Goal: Information Seeking & Learning: Learn about a topic

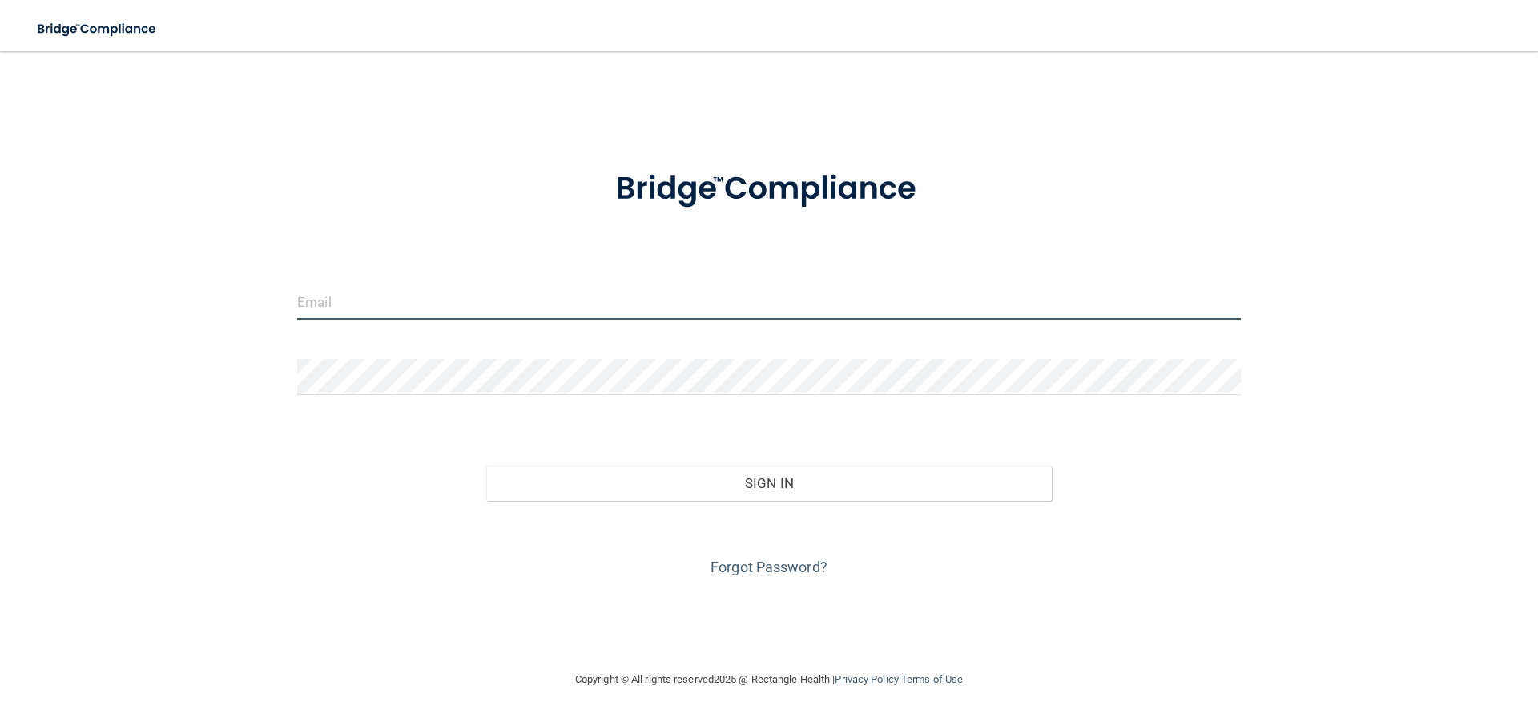
click at [591, 296] on input "email" at bounding box center [769, 302] width 944 height 36
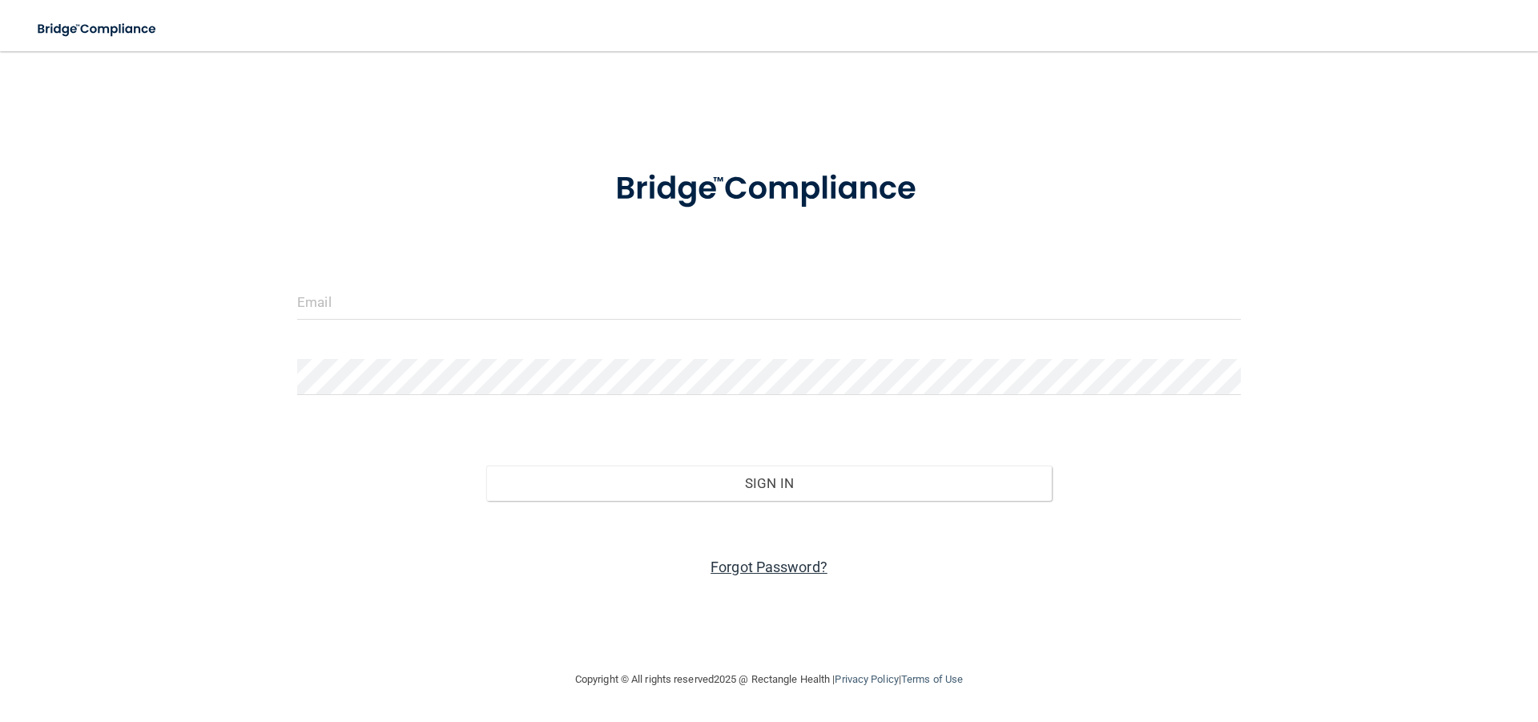
click at [788, 563] on link "Forgot Password?" at bounding box center [769, 566] width 117 height 17
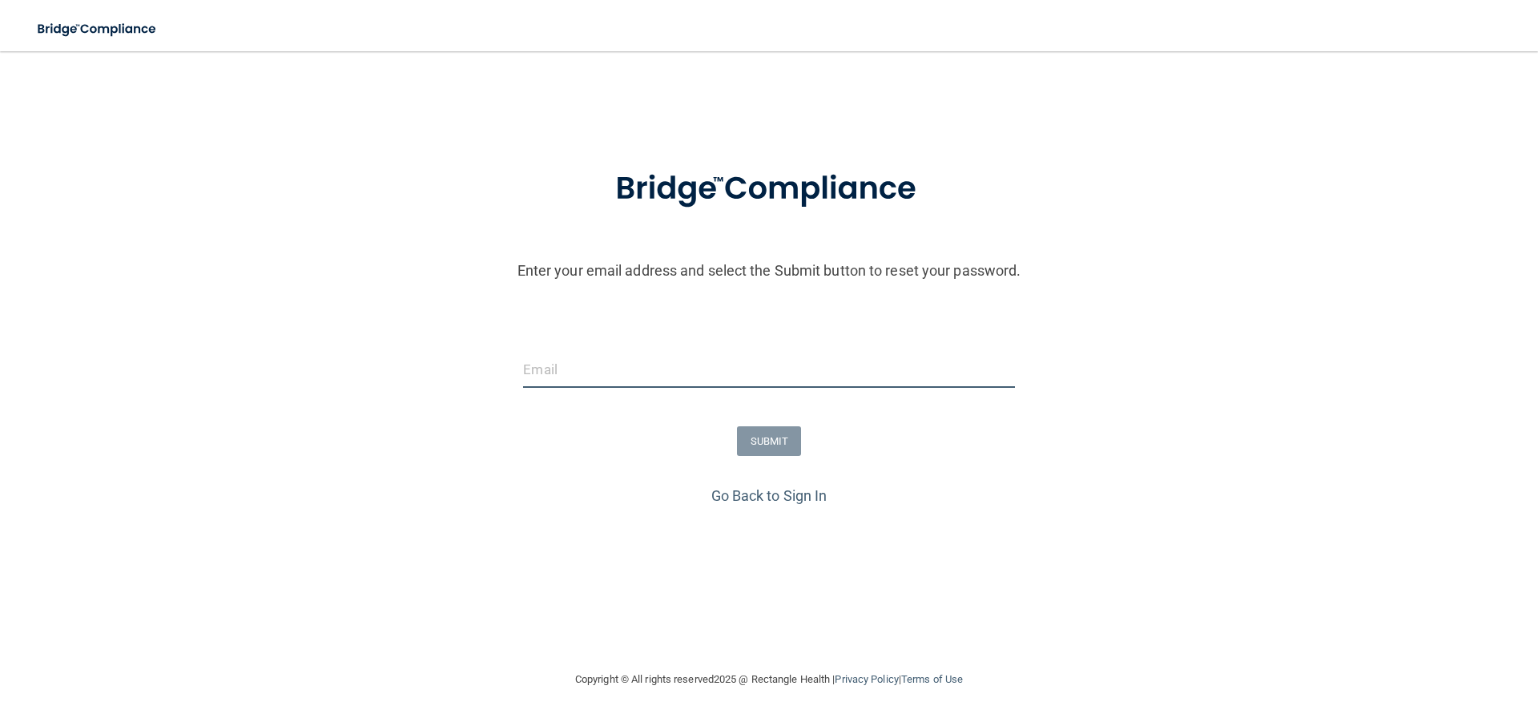
click at [779, 367] on input "email" at bounding box center [768, 370] width 491 height 36
type input "[EMAIL_ADDRESS][DOMAIN_NAME]"
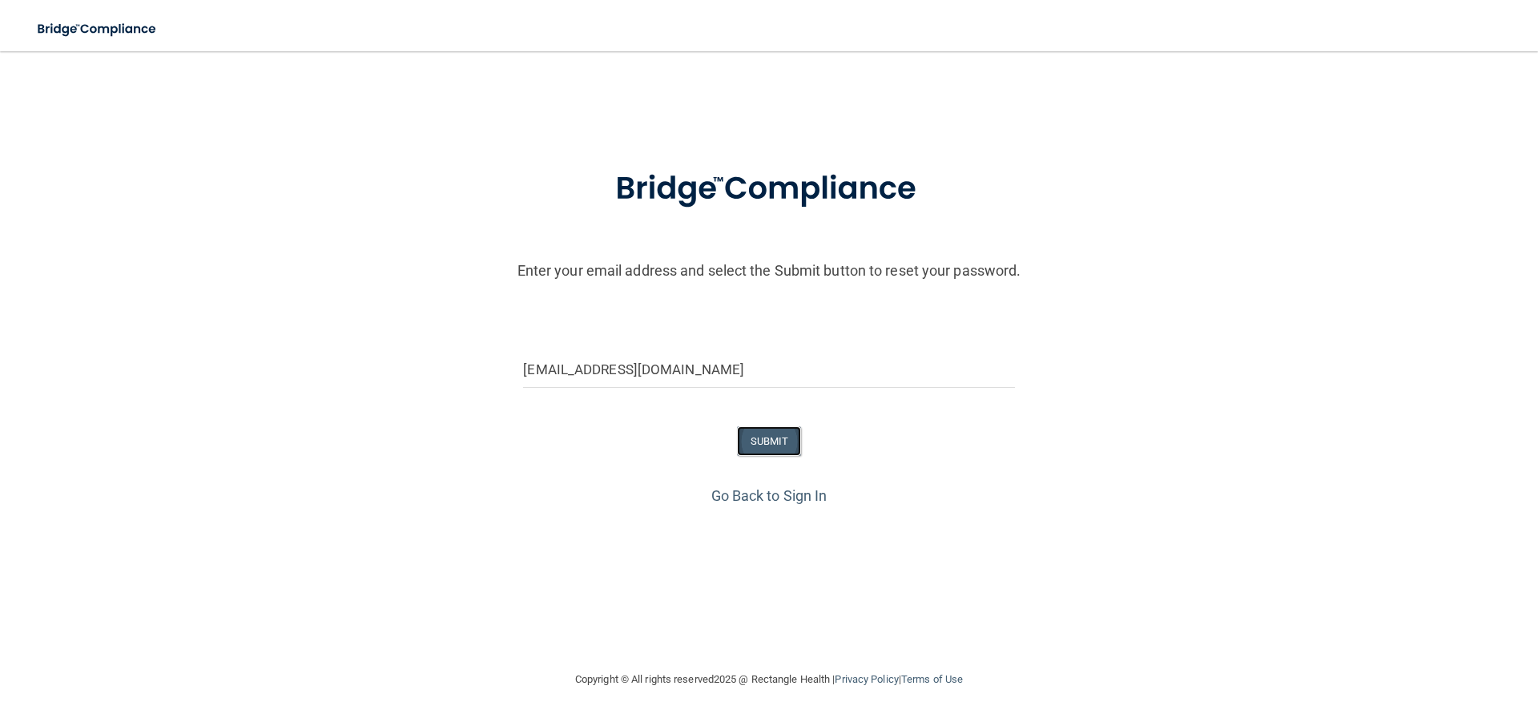
click at [762, 447] on button "SUBMIT" at bounding box center [769, 441] width 65 height 30
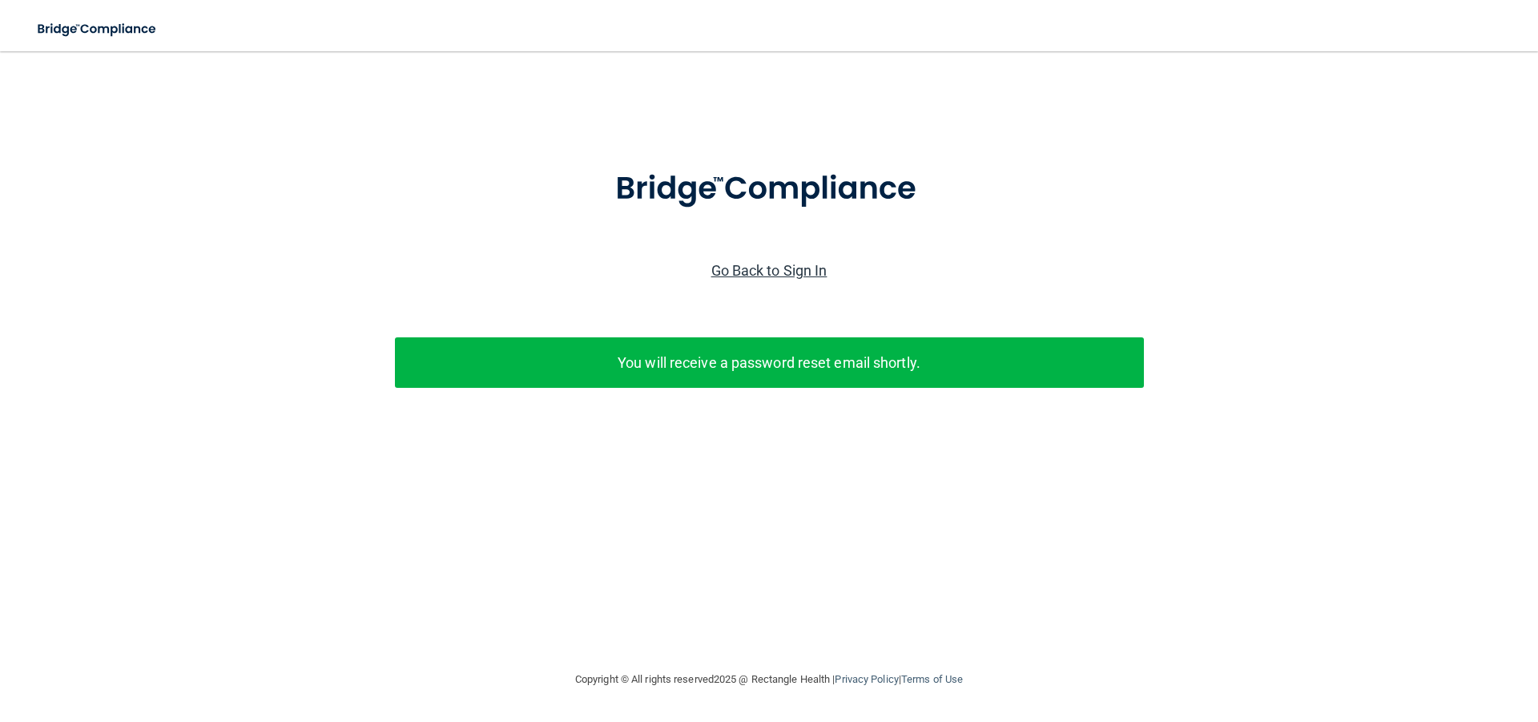
click at [790, 268] on link "Go Back to Sign In" at bounding box center [769, 270] width 116 height 17
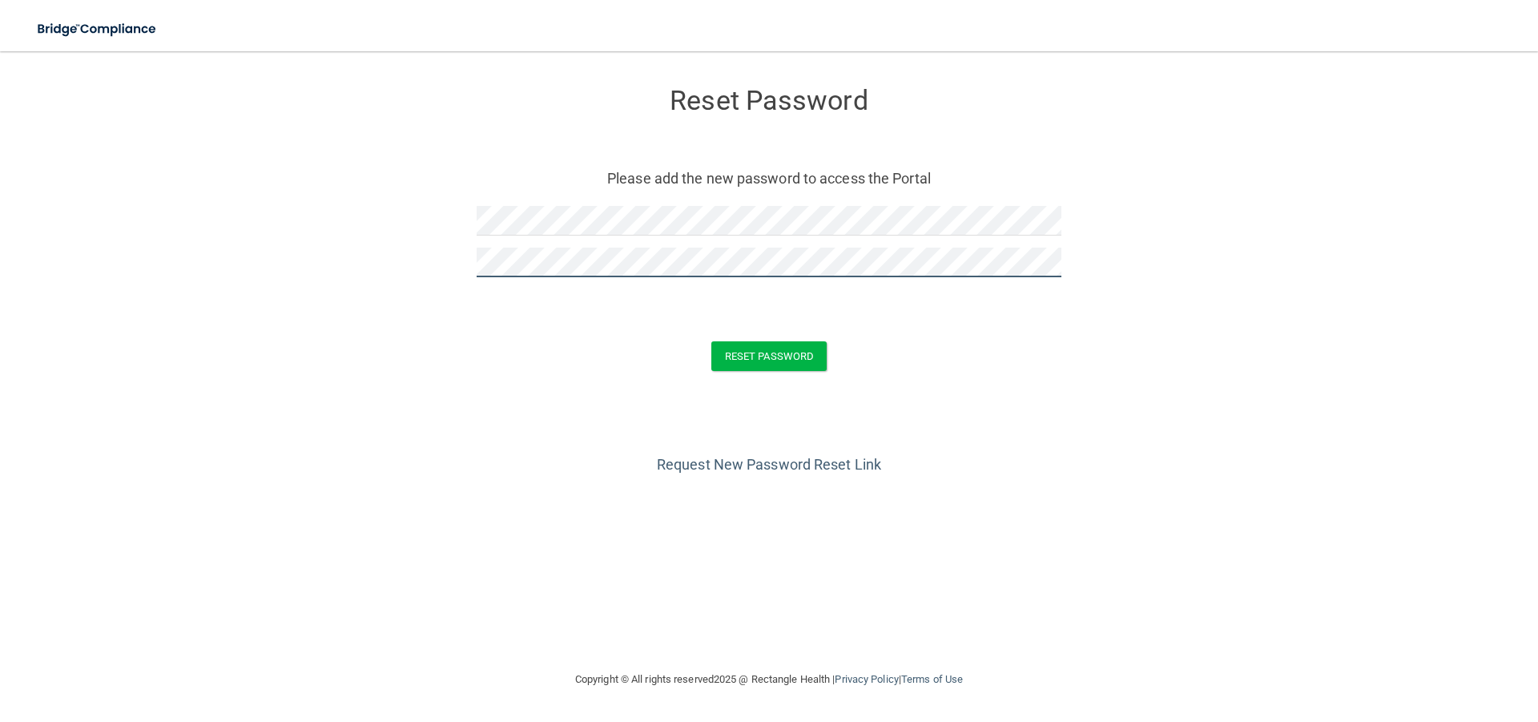
click at [711, 341] on button "Reset Password" at bounding box center [768, 356] width 115 height 30
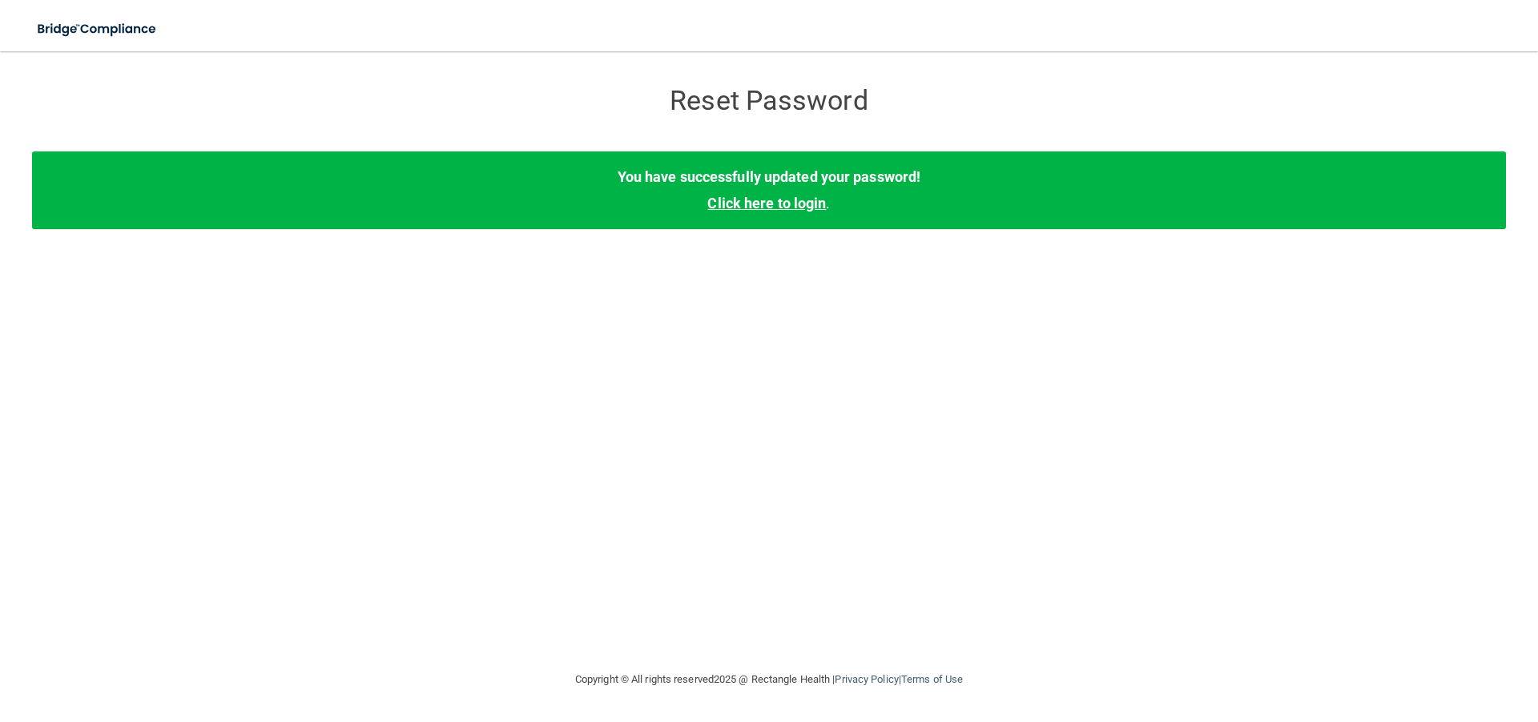
click at [808, 202] on link "Click here to login" at bounding box center [766, 203] width 119 height 17
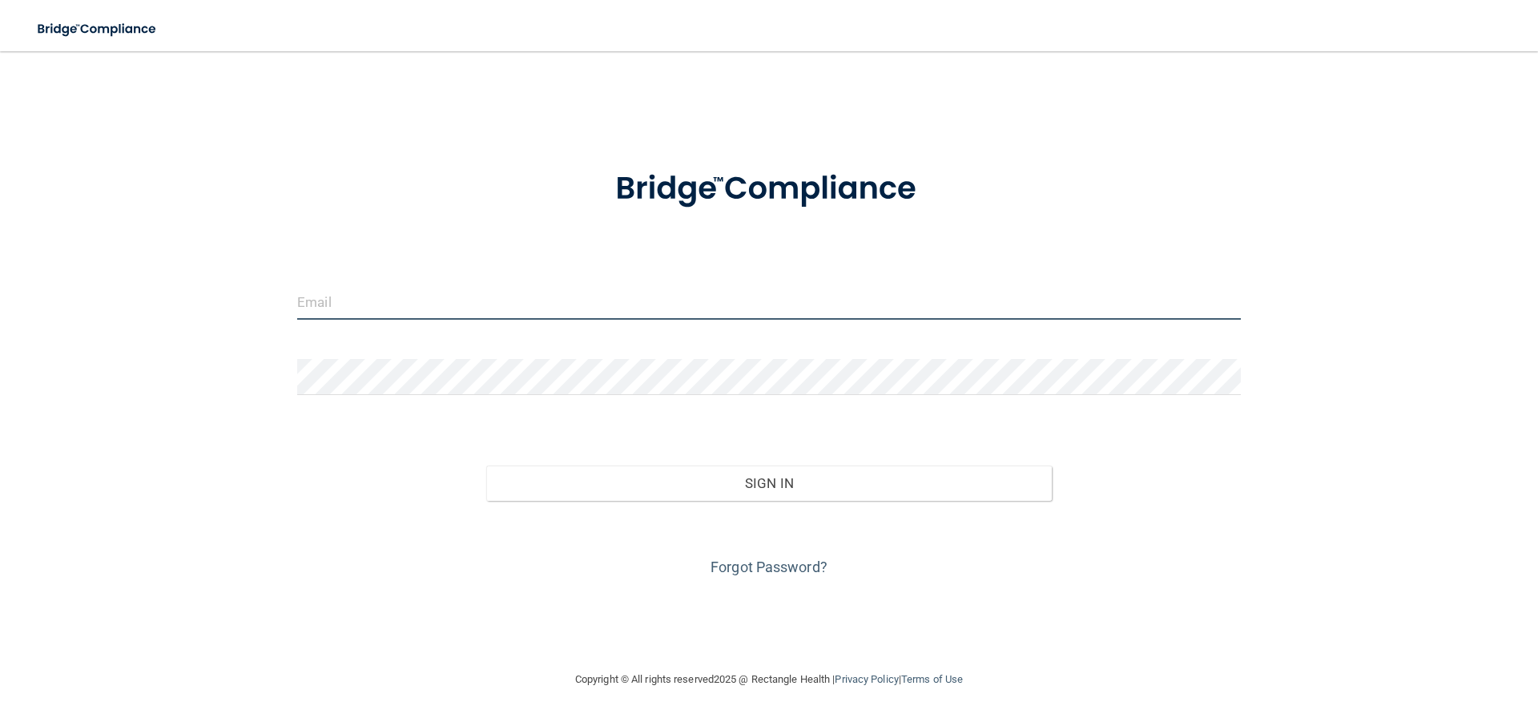
click at [683, 292] on input "email" at bounding box center [769, 302] width 944 height 36
type input "[EMAIL_ADDRESS][DOMAIN_NAME]"
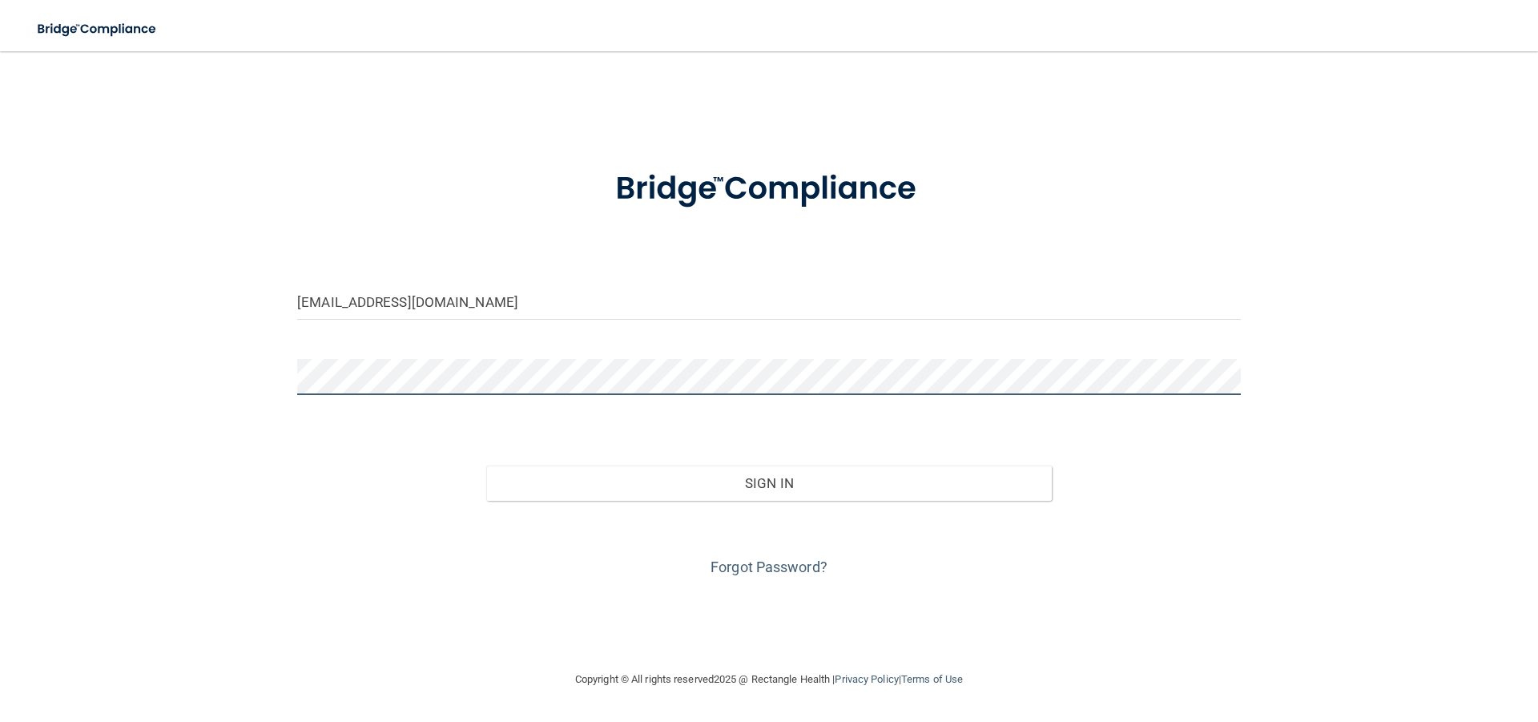
click at [486, 465] on button "Sign In" at bounding box center [769, 482] width 566 height 35
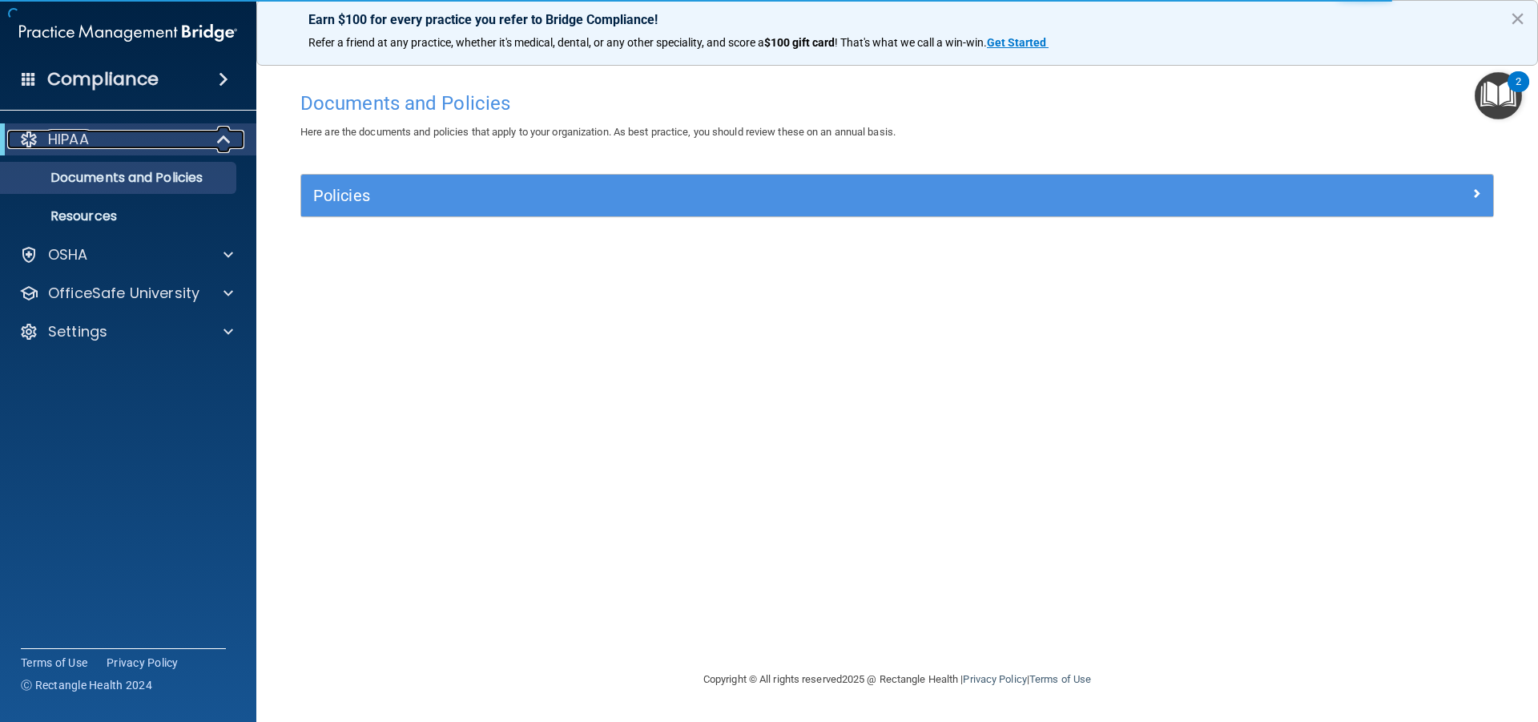
click at [135, 143] on div "HIPAA" at bounding box center [106, 139] width 198 height 19
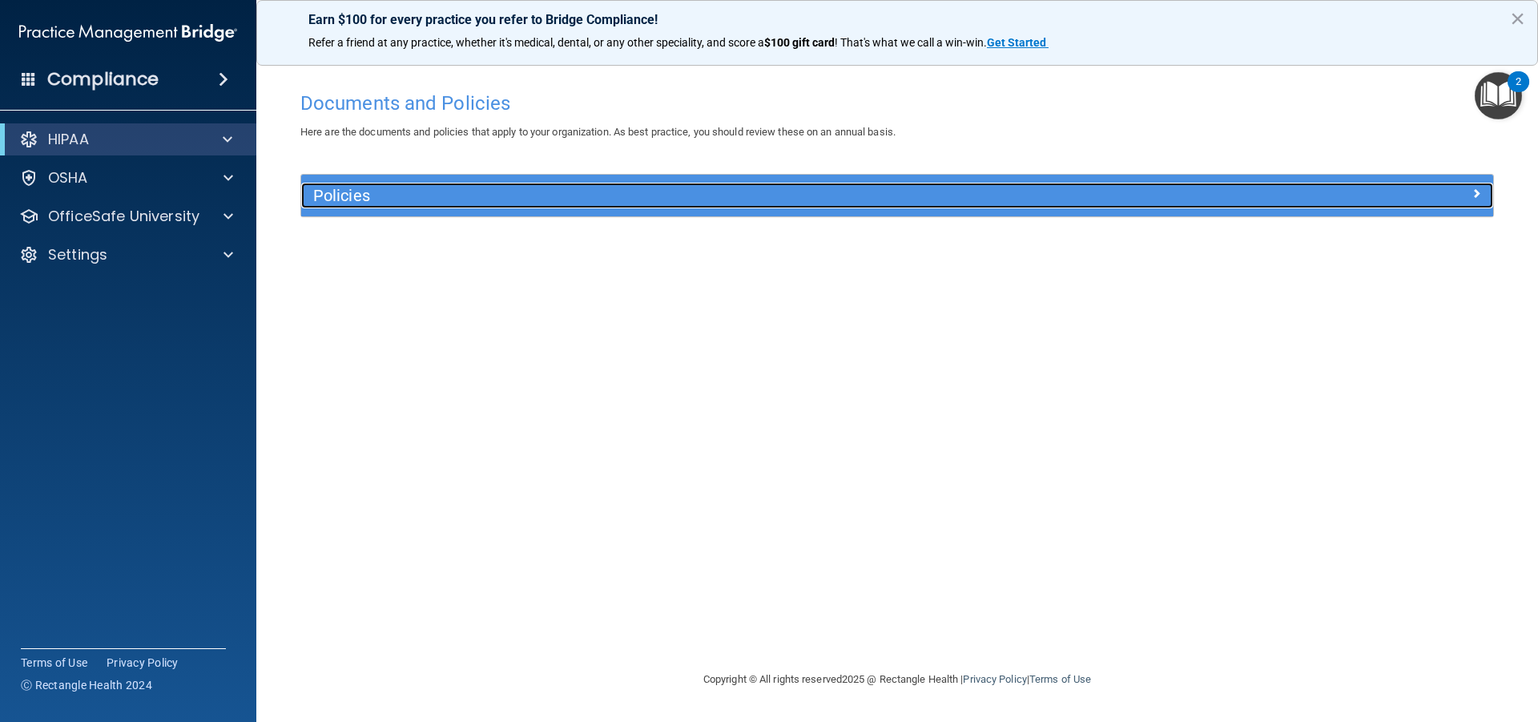
click at [417, 204] on h5 "Policies" at bounding box center [748, 196] width 870 height 18
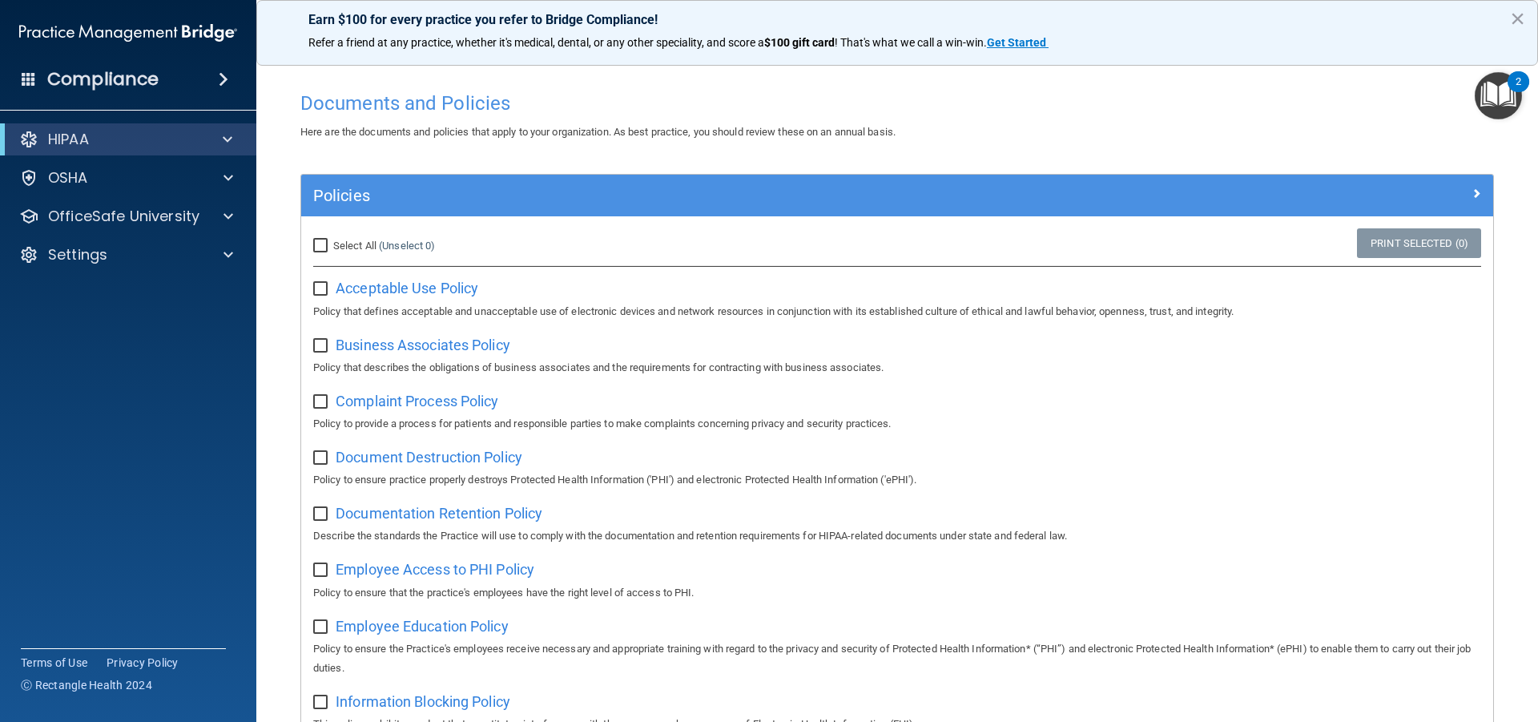
click at [351, 245] on span "Select All" at bounding box center [354, 246] width 43 height 12
click at [332, 245] on input "Select All (Unselect 0) Unselect All" at bounding box center [322, 246] width 18 height 13
checkbox input "true"
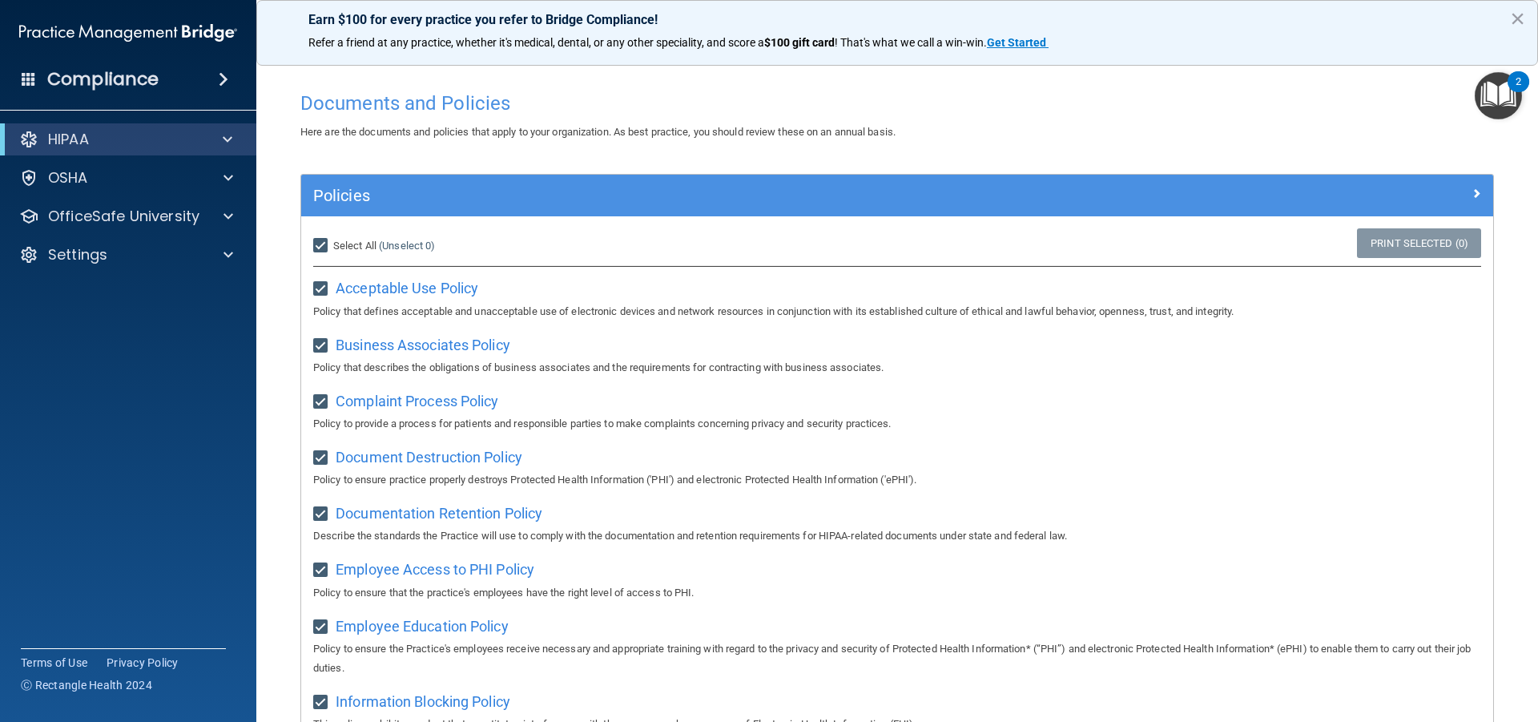
checkbox input "true"
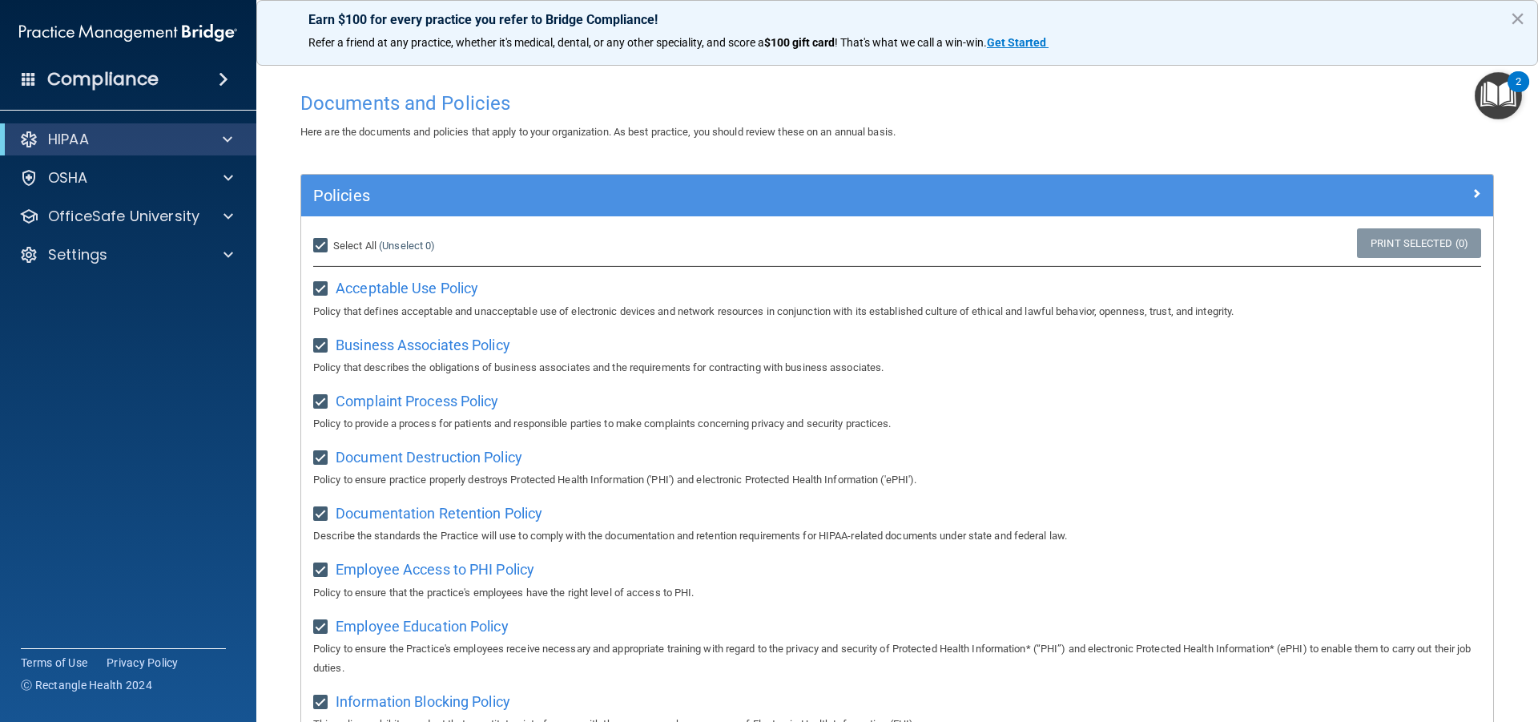
checkbox input "true"
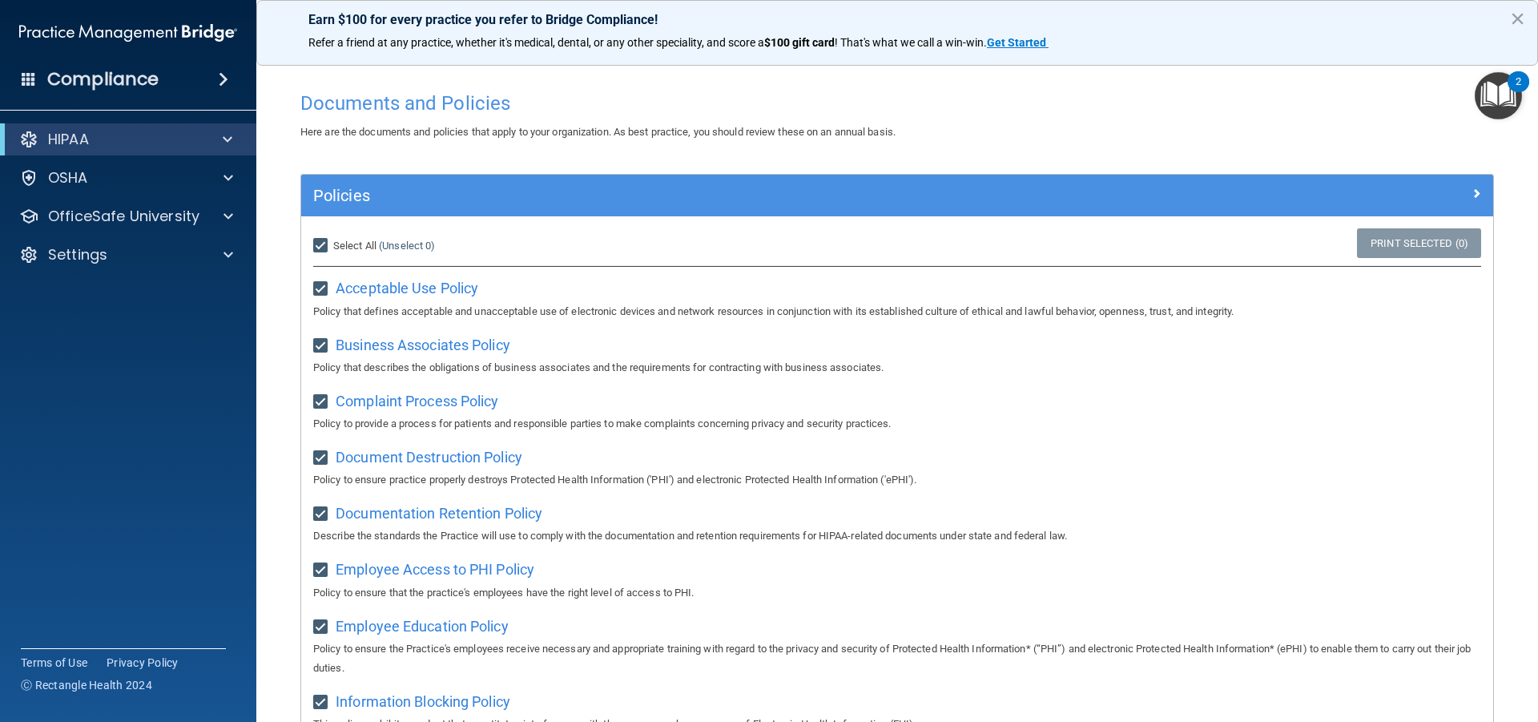
checkbox input "true"
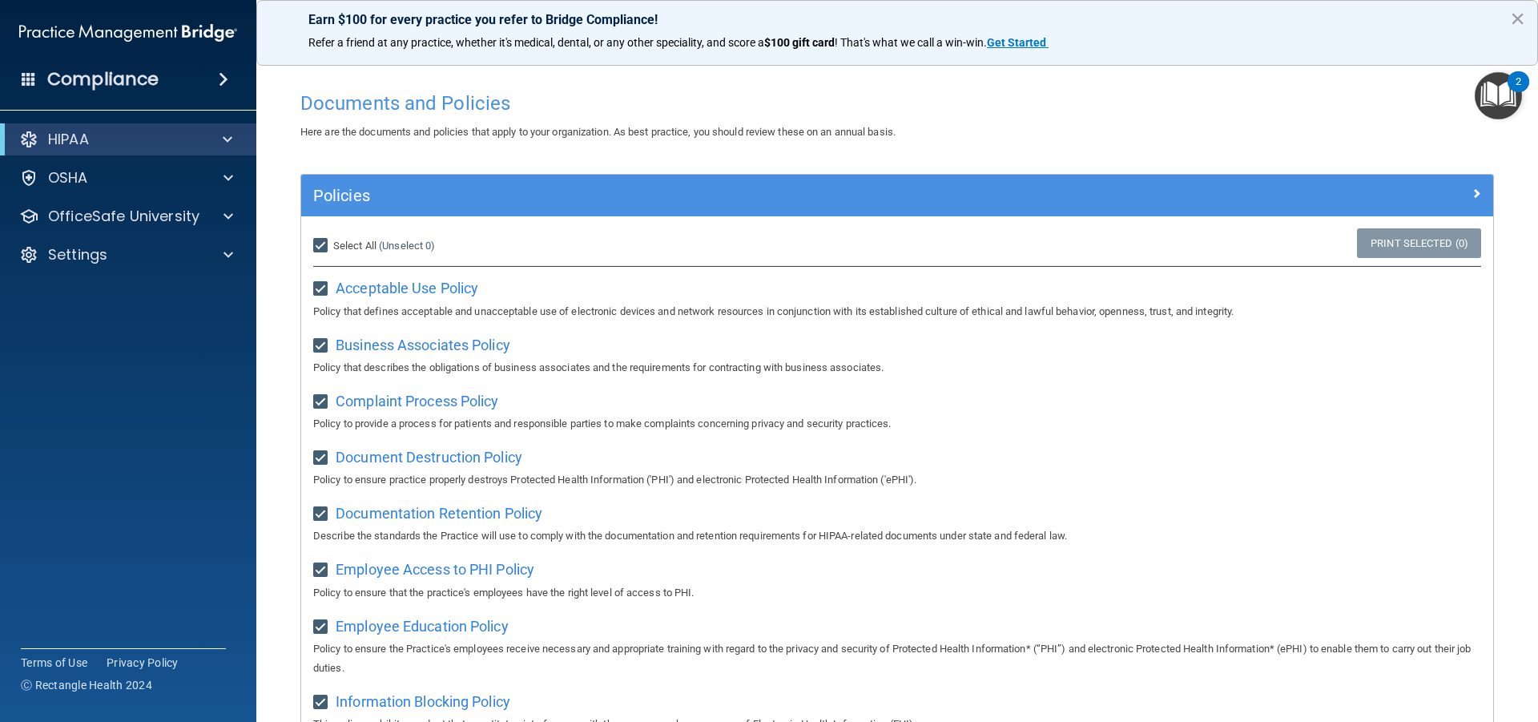
checkbox input "true"
click at [136, 79] on h4 "Compliance" at bounding box center [102, 79] width 111 height 22
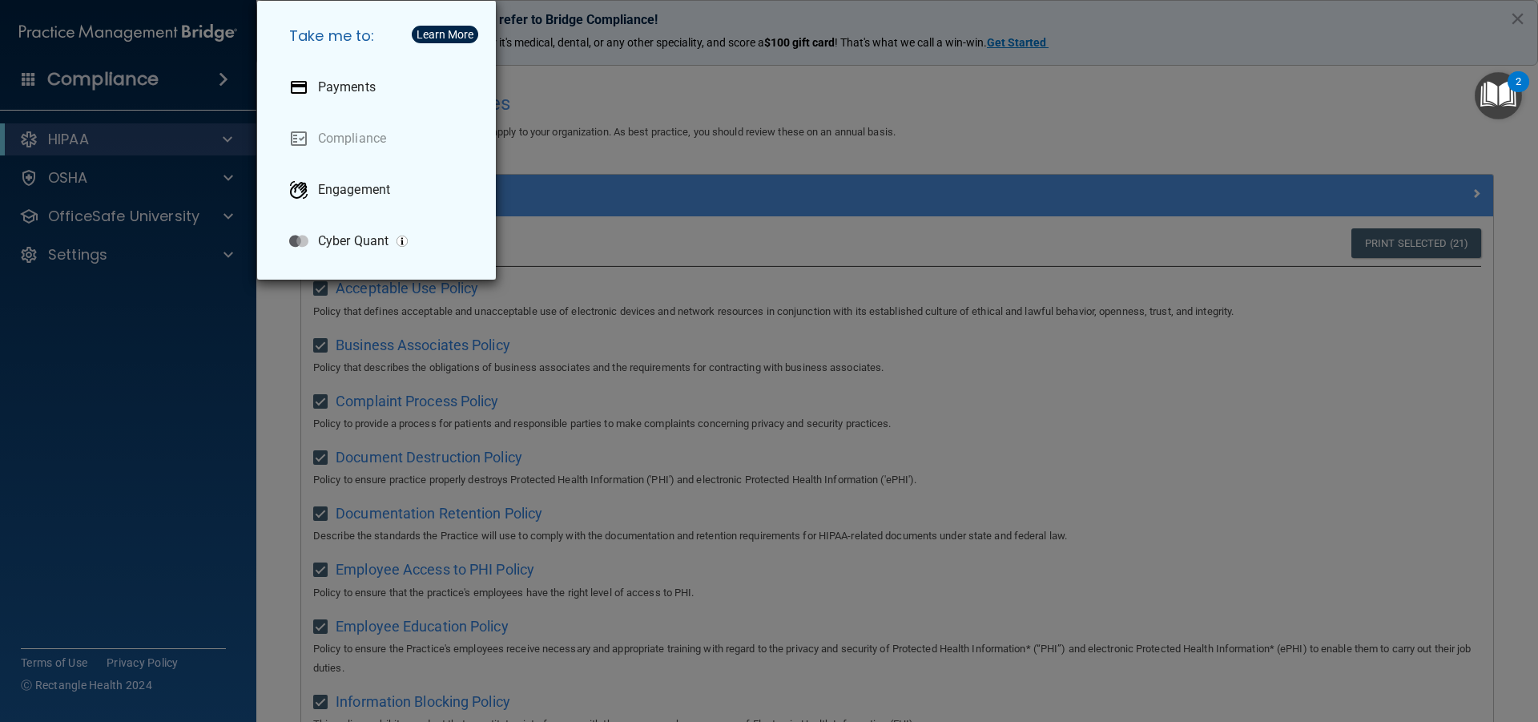
click at [136, 79] on div "Take me to: Payments Compliance Engagement Cyber Quant" at bounding box center [769, 361] width 1538 height 722
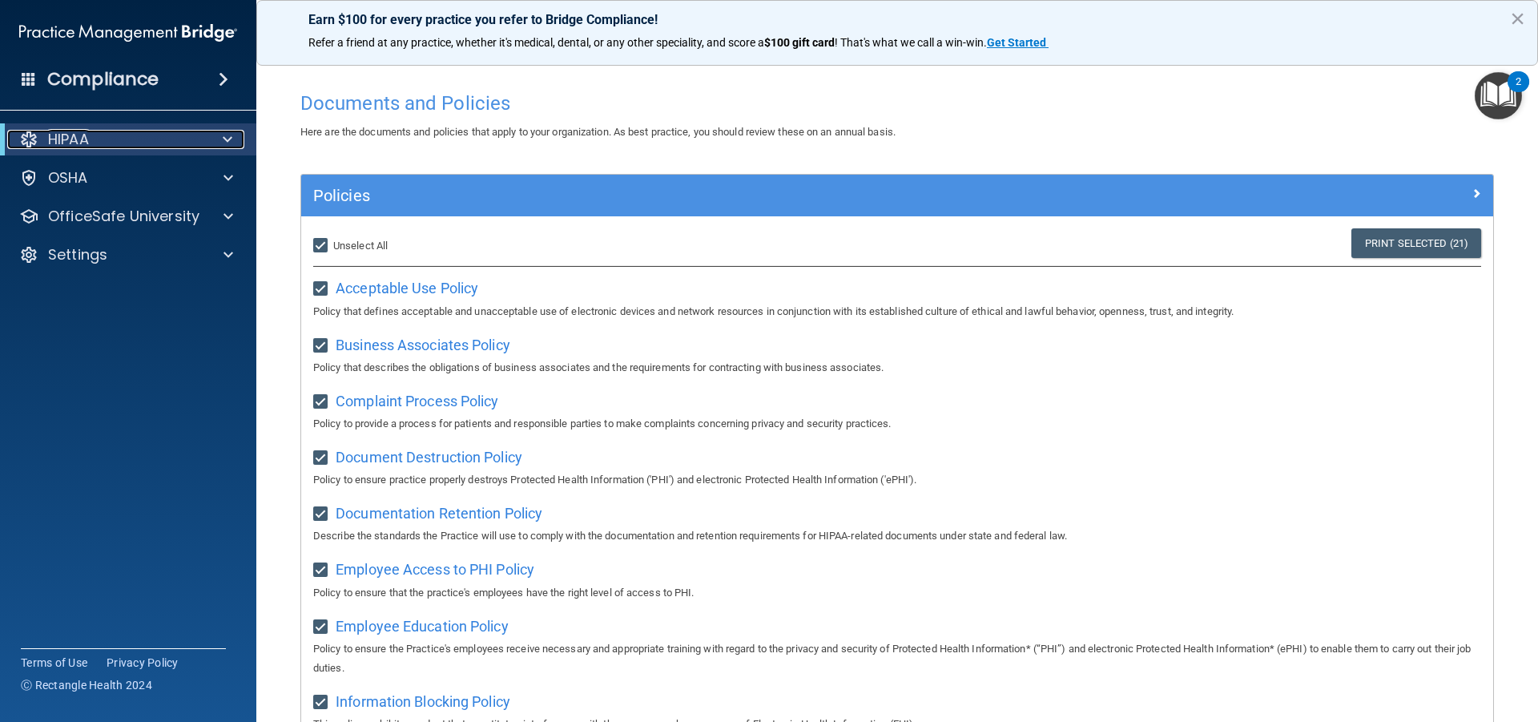
click at [131, 143] on div "HIPAA" at bounding box center [106, 139] width 198 height 19
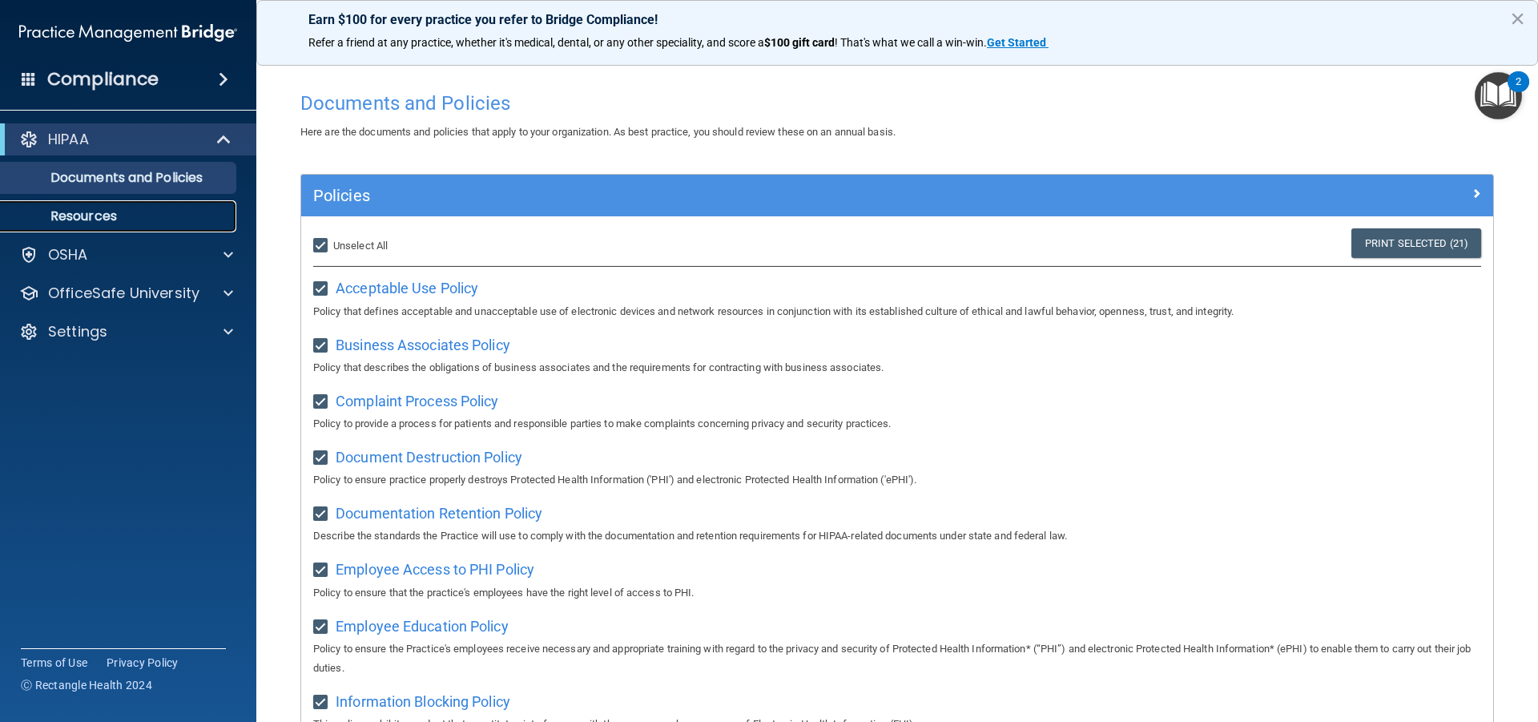
click at [98, 213] on p "Resources" at bounding box center [119, 216] width 219 height 16
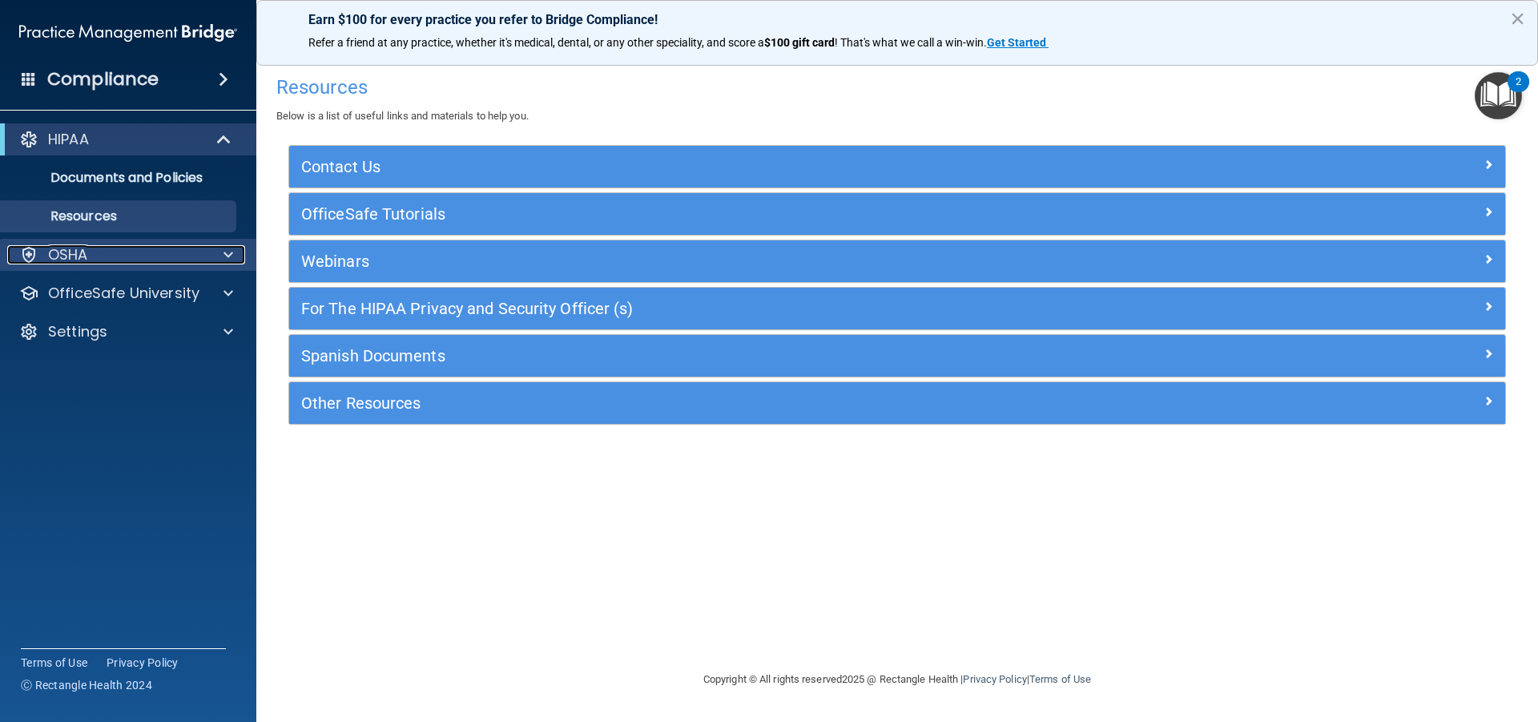
click at [171, 252] on div "OSHA" at bounding box center [106, 254] width 199 height 19
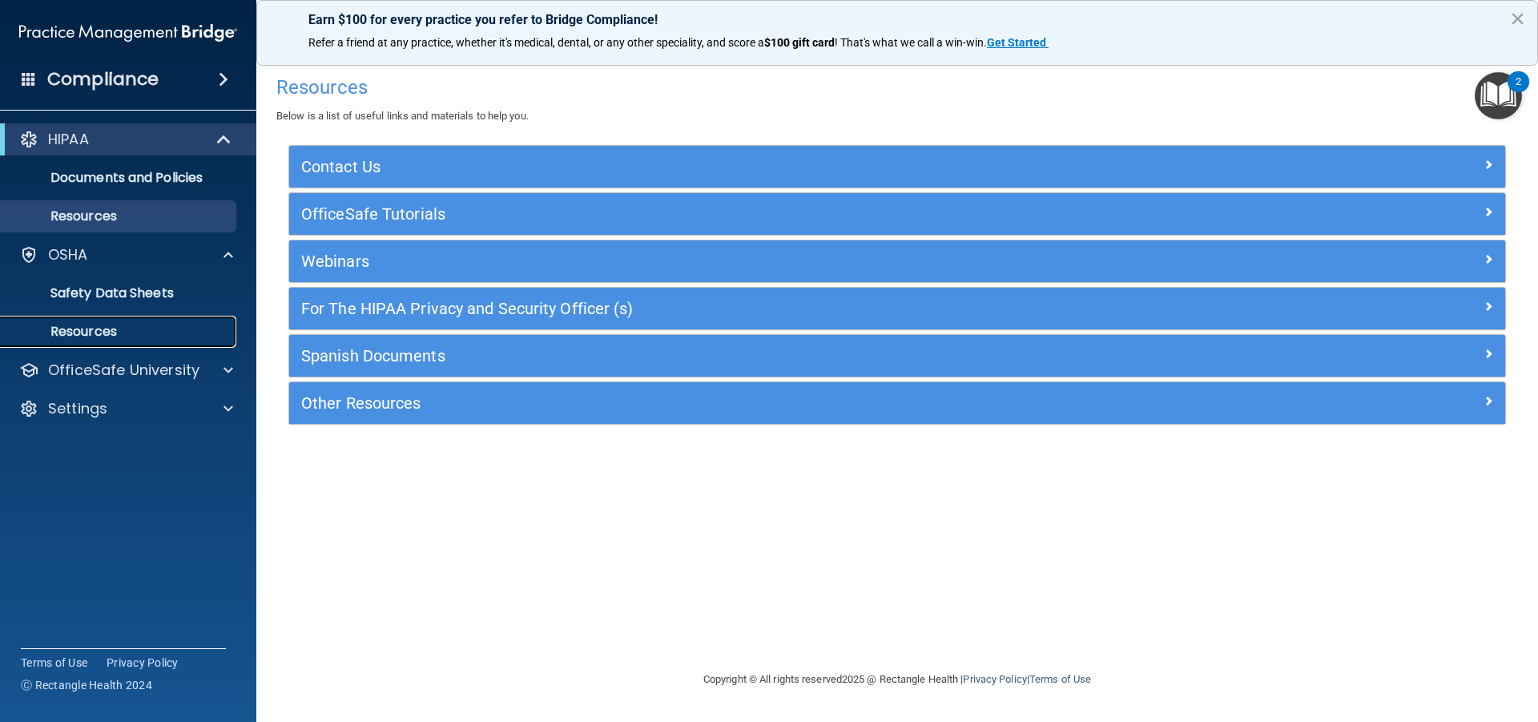
click at [113, 328] on p "Resources" at bounding box center [119, 332] width 219 height 16
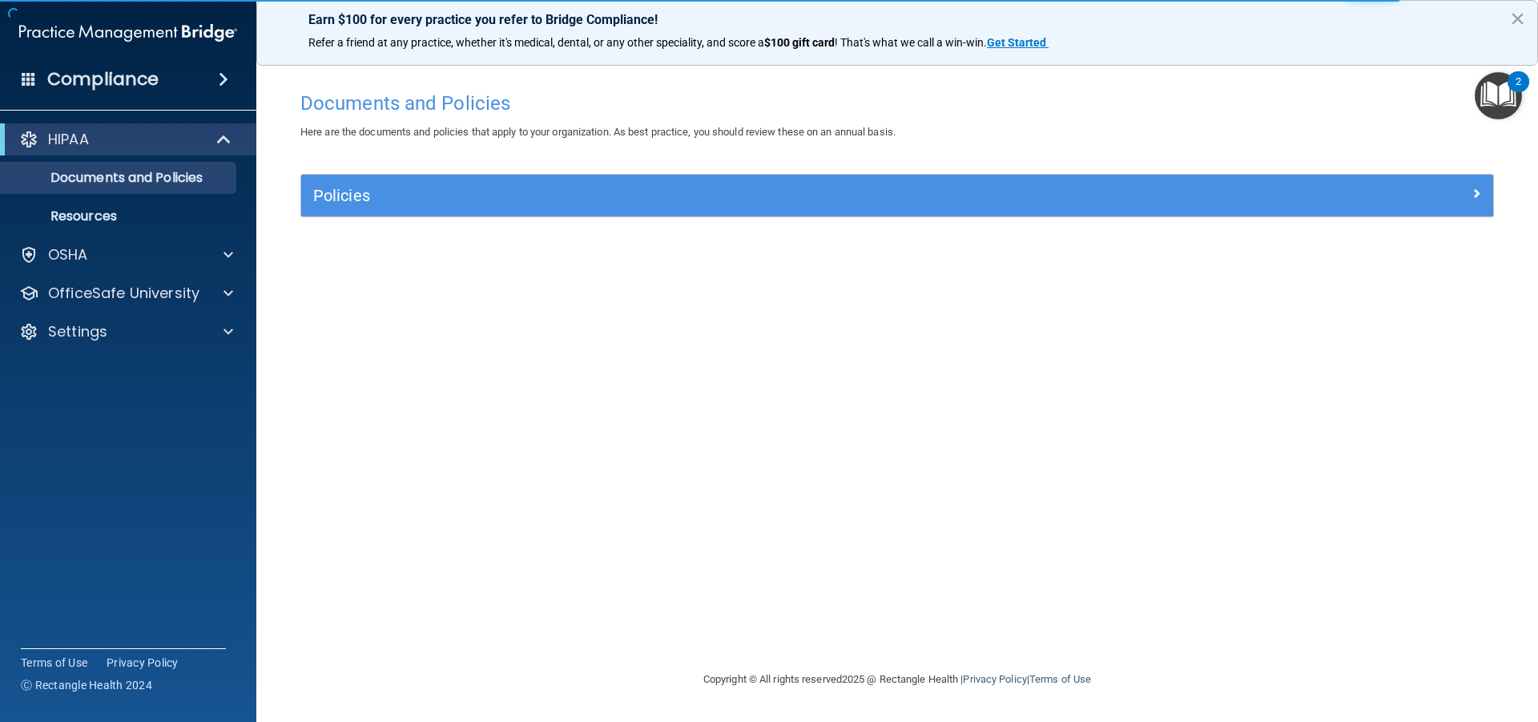
click at [1495, 95] on img "Open Resource Center, 2 new notifications" at bounding box center [1498, 95] width 47 height 47
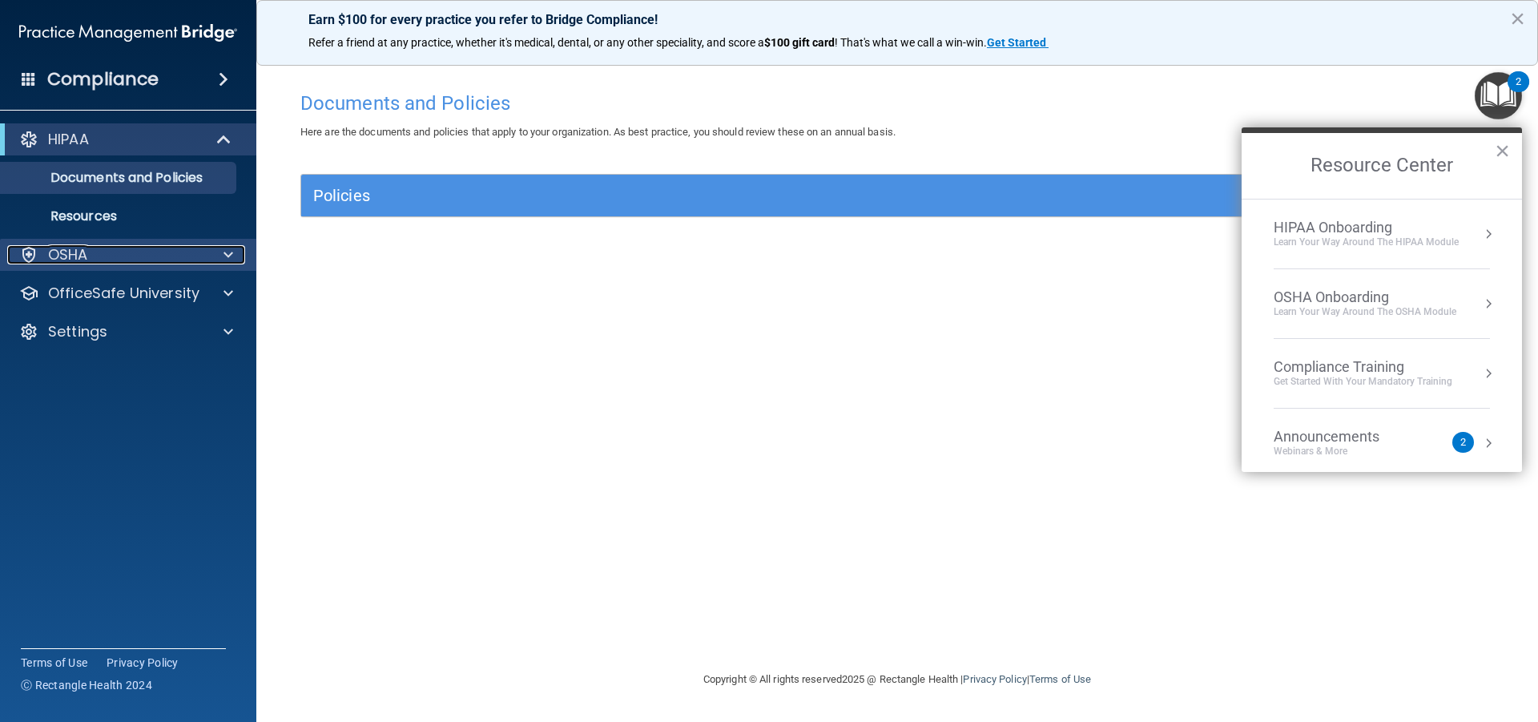
click at [131, 247] on div "OSHA" at bounding box center [106, 254] width 199 height 19
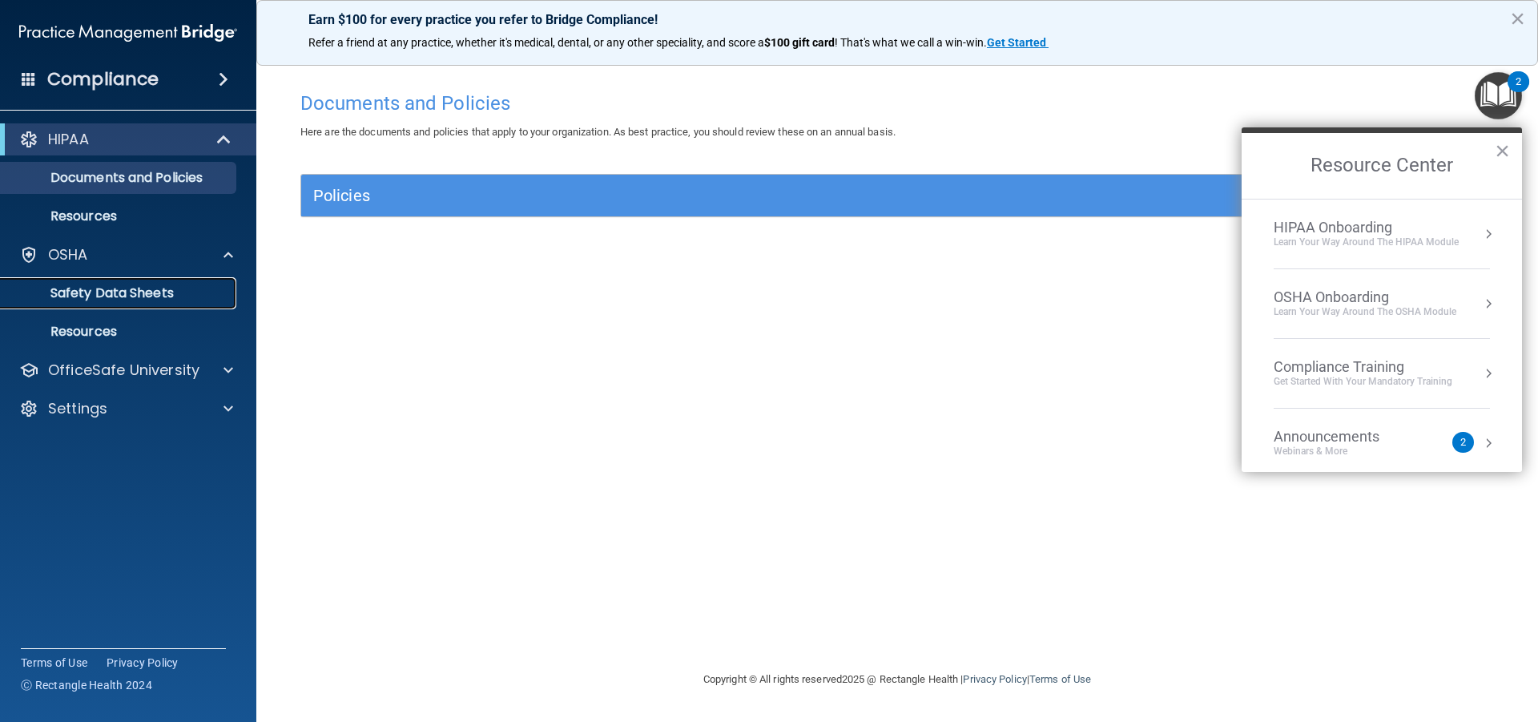
click at [112, 301] on p "Safety Data Sheets" at bounding box center [119, 293] width 219 height 16
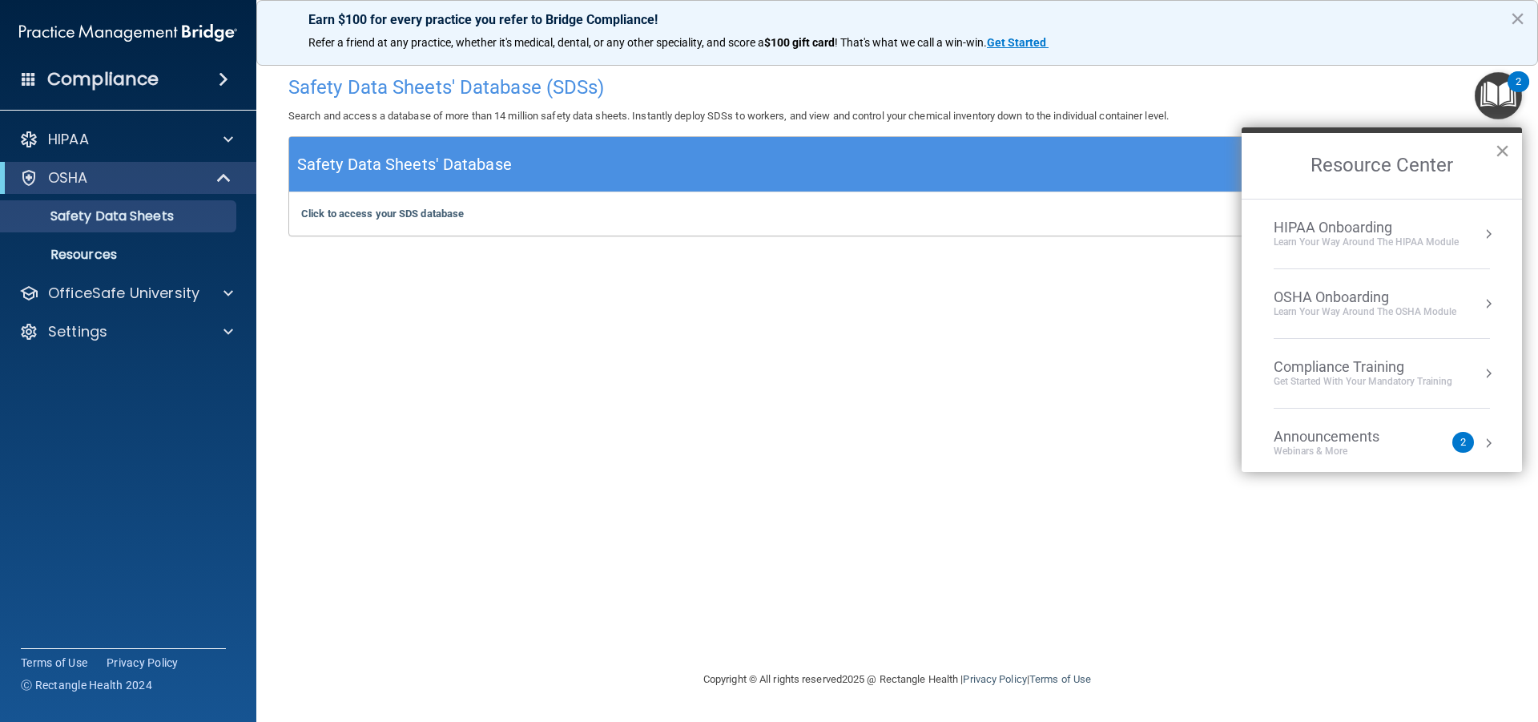
click at [1501, 145] on button "×" at bounding box center [1502, 151] width 15 height 26
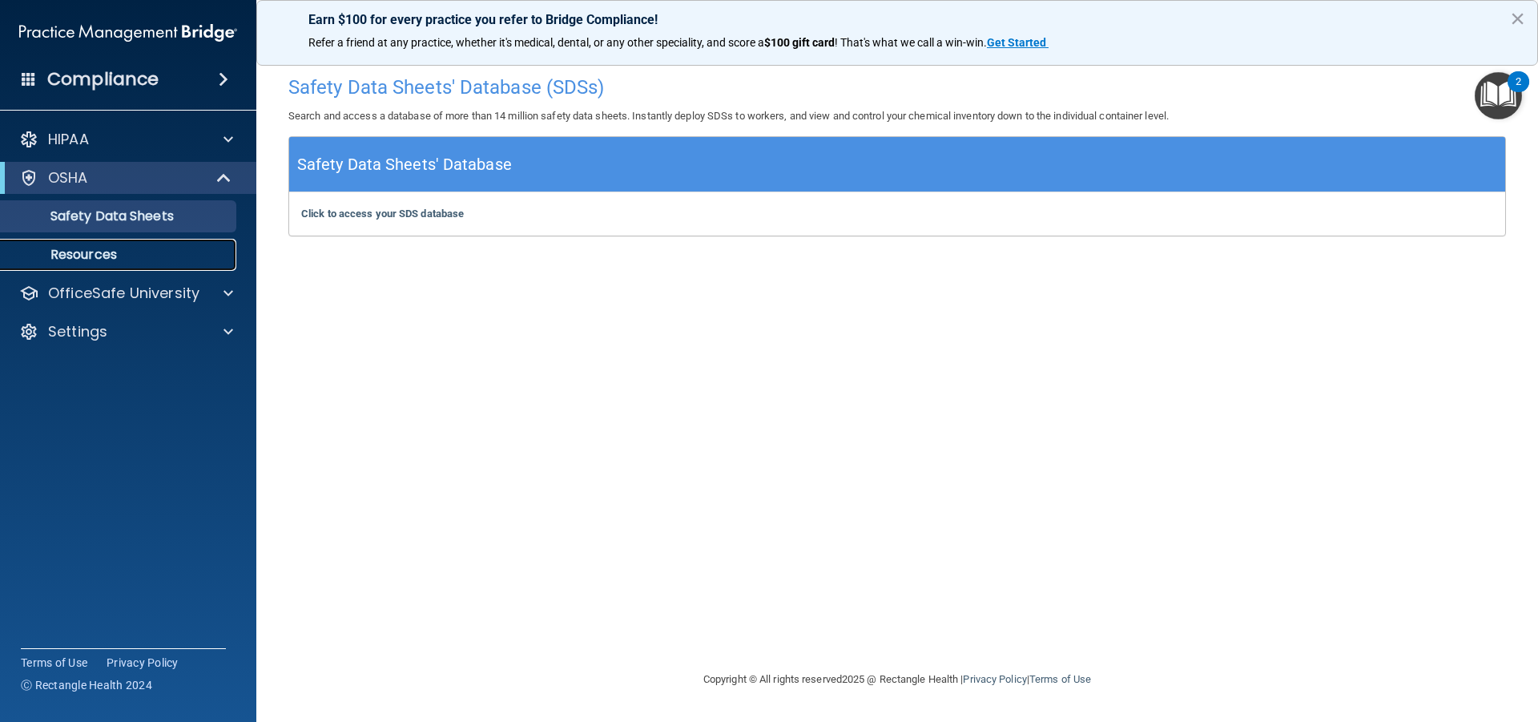
click at [113, 261] on p "Resources" at bounding box center [119, 255] width 219 height 16
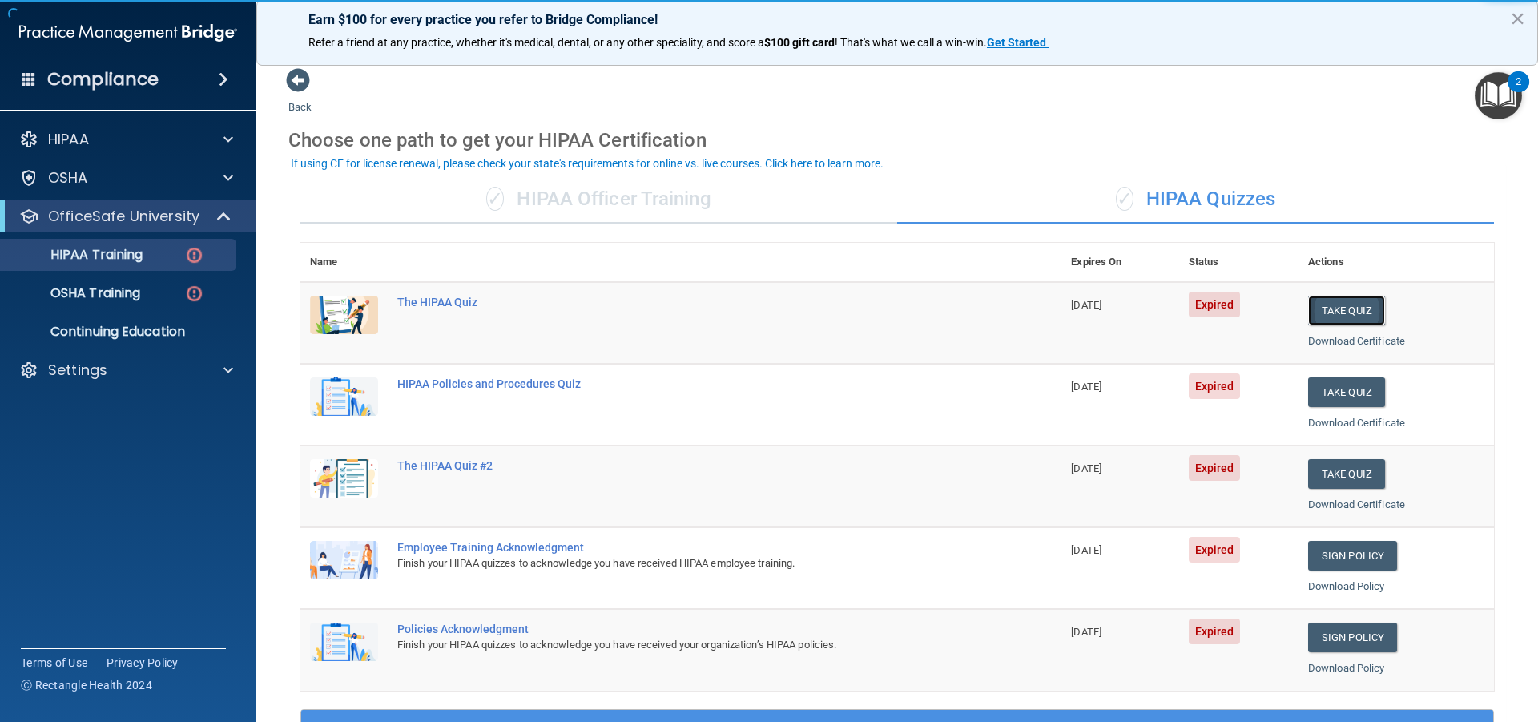
click at [1332, 312] on button "Take Quiz" at bounding box center [1346, 311] width 77 height 30
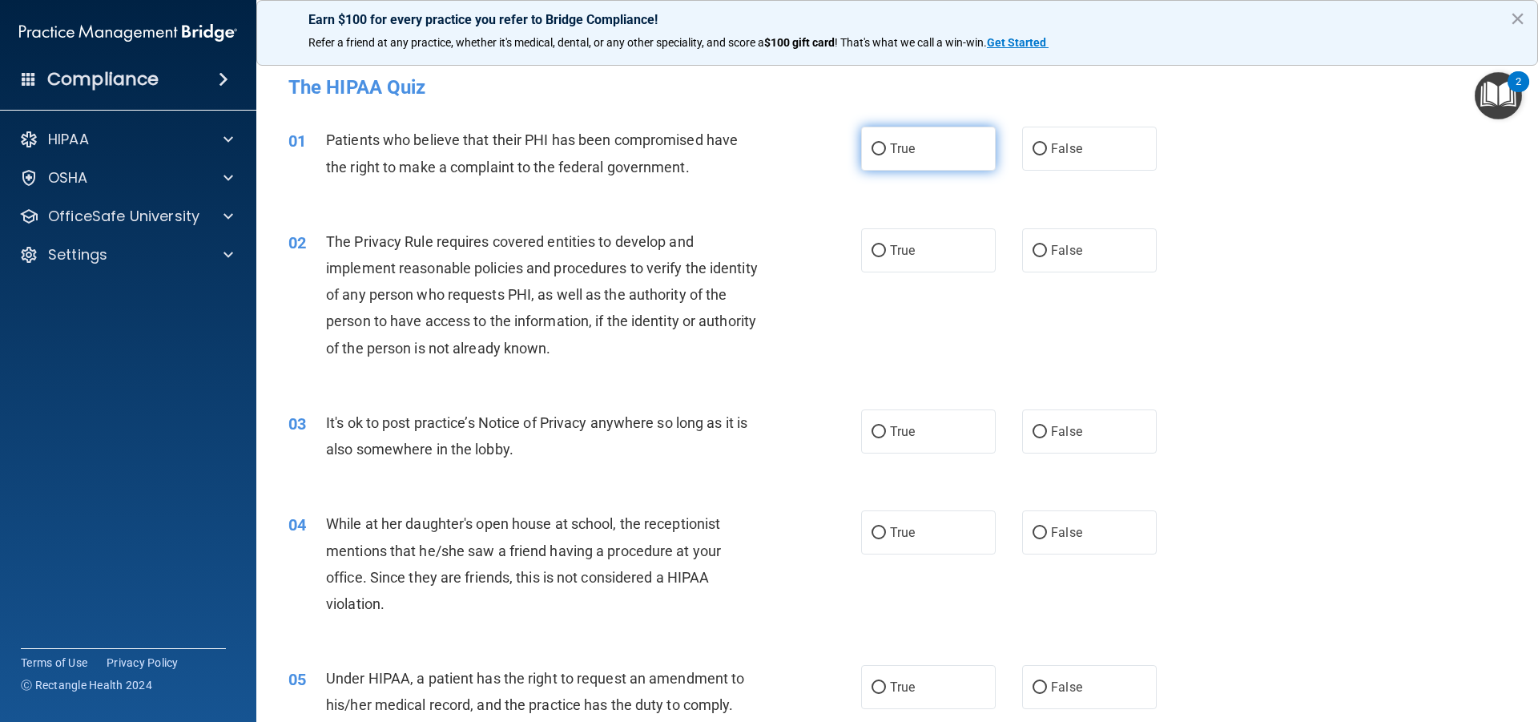
click at [902, 146] on span "True" at bounding box center [902, 148] width 25 height 15
click at [886, 146] on input "True" at bounding box center [879, 149] width 14 height 12
radio input "true"
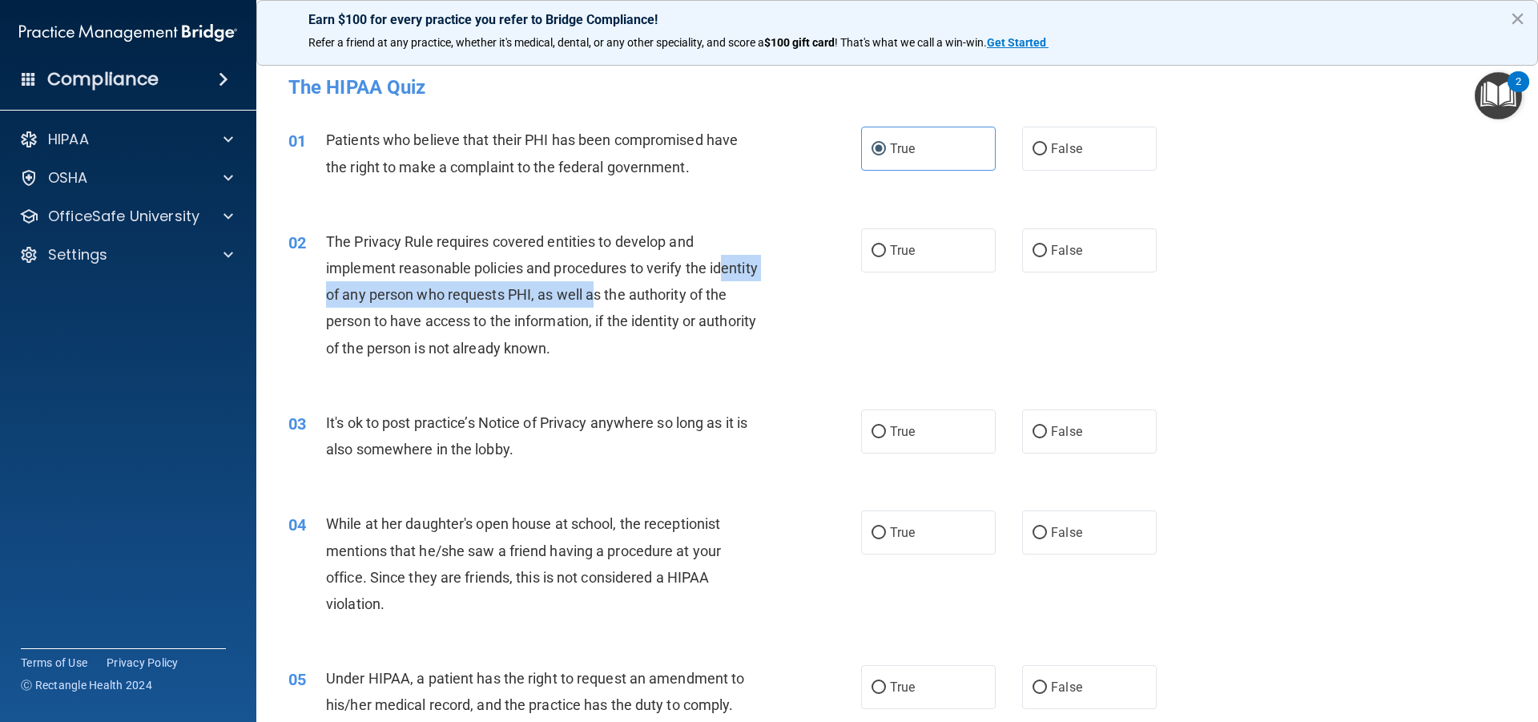
drag, startPoint x: 341, startPoint y: 295, endPoint x: 645, endPoint y: 295, distance: 304.5
click at [645, 295] on span "The Privacy Rule requires covered entities to develop and implement reasonable …" at bounding box center [542, 294] width 432 height 123
click at [901, 308] on div "02 The Privacy Rule requires covered entities to develop and implement reasonab…" at bounding box center [897, 298] width 1242 height 181
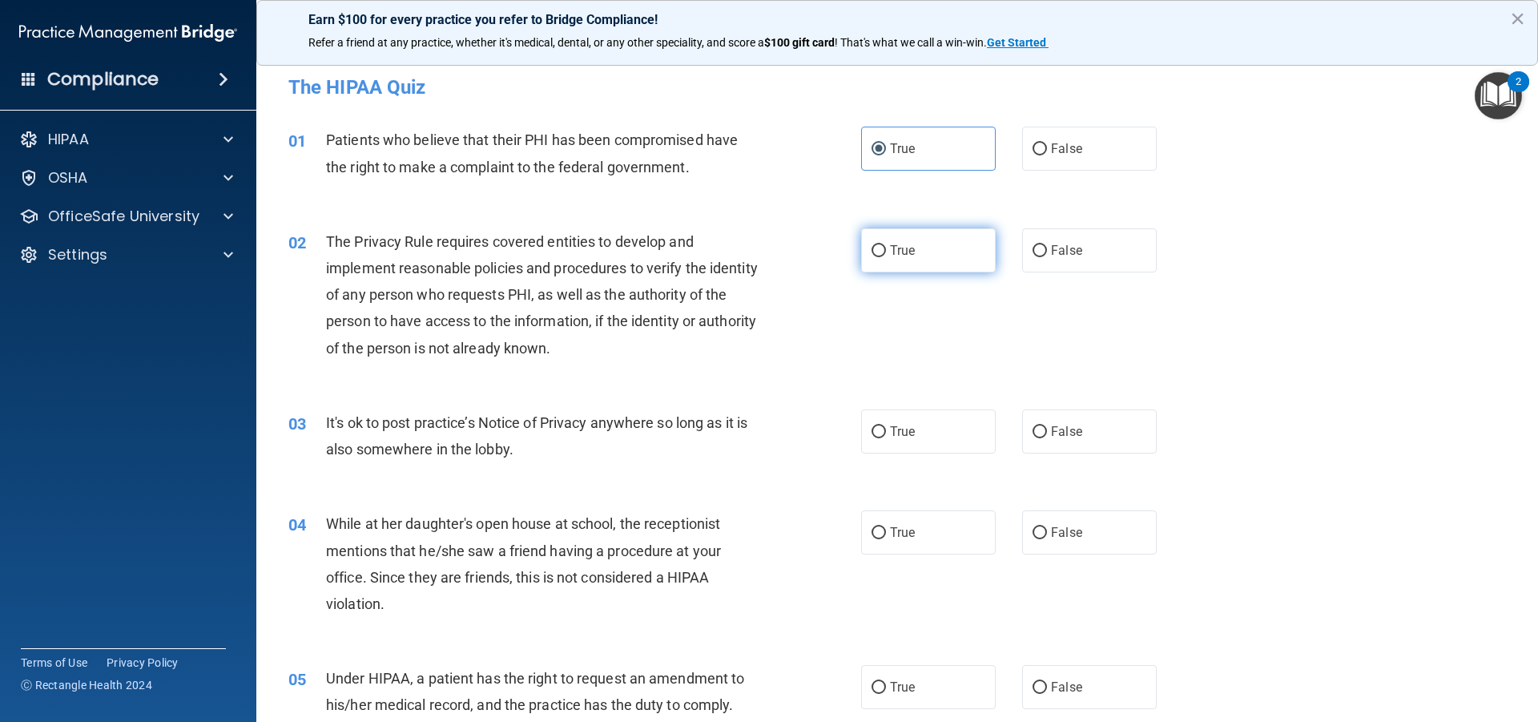
click at [946, 250] on label "True" at bounding box center [928, 250] width 135 height 44
click at [886, 250] on input "True" at bounding box center [879, 251] width 14 height 12
radio input "true"
click at [1040, 431] on label "False" at bounding box center [1089, 431] width 135 height 44
click at [1040, 431] on input "False" at bounding box center [1040, 432] width 14 height 12
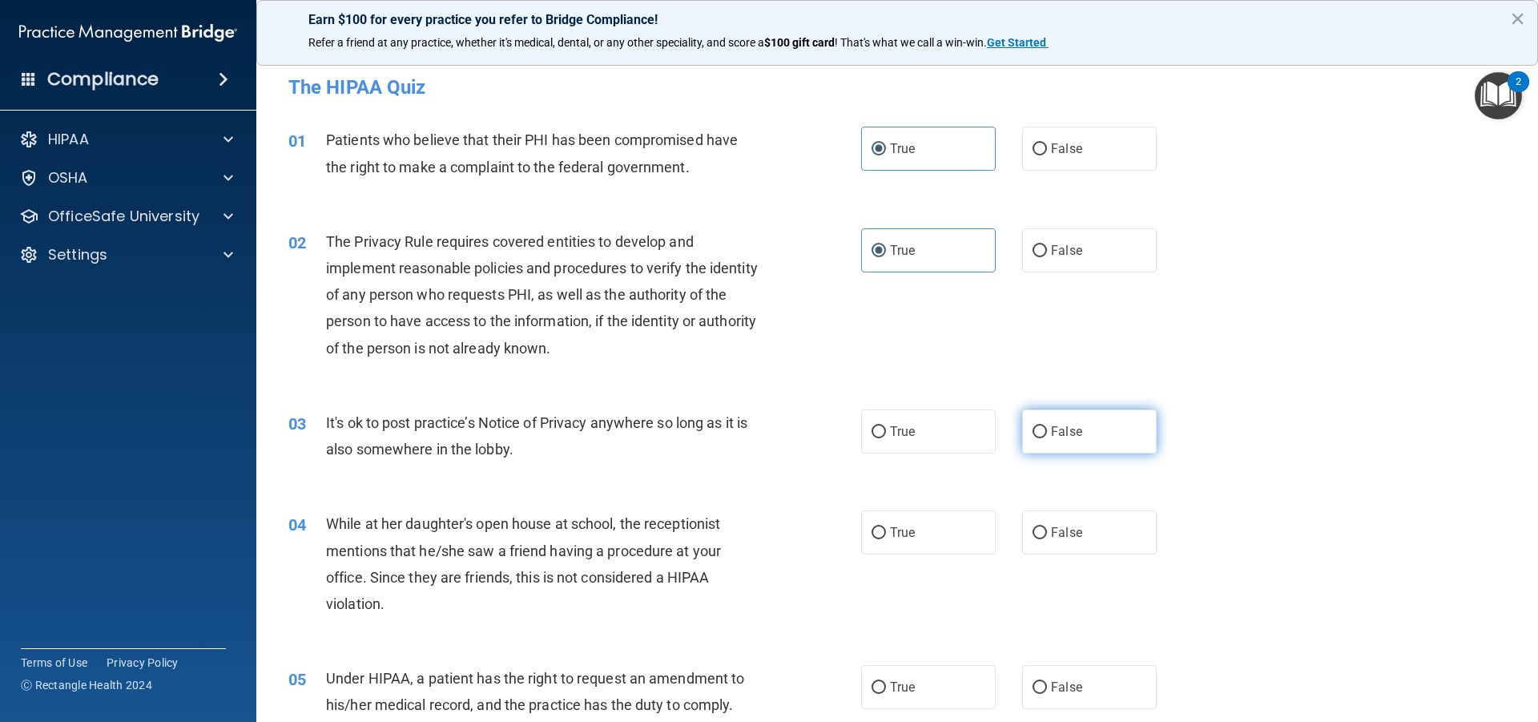
radio input "true"
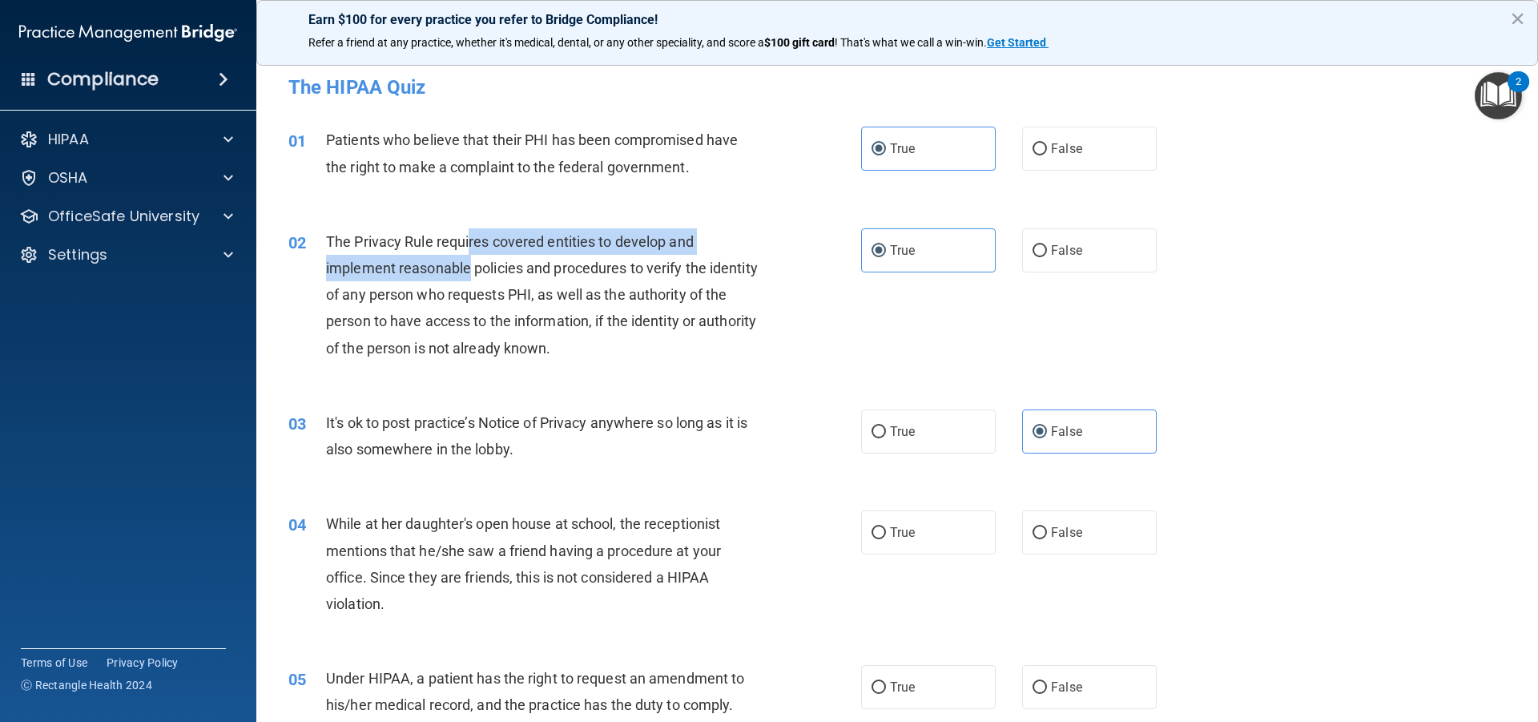
drag, startPoint x: 468, startPoint y: 242, endPoint x: 470, endPoint y: 278, distance: 36.1
click at [470, 278] on div "The Privacy Rule requires covered entities to develop and implement reasonable …" at bounding box center [550, 294] width 448 height 133
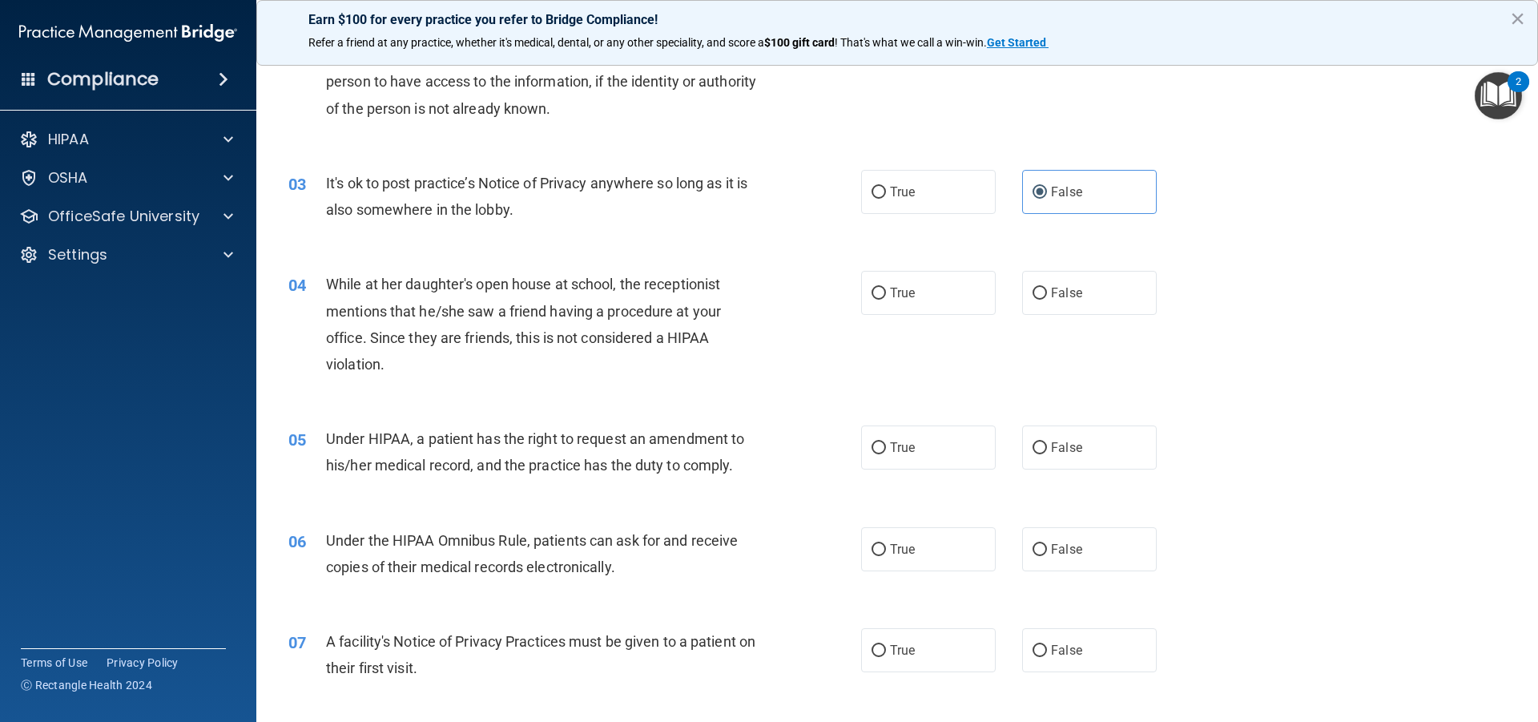
scroll to position [240, 0]
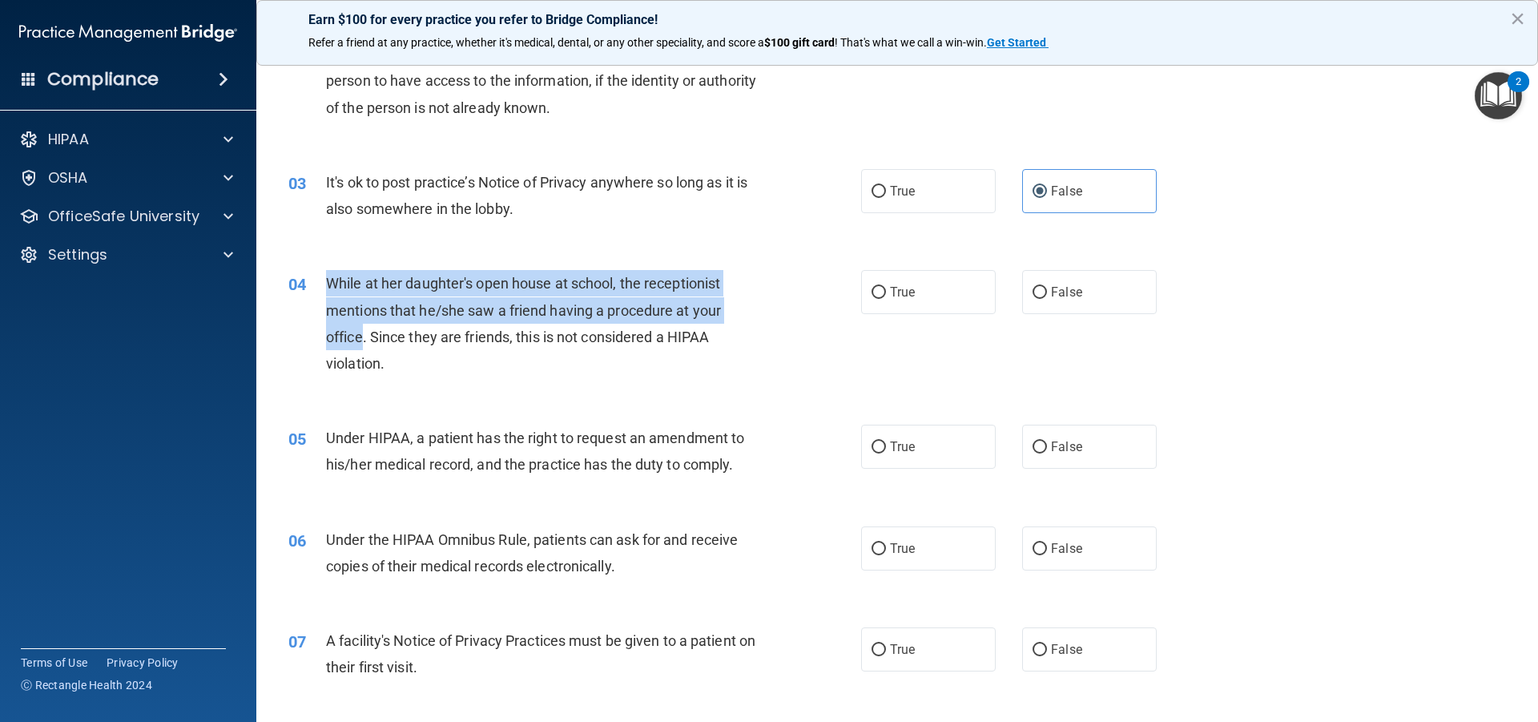
drag, startPoint x: 323, startPoint y: 290, endPoint x: 361, endPoint y: 335, distance: 59.1
click at [361, 335] on div "04 While at her daughter's open house at school, the receptionist mentions that…" at bounding box center [574, 327] width 621 height 115
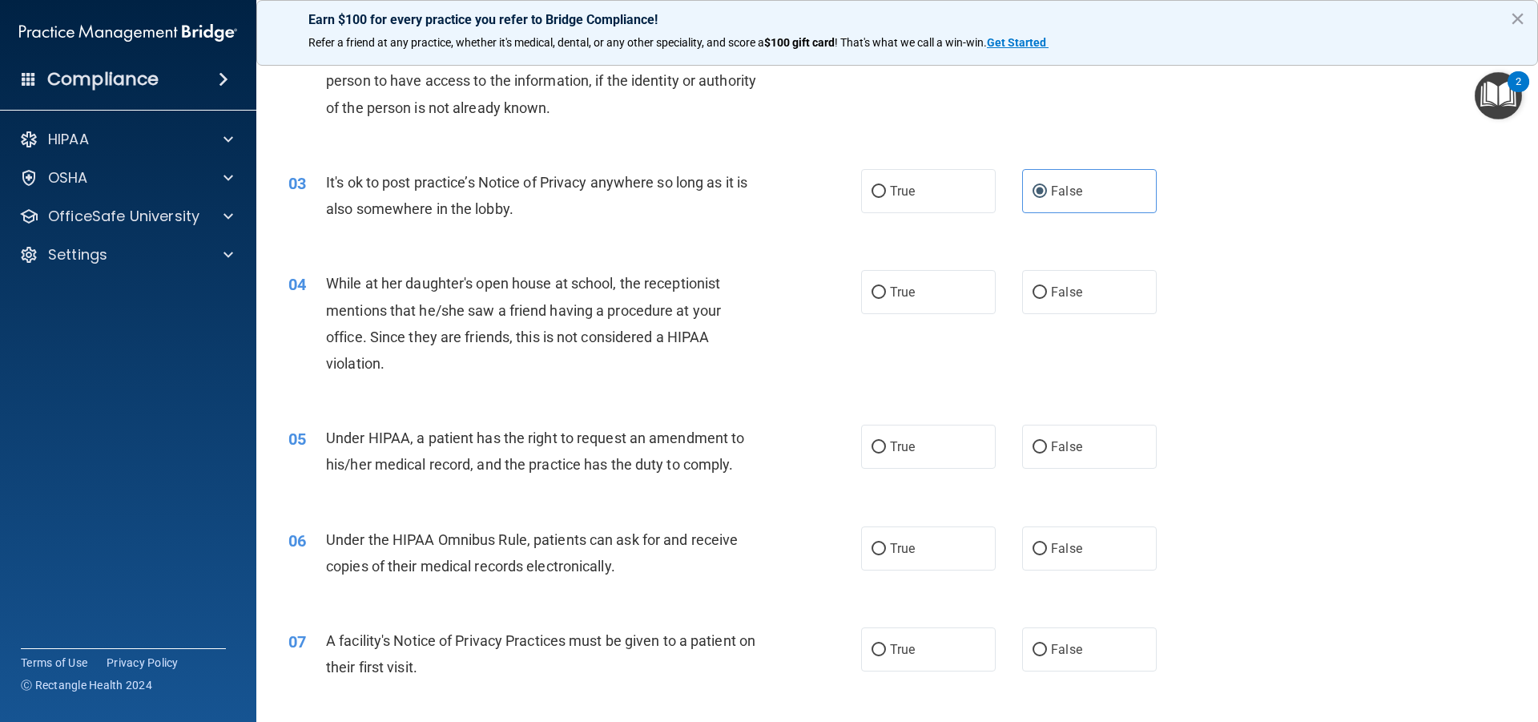
click at [409, 348] on div "While at her daughter's open house at school, the receptionist mentions that he…" at bounding box center [550, 323] width 448 height 107
click at [1051, 296] on span "False" at bounding box center [1066, 291] width 31 height 15
click at [1047, 296] on input "False" at bounding box center [1040, 293] width 14 height 12
radio input "true"
drag, startPoint x: 324, startPoint y: 438, endPoint x: 501, endPoint y: 436, distance: 177.1
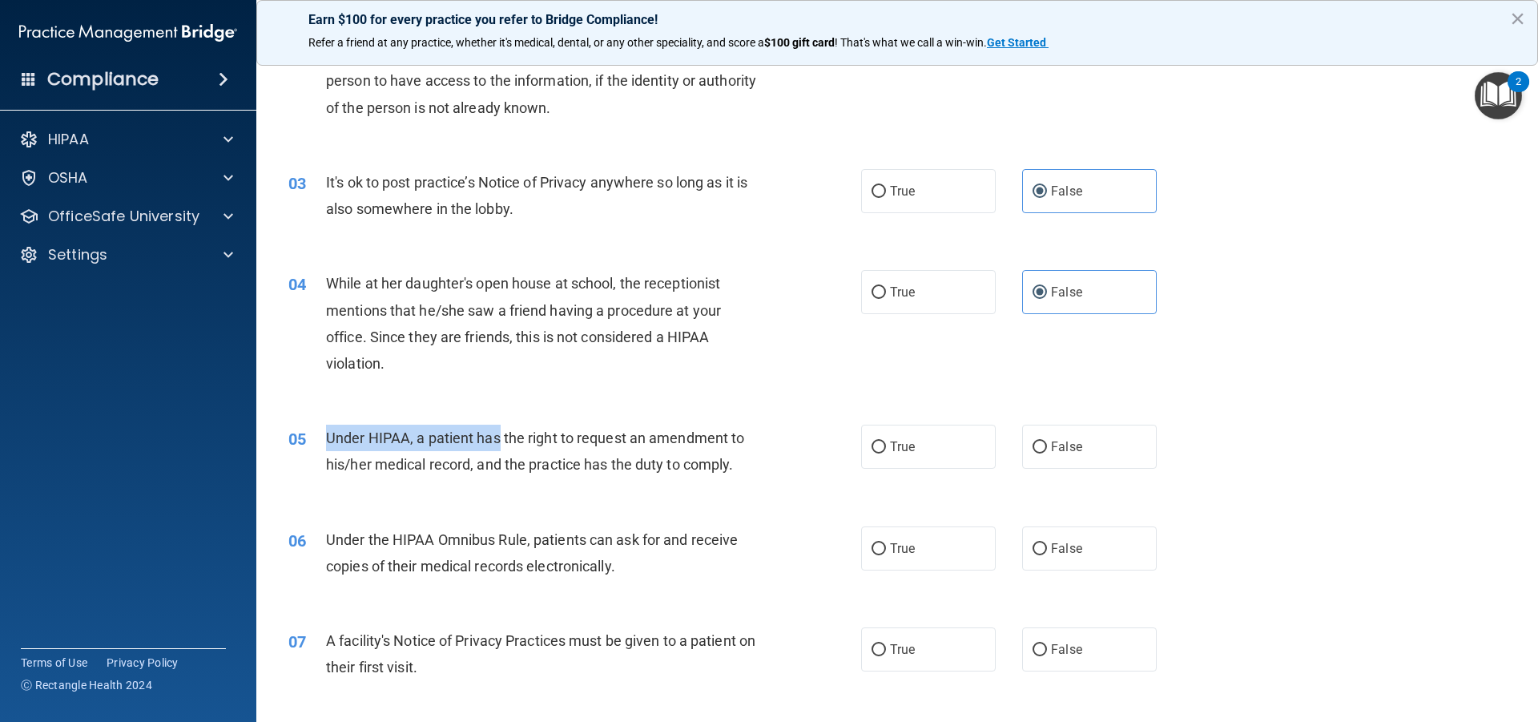
click at [501, 436] on div "05 Under HIPAA, a patient has the right to request an amendment to his/her medi…" at bounding box center [574, 455] width 621 height 61
click at [529, 430] on span "Under HIPAA, a patient has the right to request an amendment to his/her medical…" at bounding box center [535, 450] width 418 height 43
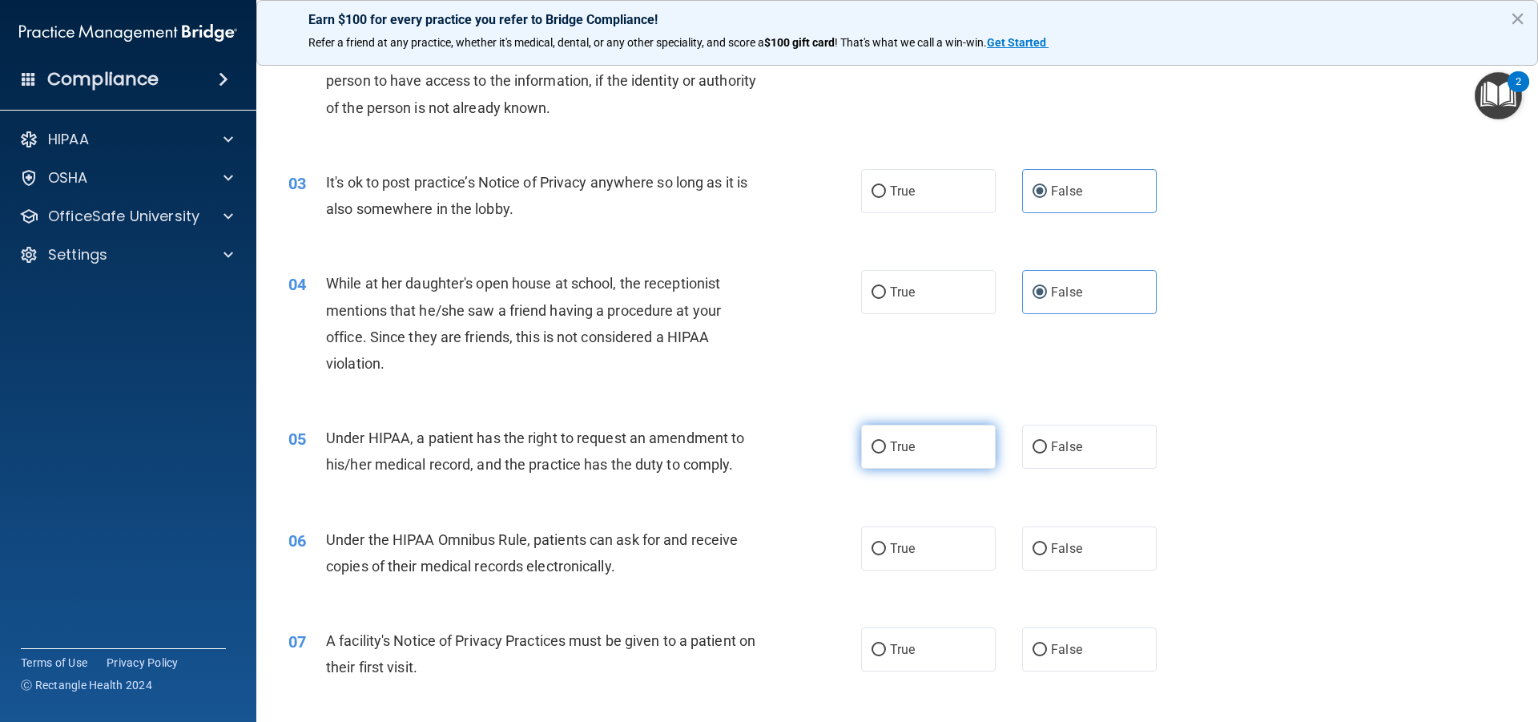
click at [890, 446] on span "True" at bounding box center [902, 446] width 25 height 15
click at [886, 446] on input "True" at bounding box center [879, 447] width 14 height 12
radio input "true"
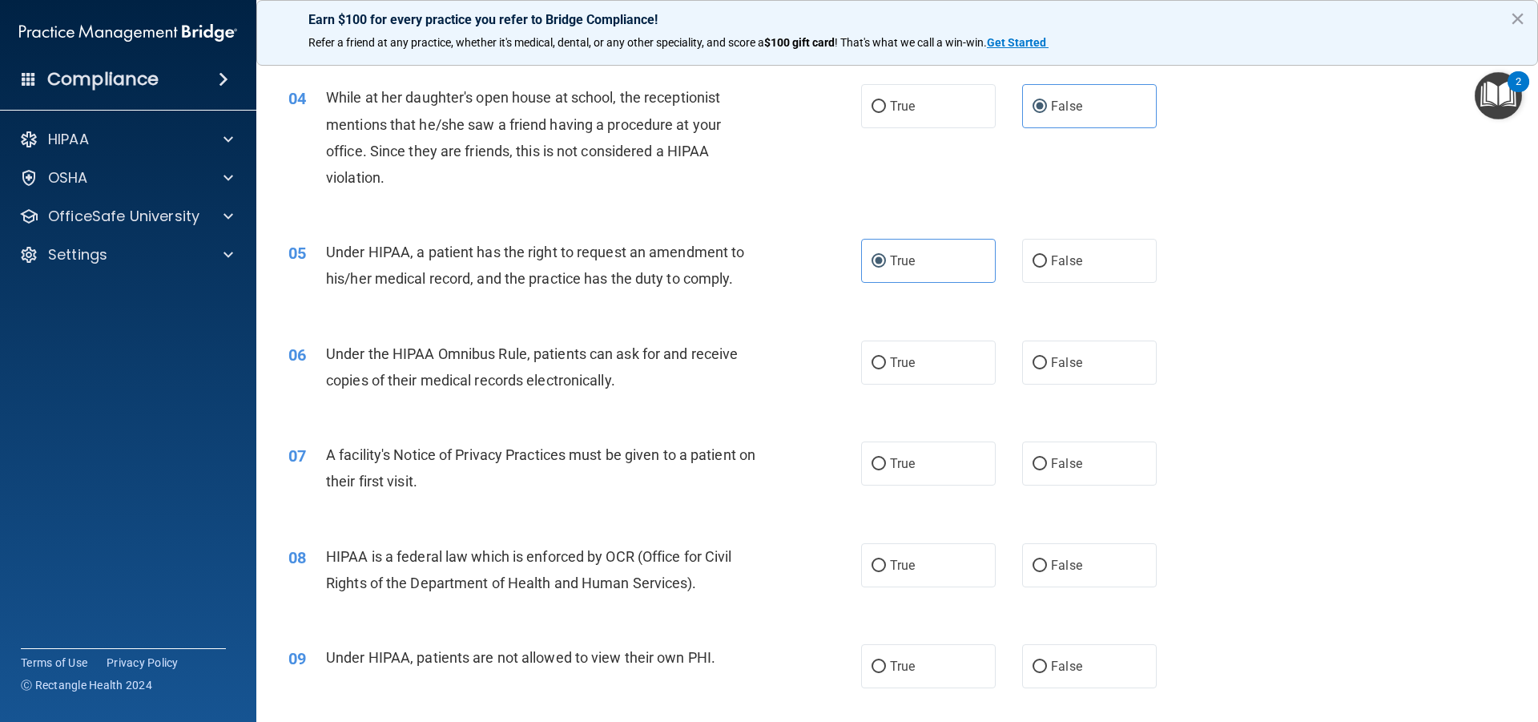
scroll to position [266, 0]
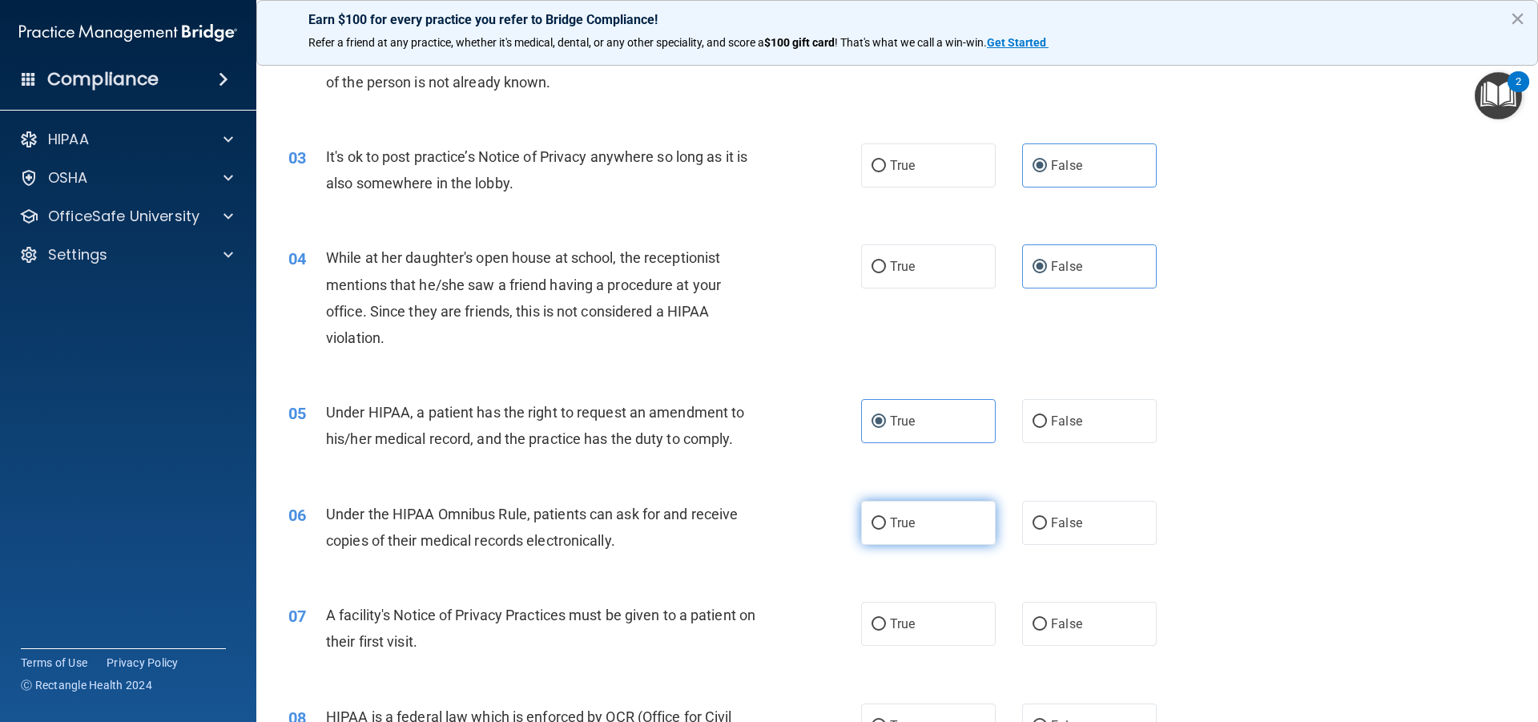
click at [891, 522] on span "True" at bounding box center [902, 522] width 25 height 15
click at [886, 522] on input "True" at bounding box center [879, 524] width 14 height 12
radio input "true"
click at [1090, 447] on div "05 Under HIPAA, a patient has the right to request an amendment to his/her medi…" at bounding box center [897, 429] width 1242 height 101
click at [1078, 440] on label "False" at bounding box center [1089, 421] width 135 height 44
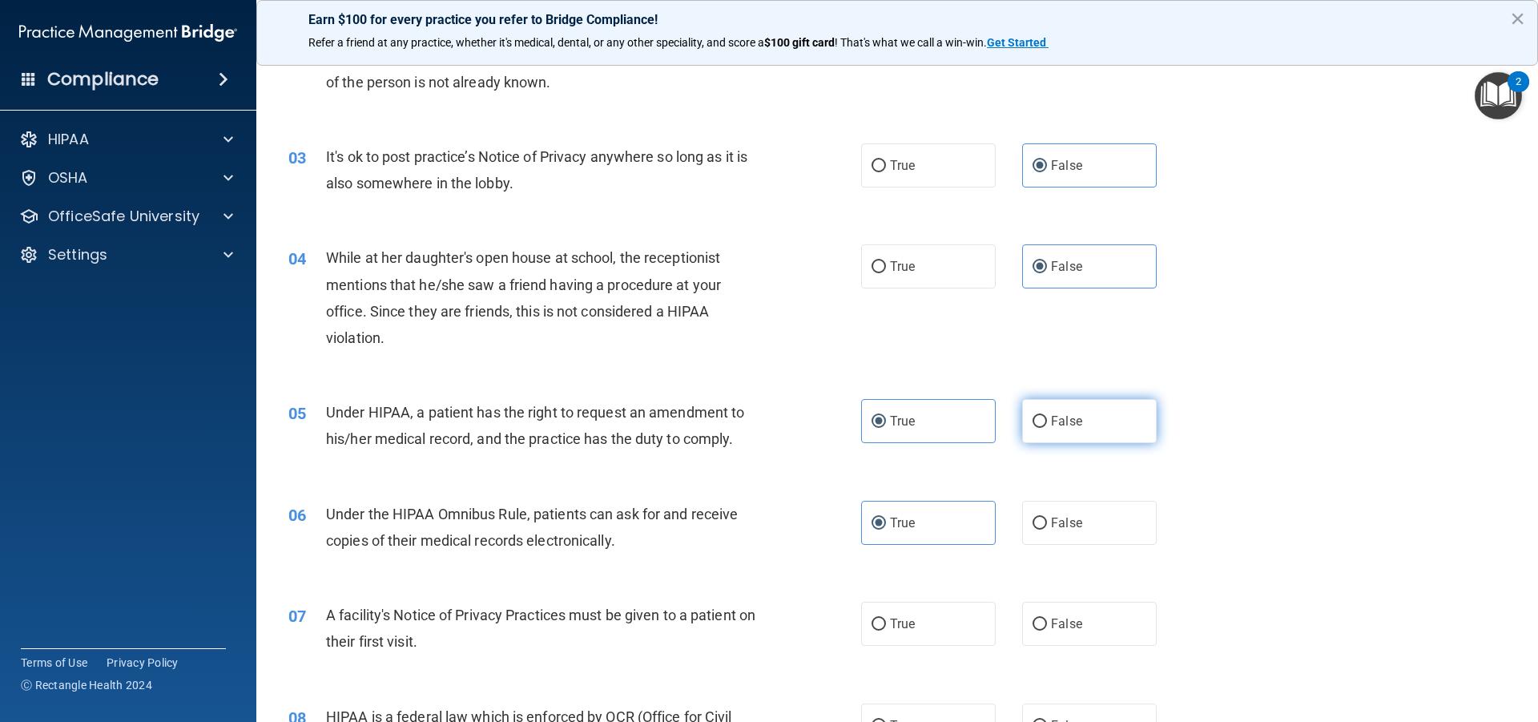
click at [1047, 428] on input "False" at bounding box center [1040, 422] width 14 height 12
radio input "true"
radio input "false"
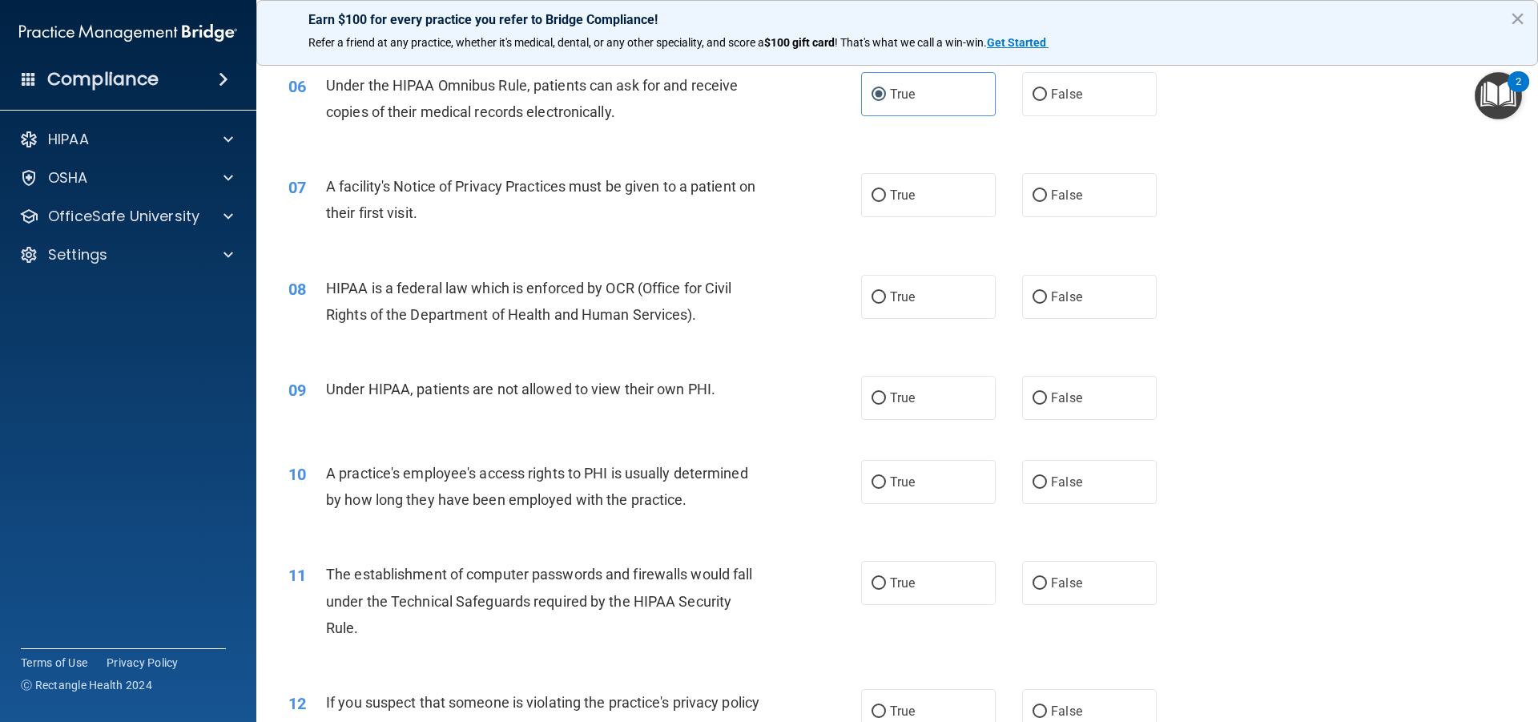
scroll to position [667, 0]
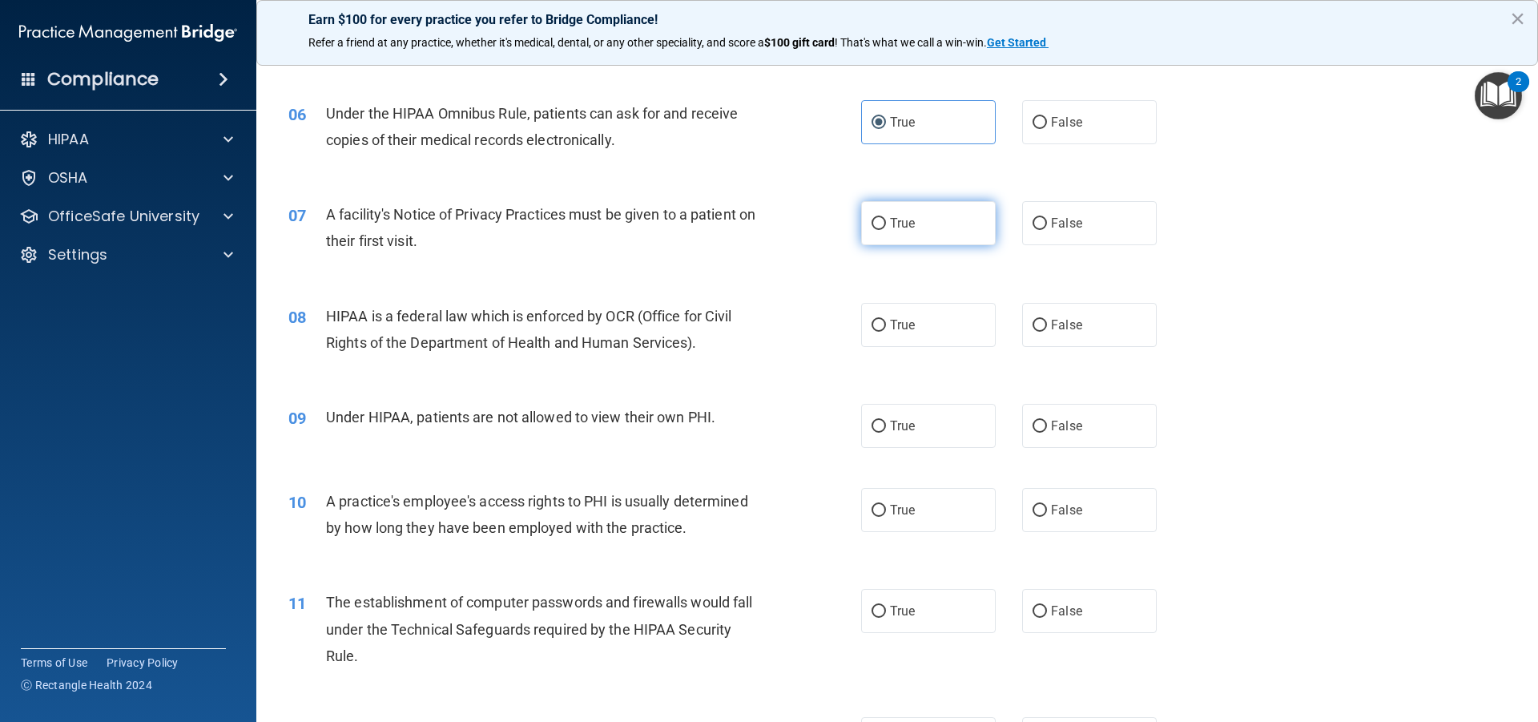
click at [967, 212] on label "True" at bounding box center [928, 223] width 135 height 44
click at [886, 218] on input "True" at bounding box center [879, 224] width 14 height 12
radio input "true"
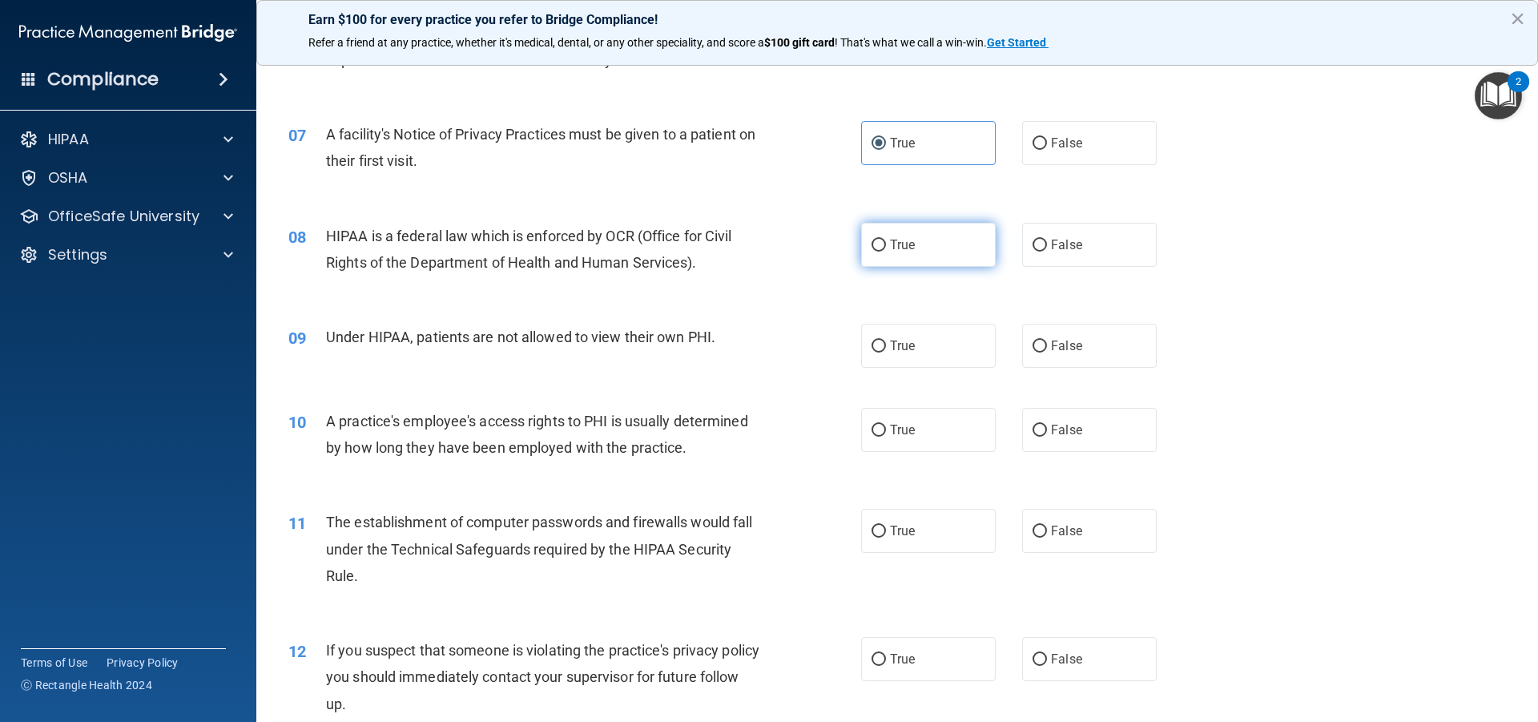
click at [911, 248] on label "True" at bounding box center [928, 245] width 135 height 44
click at [886, 248] on input "True" at bounding box center [879, 246] width 14 height 12
radio input "true"
click at [1057, 351] on span "False" at bounding box center [1066, 345] width 31 height 15
click at [1047, 351] on input "False" at bounding box center [1040, 347] width 14 height 12
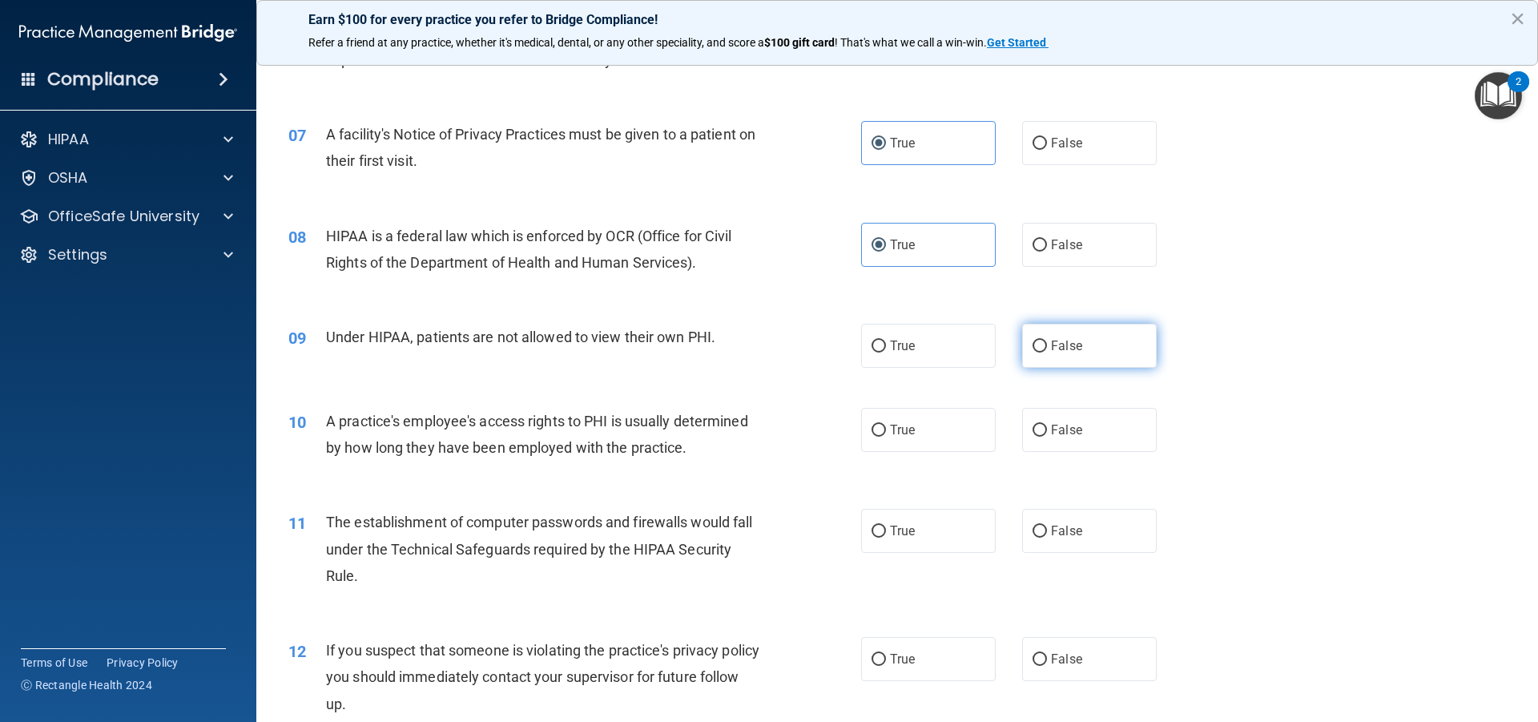
radio input "true"
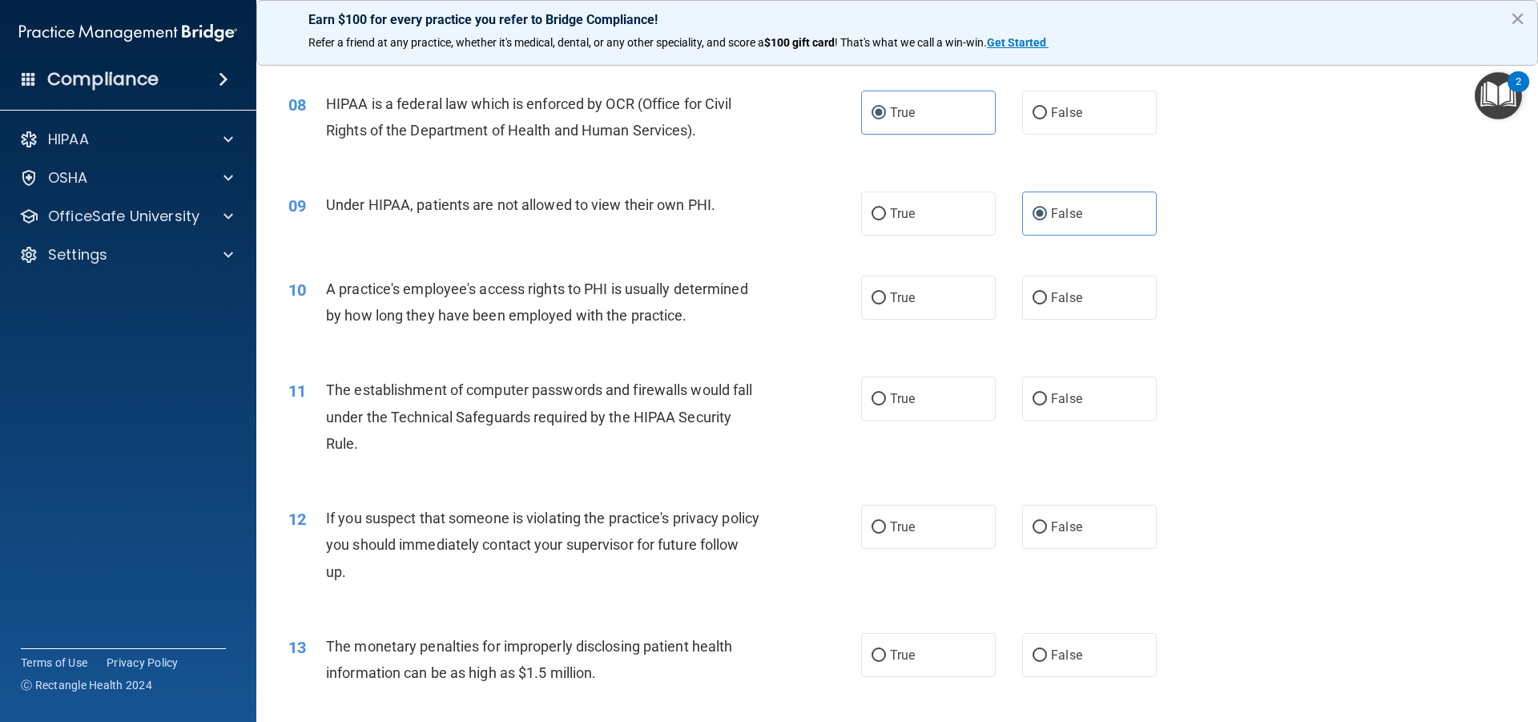
scroll to position [907, 0]
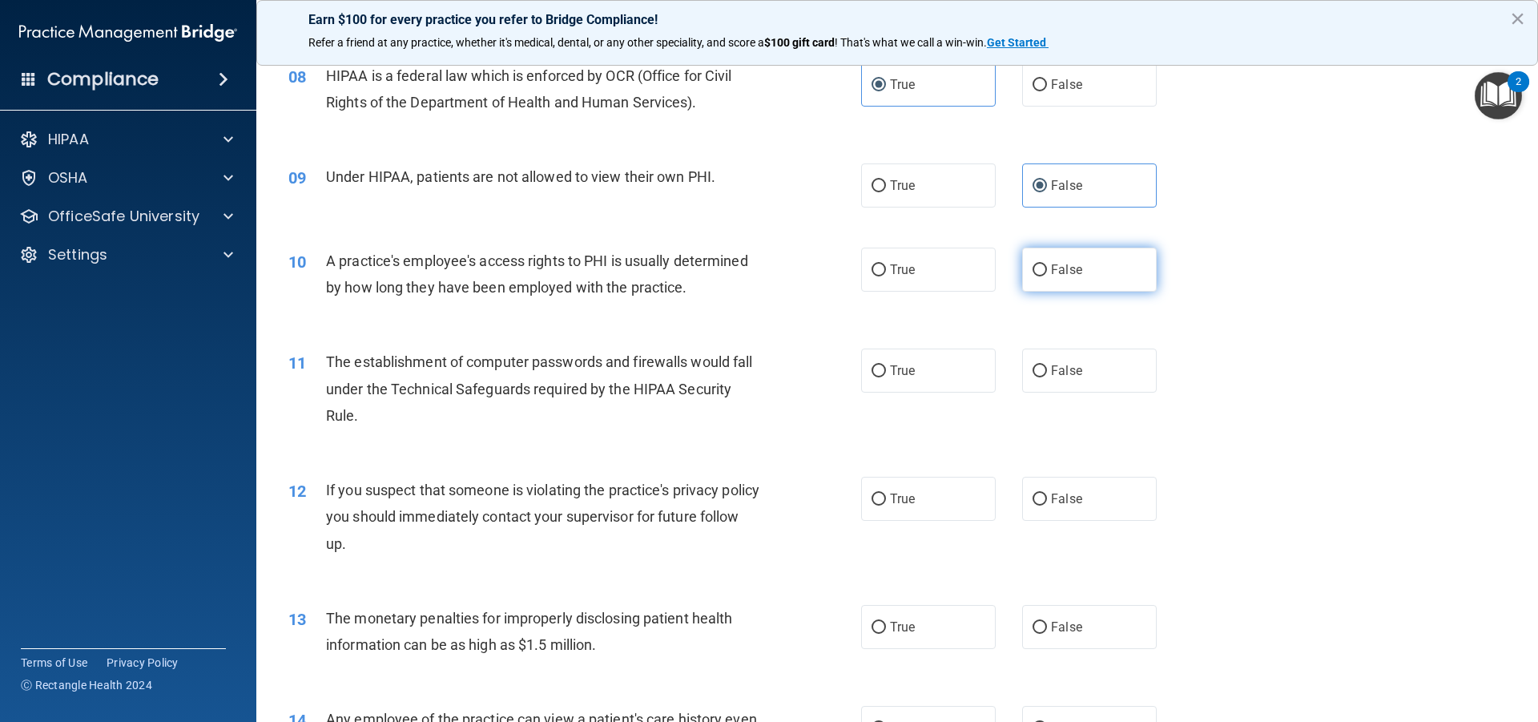
click at [1050, 279] on label "False" at bounding box center [1089, 270] width 135 height 44
click at [1047, 276] on input "False" at bounding box center [1040, 270] width 14 height 12
radio input "true"
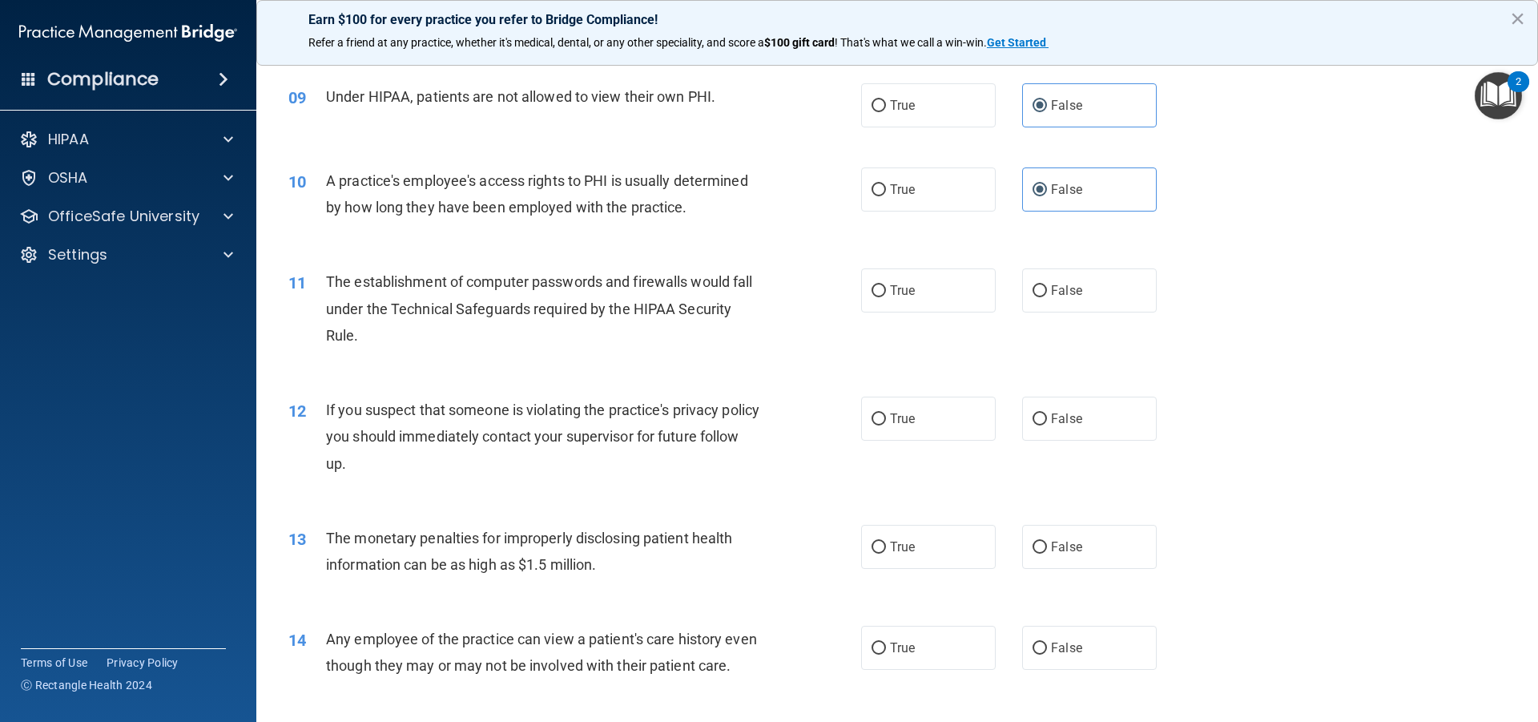
scroll to position [1067, 0]
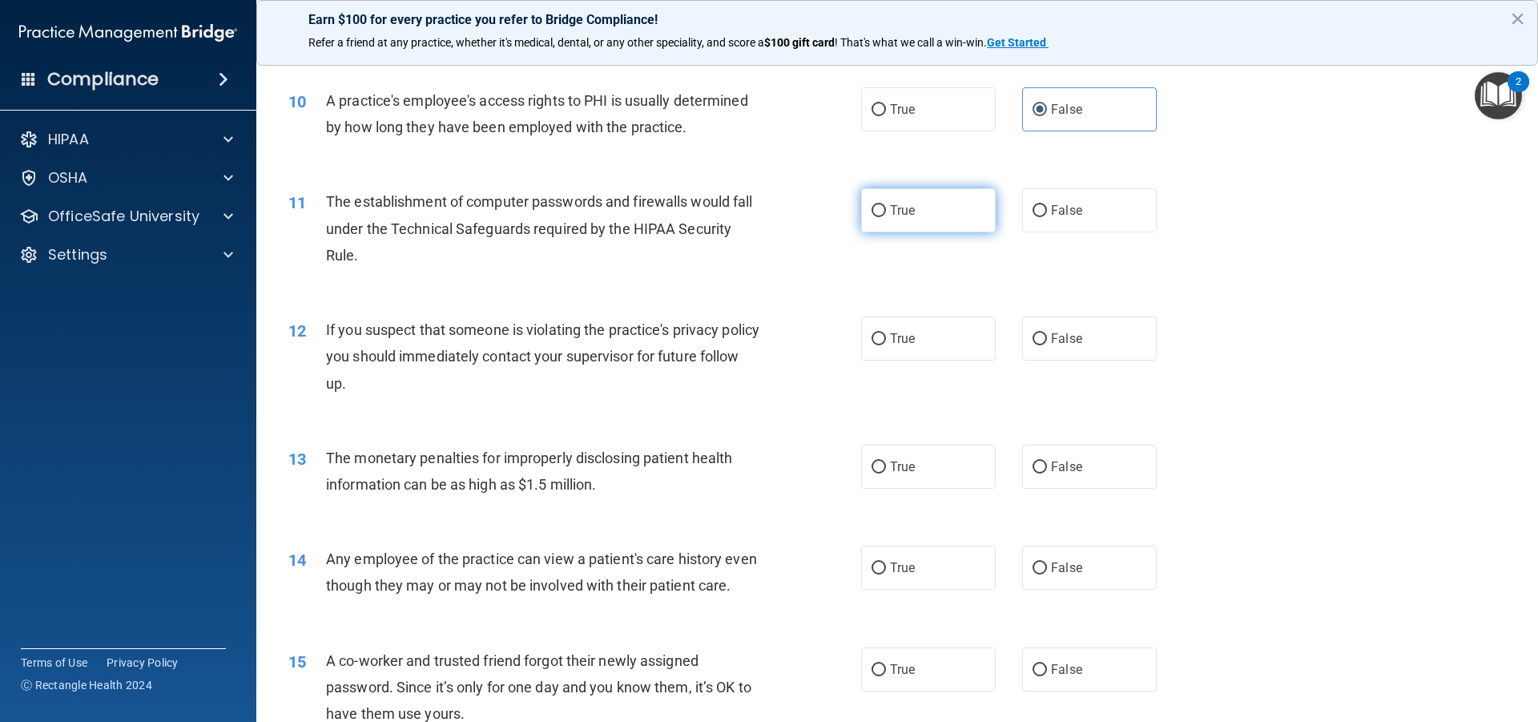
click at [917, 212] on label "True" at bounding box center [928, 210] width 135 height 44
click at [886, 212] on input "True" at bounding box center [879, 211] width 14 height 12
radio input "true"
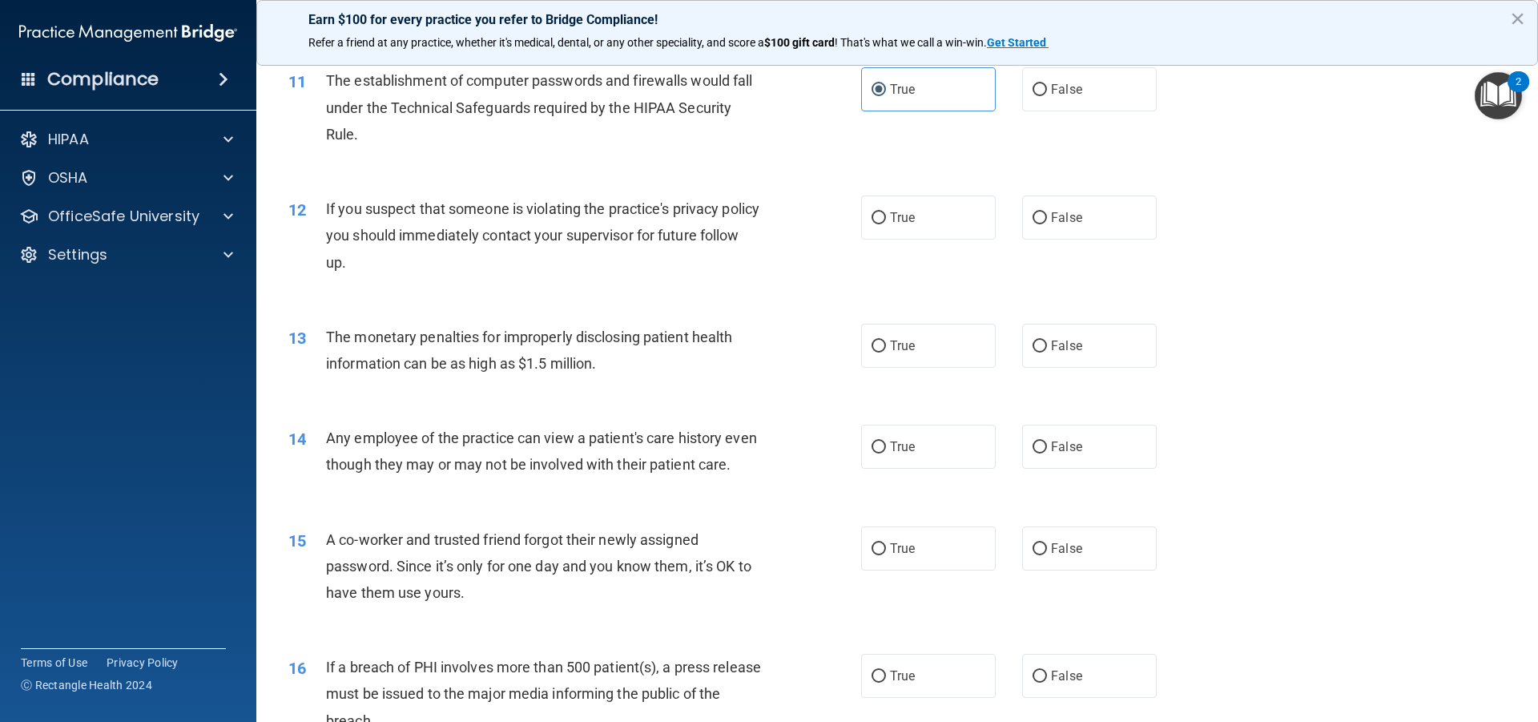
scroll to position [1227, 0]
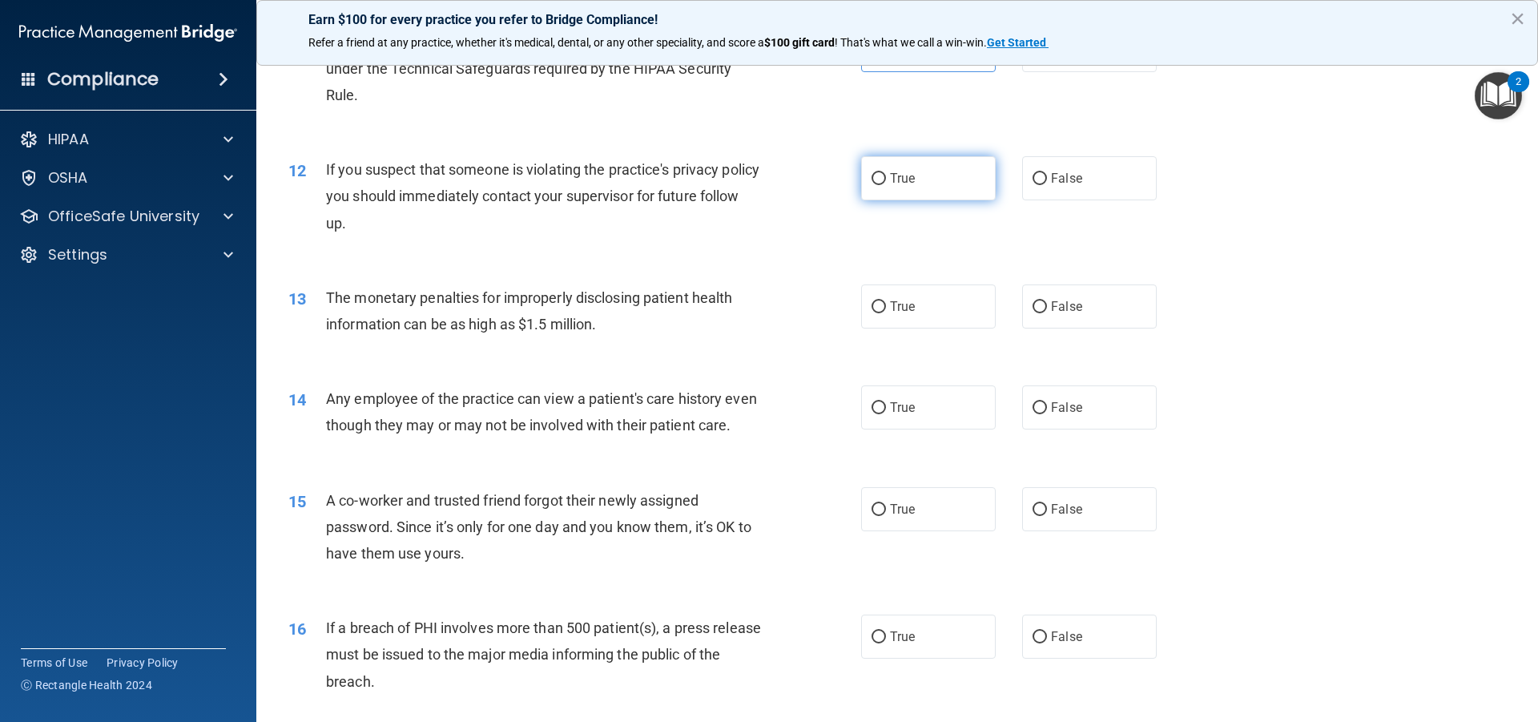
click at [973, 172] on label "True" at bounding box center [928, 178] width 135 height 44
click at [886, 173] on input "True" at bounding box center [879, 179] width 14 height 12
radio input "true"
click at [885, 297] on label "True" at bounding box center [928, 306] width 135 height 44
click at [885, 301] on input "True" at bounding box center [879, 307] width 14 height 12
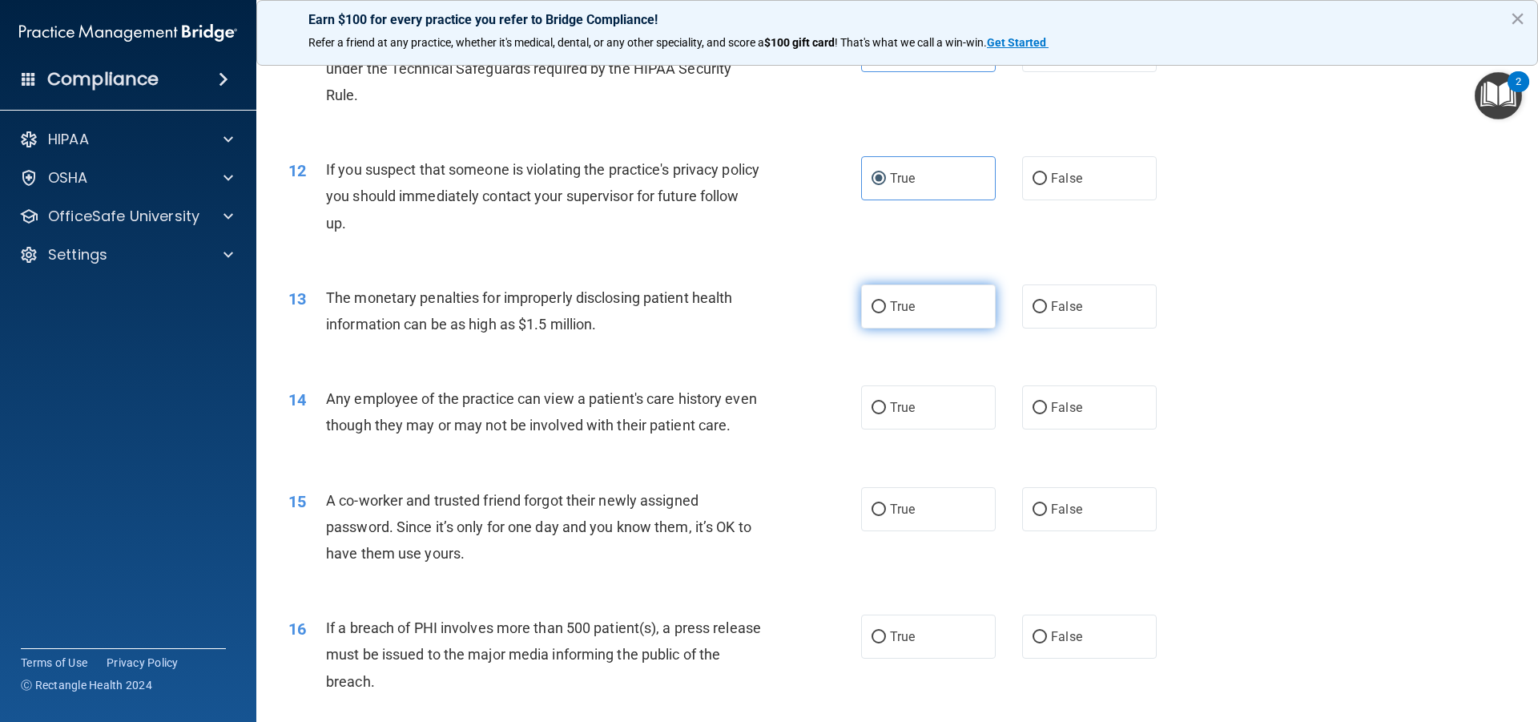
radio input "true"
click at [1071, 397] on label "False" at bounding box center [1089, 407] width 135 height 44
click at [1047, 402] on input "False" at bounding box center [1040, 408] width 14 height 12
radio input "true"
drag, startPoint x: 383, startPoint y: 397, endPoint x: 647, endPoint y: 397, distance: 263.6
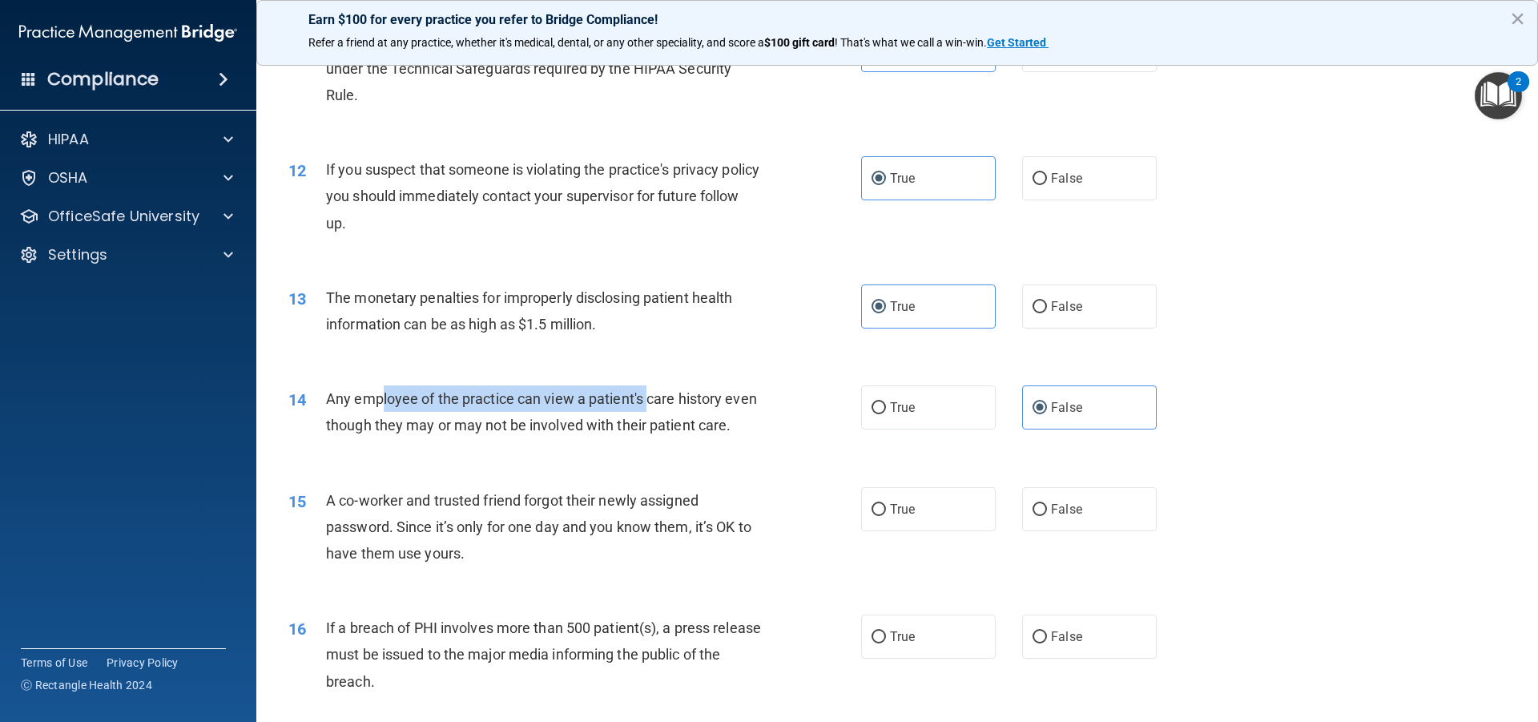
click at [647, 397] on span "Any employee of the practice can view a patient's care history even though they…" at bounding box center [541, 411] width 431 height 43
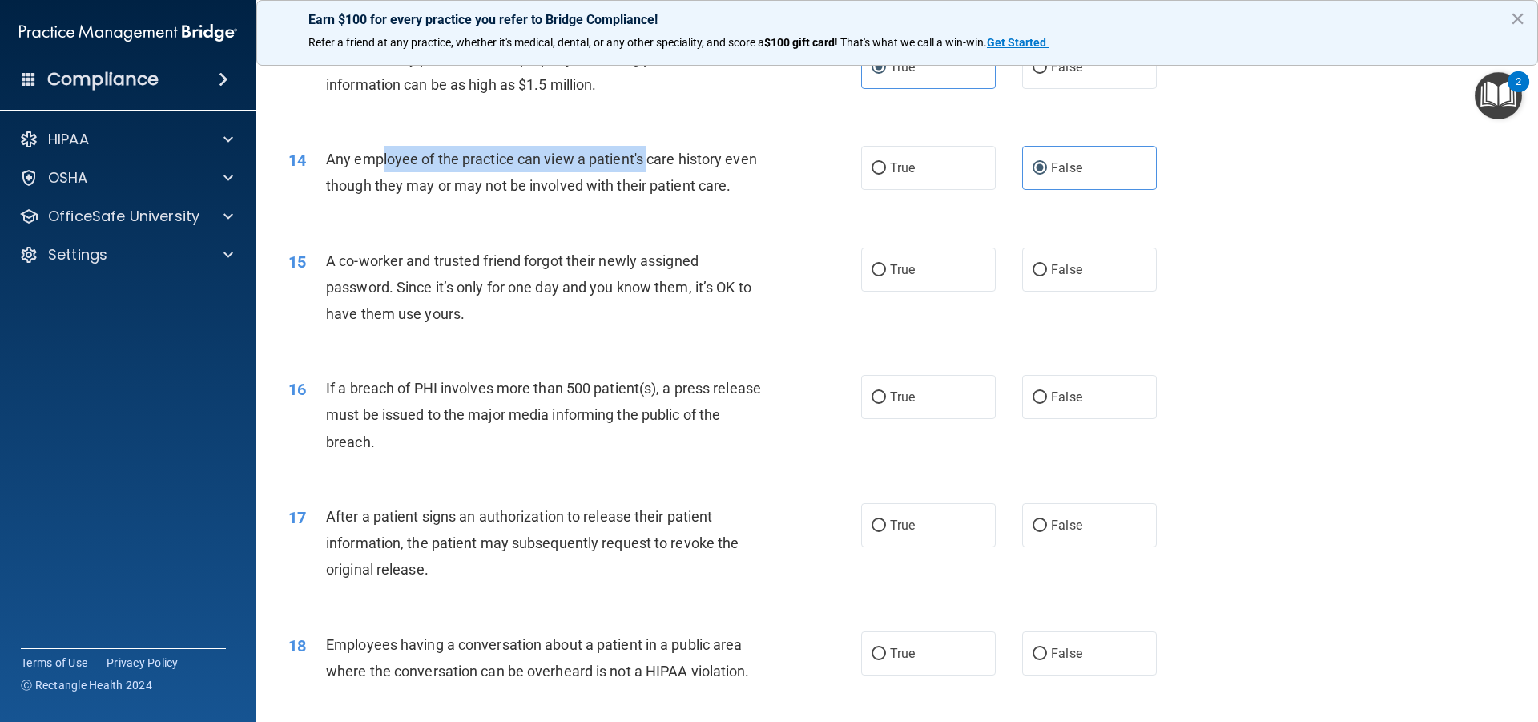
scroll to position [1468, 0]
drag, startPoint x: 386, startPoint y: 296, endPoint x: 437, endPoint y: 296, distance: 50.5
click at [437, 296] on div "A co-worker and trusted friend forgot their newly assigned password. Since it’s…" at bounding box center [550, 287] width 448 height 80
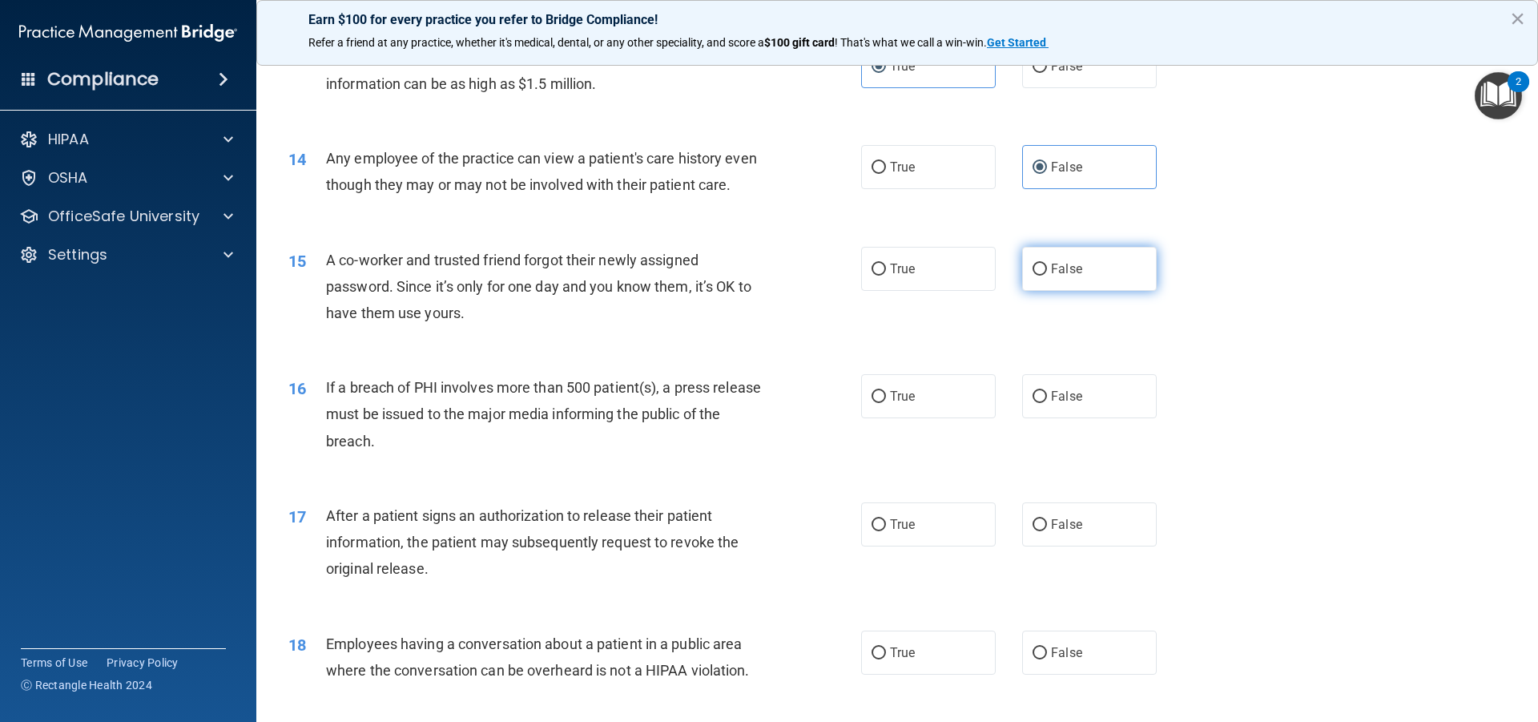
click at [1076, 291] on label "False" at bounding box center [1089, 269] width 135 height 44
click at [1047, 276] on input "False" at bounding box center [1040, 270] width 14 height 12
radio input "true"
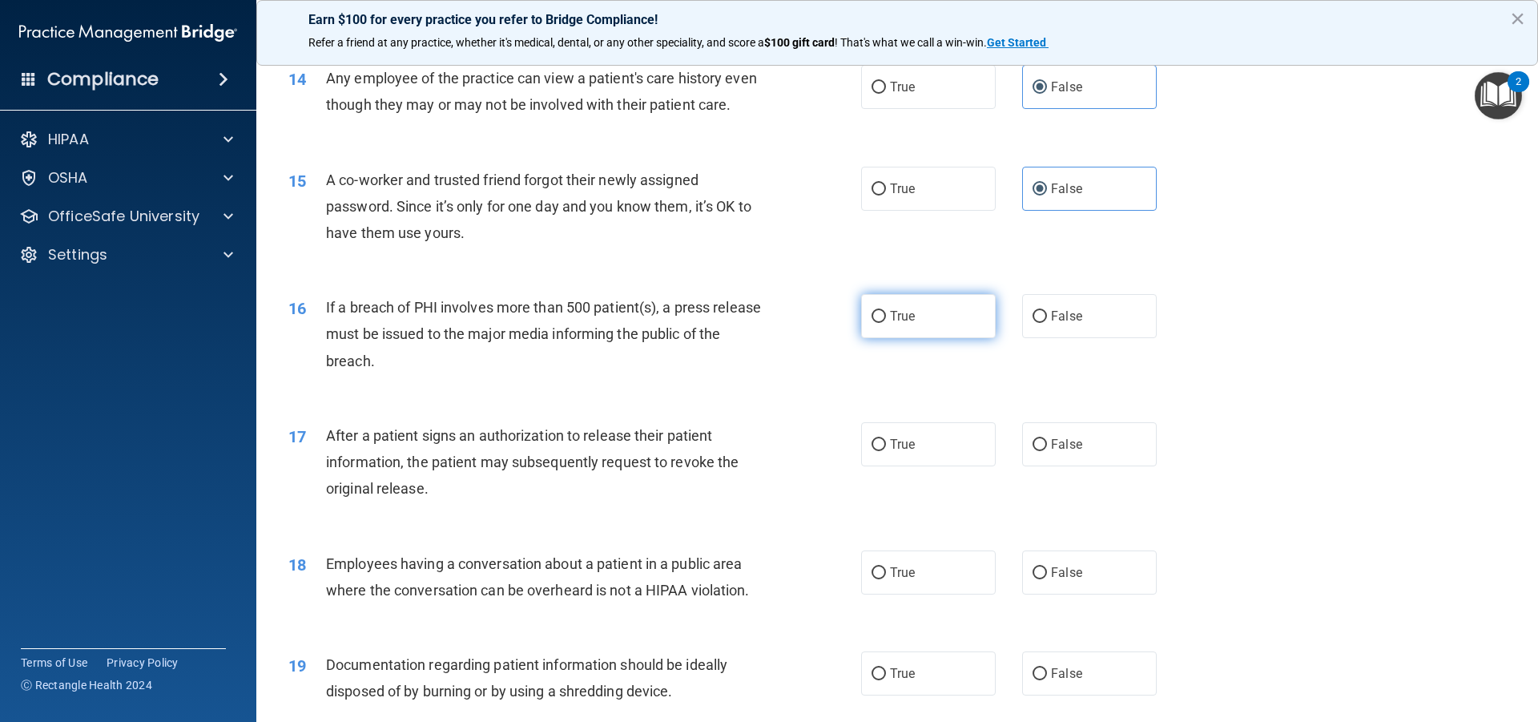
click at [965, 338] on label "True" at bounding box center [928, 316] width 135 height 44
click at [886, 323] on input "True" at bounding box center [879, 317] width 14 height 12
radio input "true"
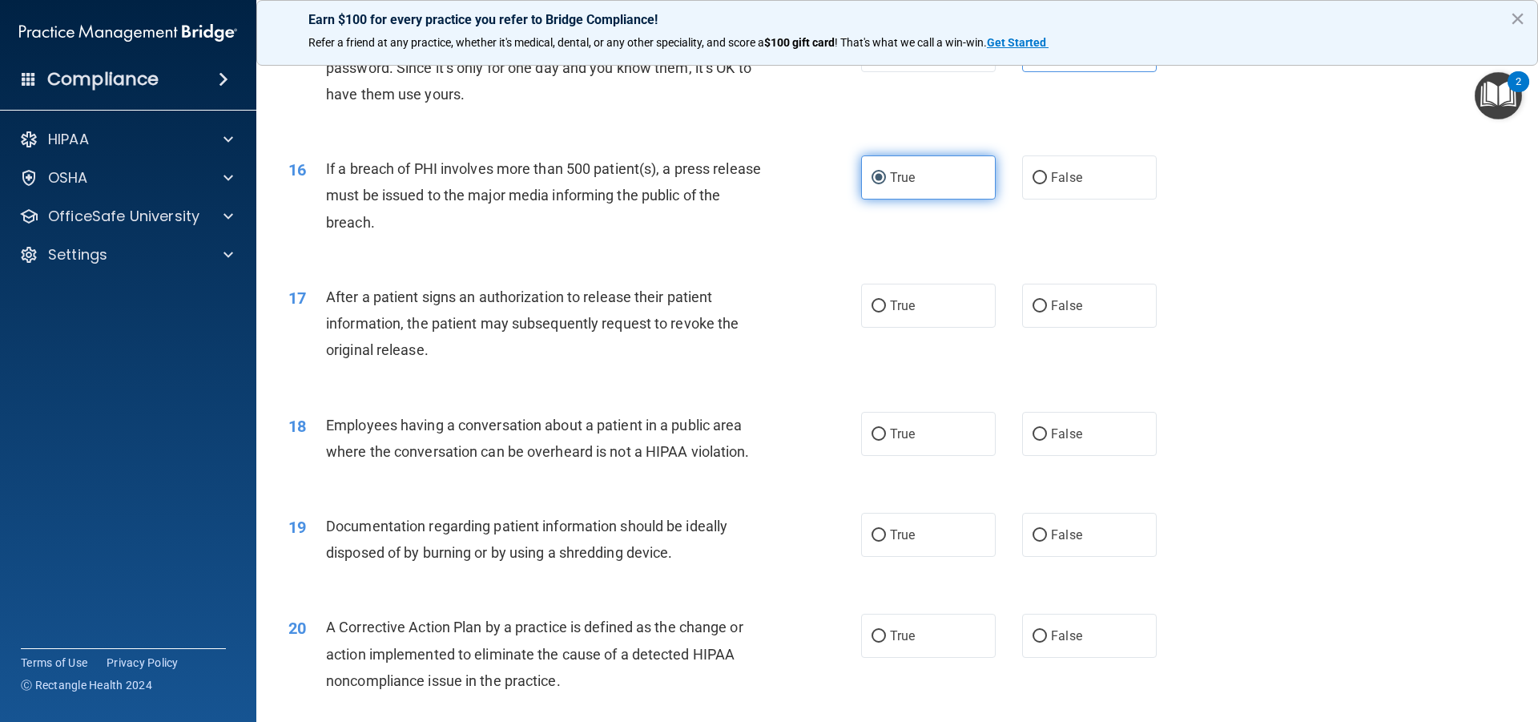
scroll to position [1708, 0]
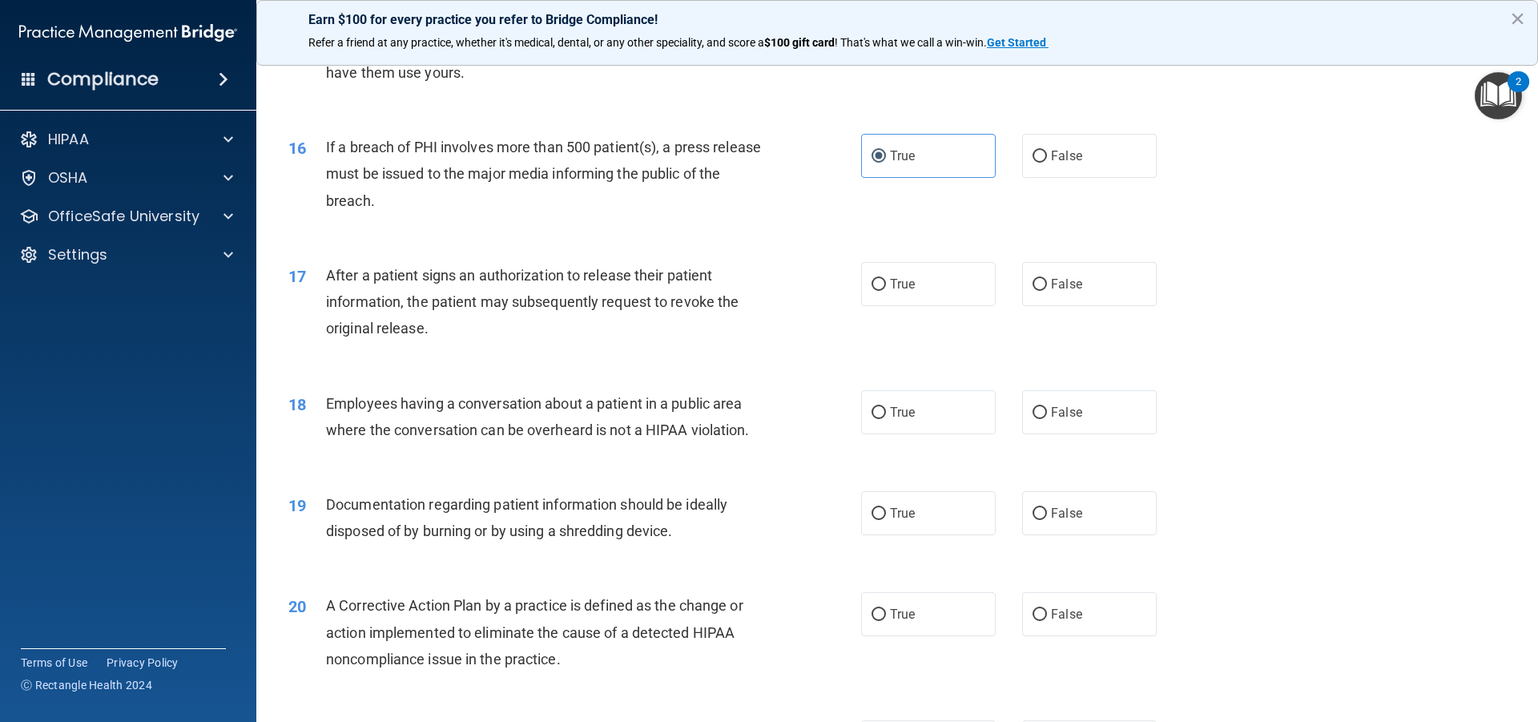
click at [945, 334] on div "17 After a patient signs an authorization to release their patient information,…" at bounding box center [897, 306] width 1242 height 128
click at [944, 306] on label "True" at bounding box center [928, 284] width 135 height 44
click at [886, 291] on input "True" at bounding box center [879, 285] width 14 height 12
radio input "true"
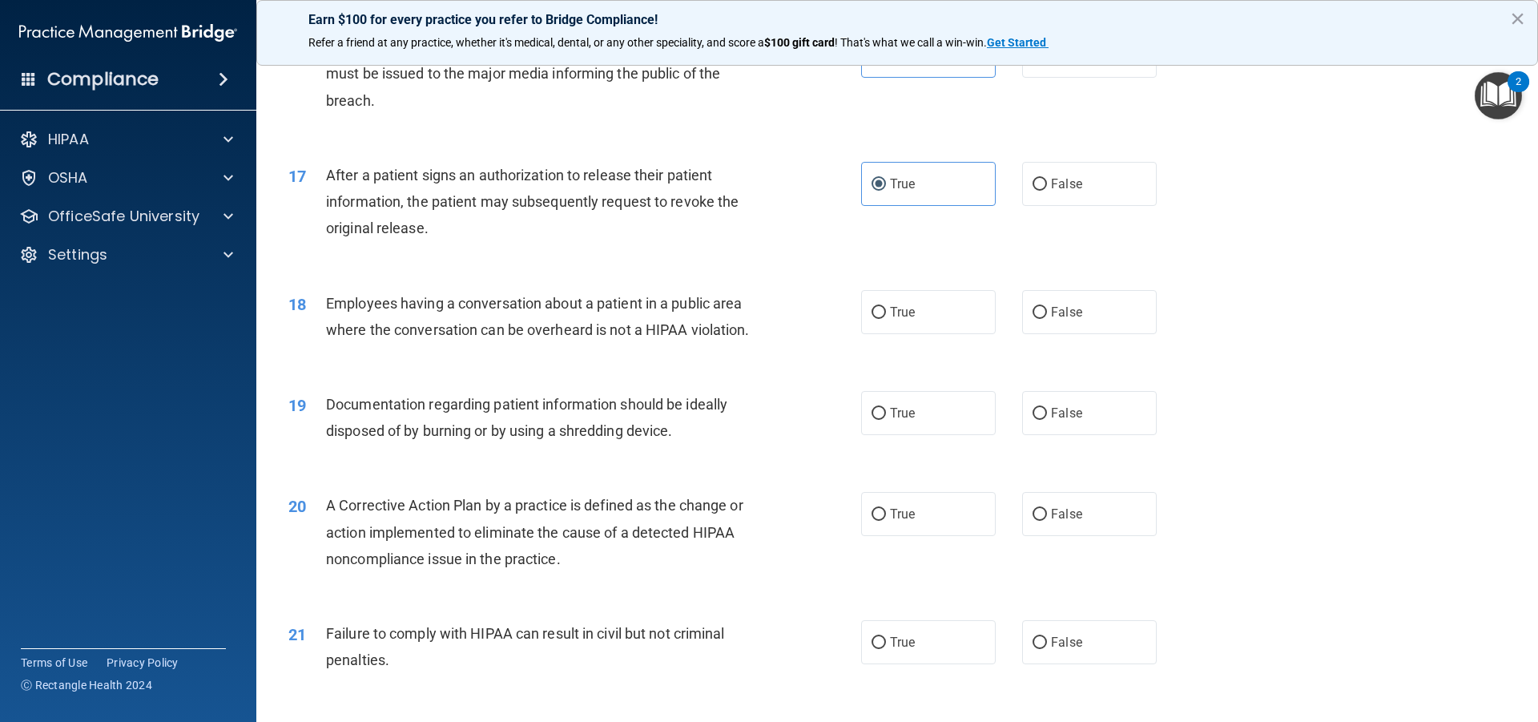
scroll to position [1948, 0]
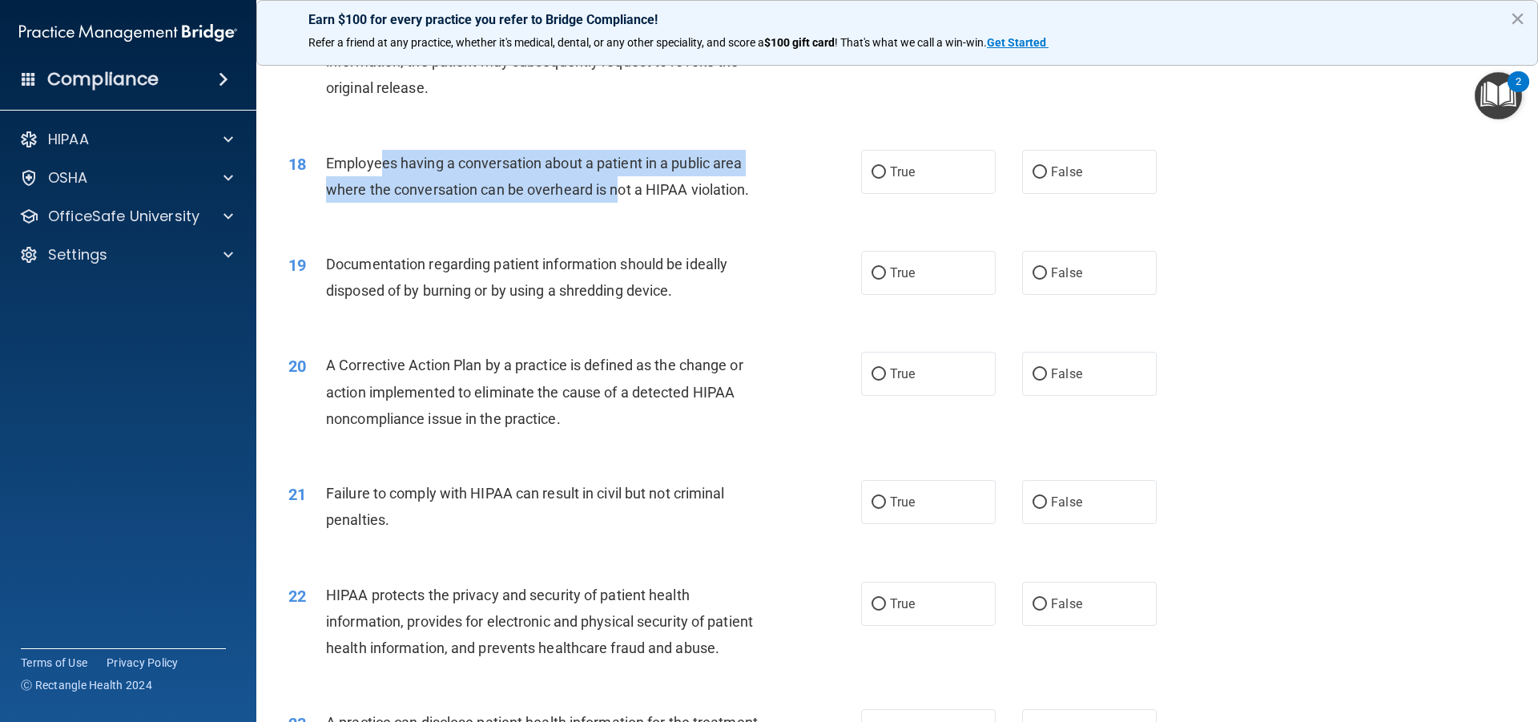
drag, startPoint x: 382, startPoint y: 196, endPoint x: 619, endPoint y: 225, distance: 238.1
click at [619, 203] on div "Employees having a conversation about a patient in a public area where the conv…" at bounding box center [550, 176] width 448 height 53
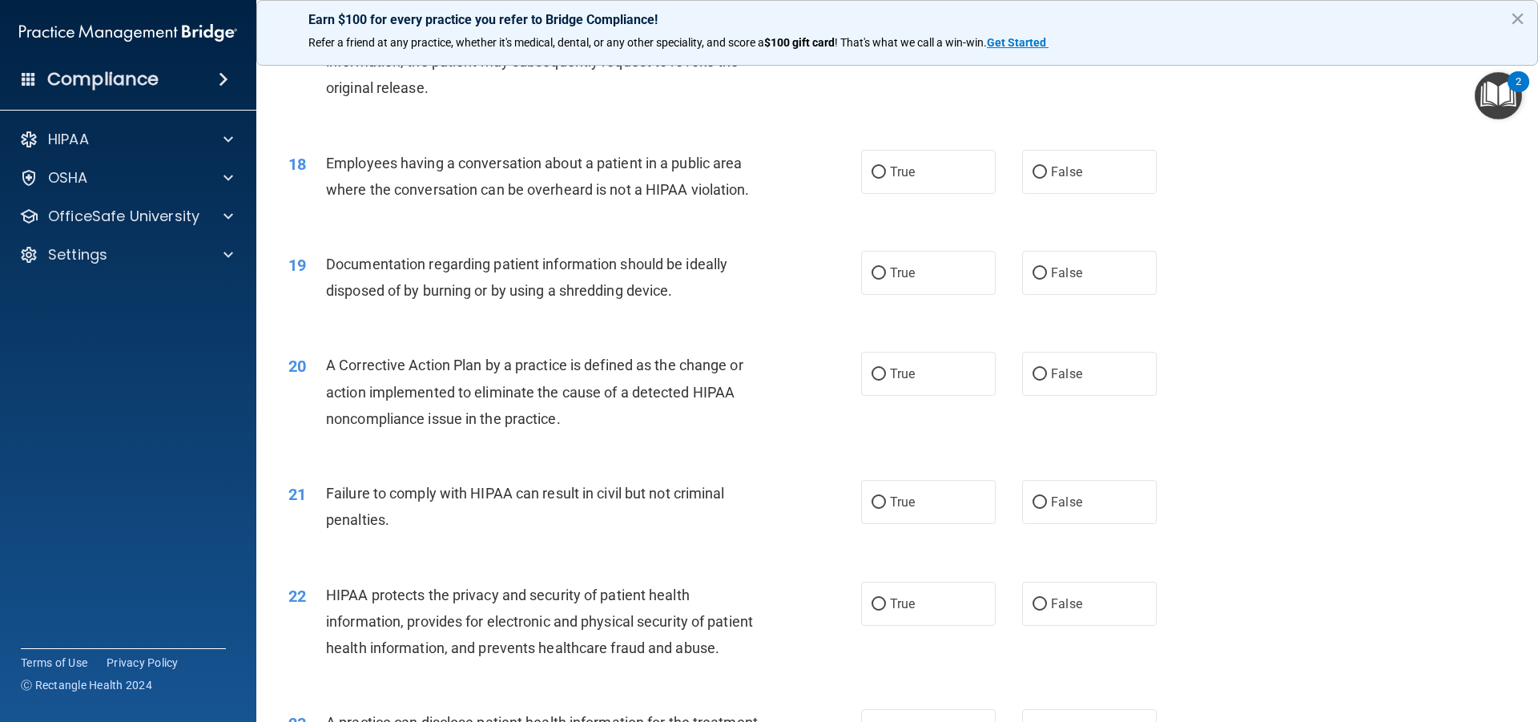
drag, startPoint x: 1050, startPoint y: 209, endPoint x: 1013, endPoint y: 242, distance: 49.4
click at [1050, 194] on label "False" at bounding box center [1089, 172] width 135 height 44
click at [1047, 179] on input "False" at bounding box center [1040, 173] width 14 height 12
radio input "true"
drag, startPoint x: 328, startPoint y: 296, endPoint x: 484, endPoint y: 292, distance: 155.5
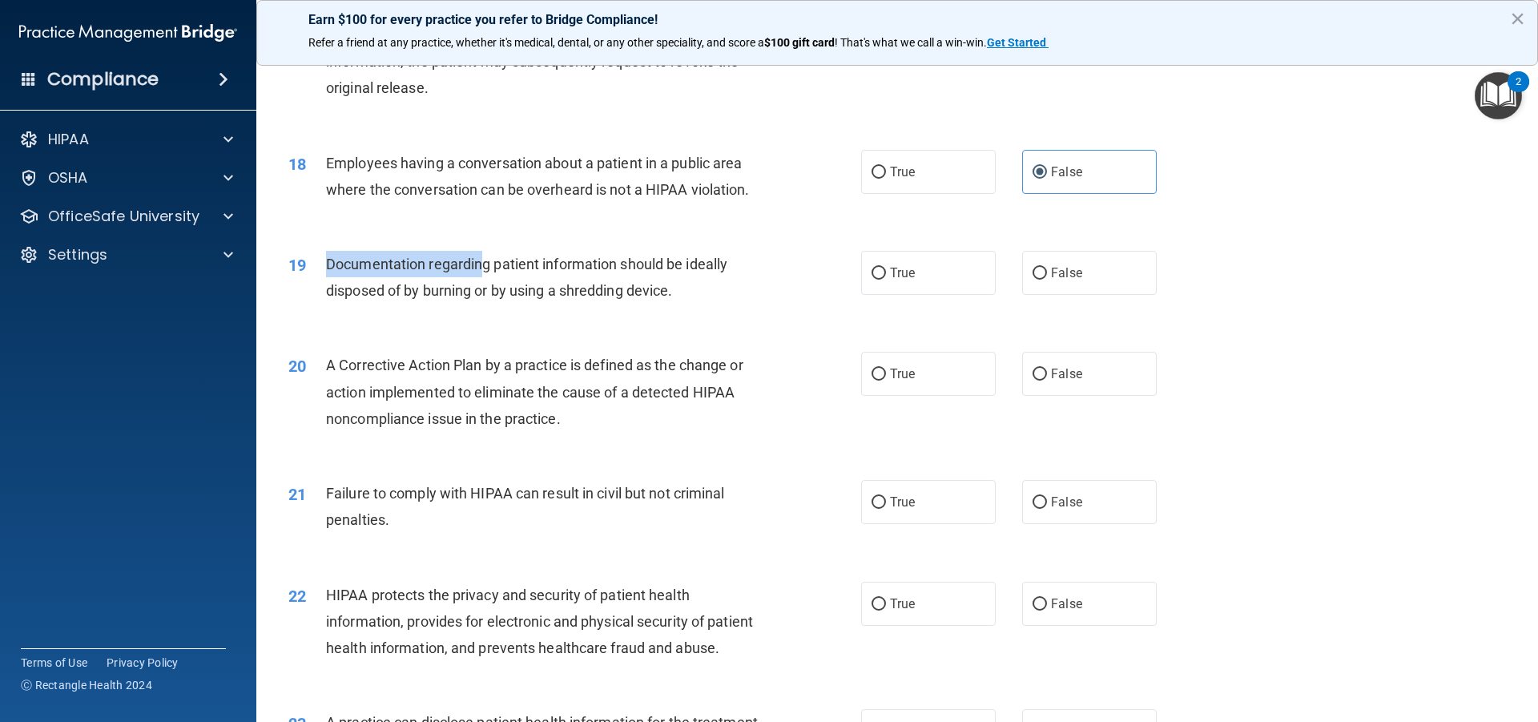
click at [484, 292] on span "Documentation regarding patient information should be ideally disposed of by bu…" at bounding box center [526, 277] width 401 height 43
click at [523, 304] on div "Documentation regarding patient information should be ideally disposed of by bu…" at bounding box center [550, 277] width 448 height 53
drag, startPoint x: 437, startPoint y: 293, endPoint x: 542, endPoint y: 292, distance: 104.2
click at [542, 292] on span "Documentation regarding patient information should be ideally disposed of by bu…" at bounding box center [526, 277] width 401 height 43
click at [936, 295] on label "True" at bounding box center [928, 273] width 135 height 44
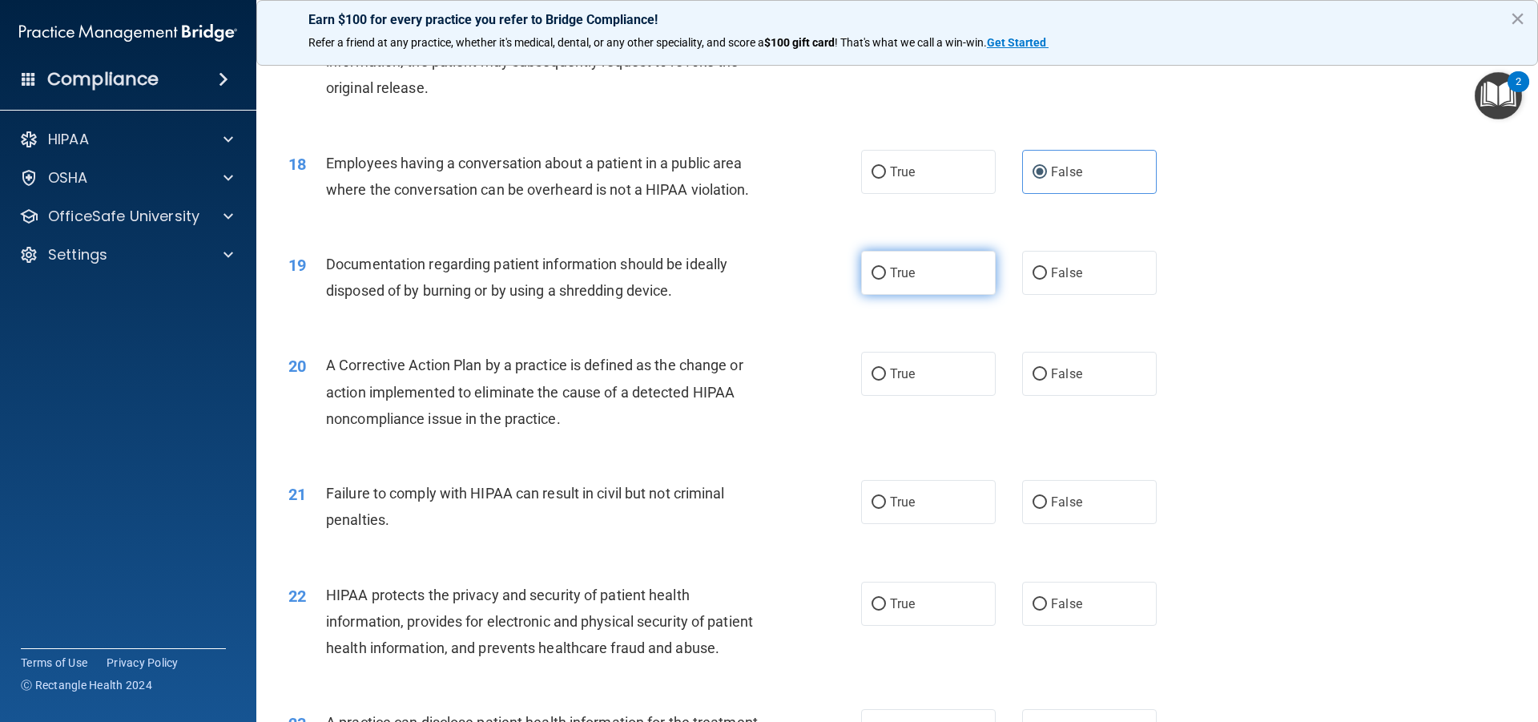
click at [886, 280] on input "True" at bounding box center [879, 274] width 14 height 12
radio input "true"
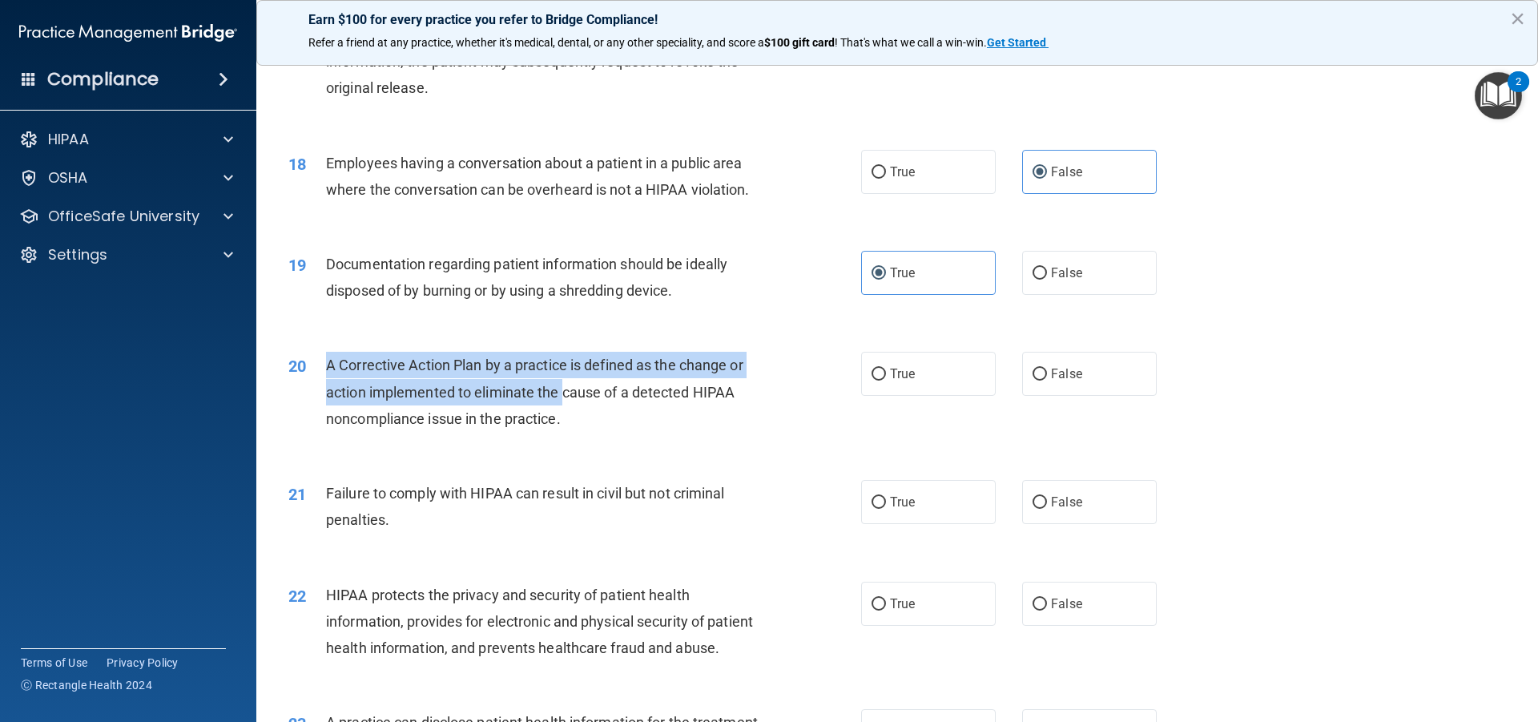
drag, startPoint x: 369, startPoint y: 397, endPoint x: 566, endPoint y: 417, distance: 197.4
click at [566, 417] on div "20 A Corrective Action Plan by a practice is defined as the change or action im…" at bounding box center [574, 396] width 621 height 88
click at [566, 417] on span "A Corrective Action Plan by a practice is defined as the change or action imple…" at bounding box center [534, 392] width 417 height 70
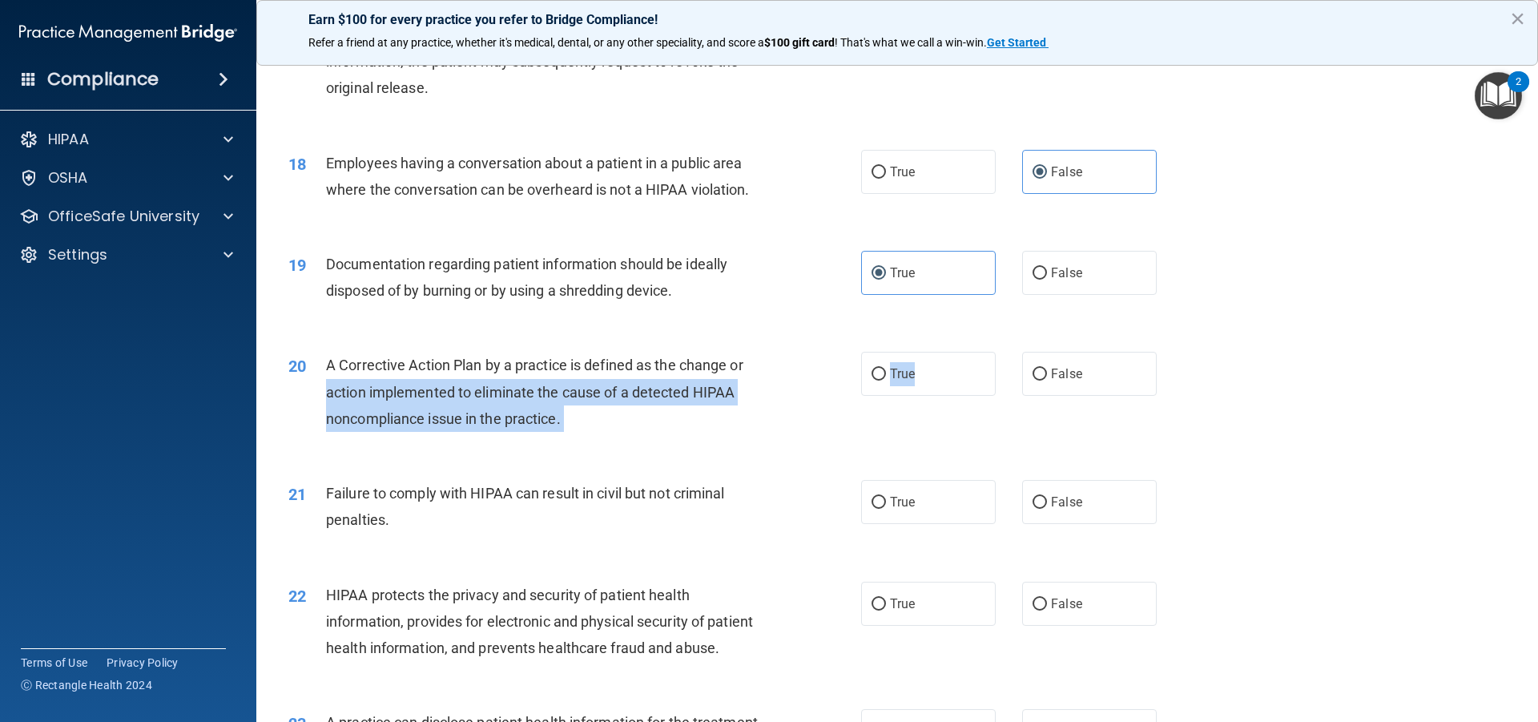
drag, startPoint x: 913, startPoint y: 399, endPoint x: 780, endPoint y: 400, distance: 133.8
click at [1184, 352] on ng-form "20 A Corrective Action Plan by a practice is defined as the change or action im…" at bounding box center [1184, 352] width 0 height 0
click at [941, 396] on label "True" at bounding box center [928, 374] width 135 height 44
click at [886, 381] on input "True" at bounding box center [879, 375] width 14 height 12
radio input "true"
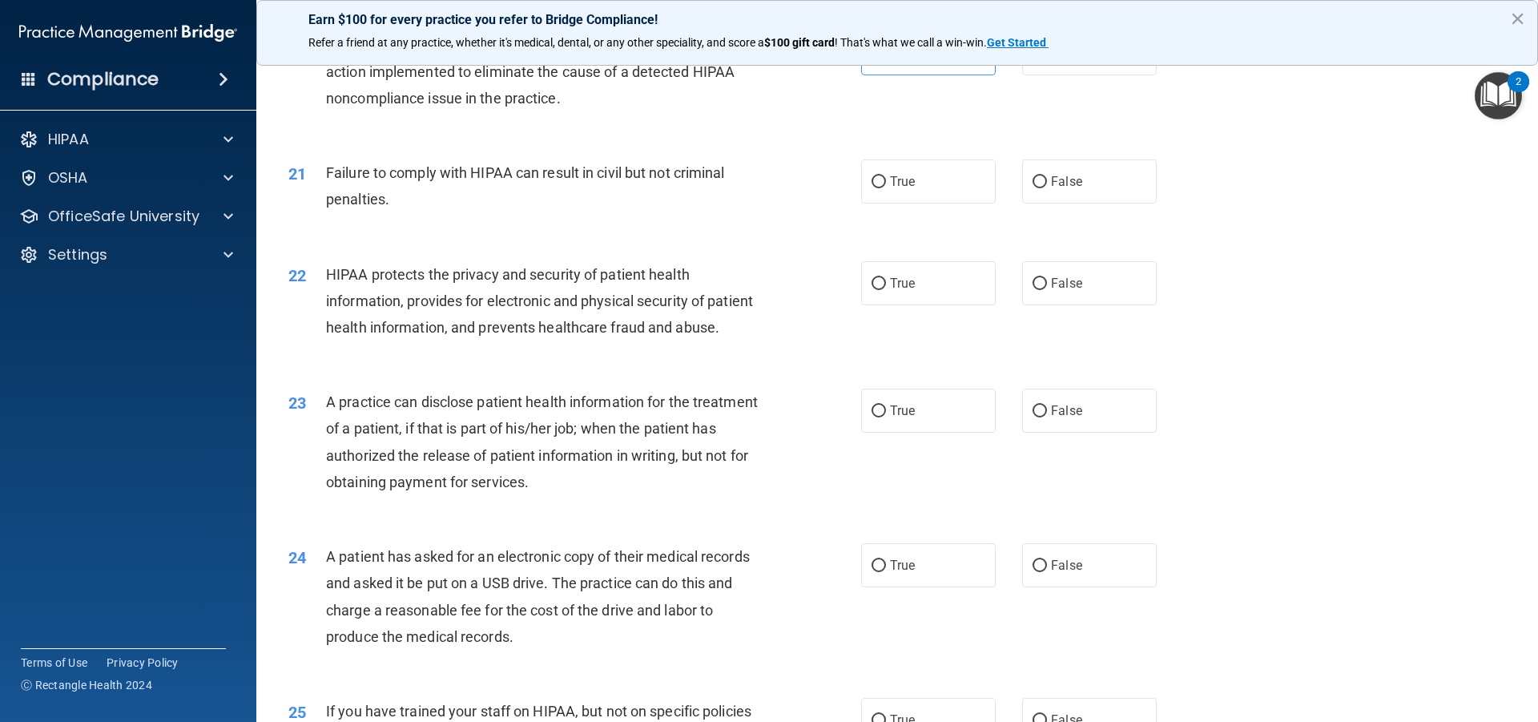
scroll to position [2029, 0]
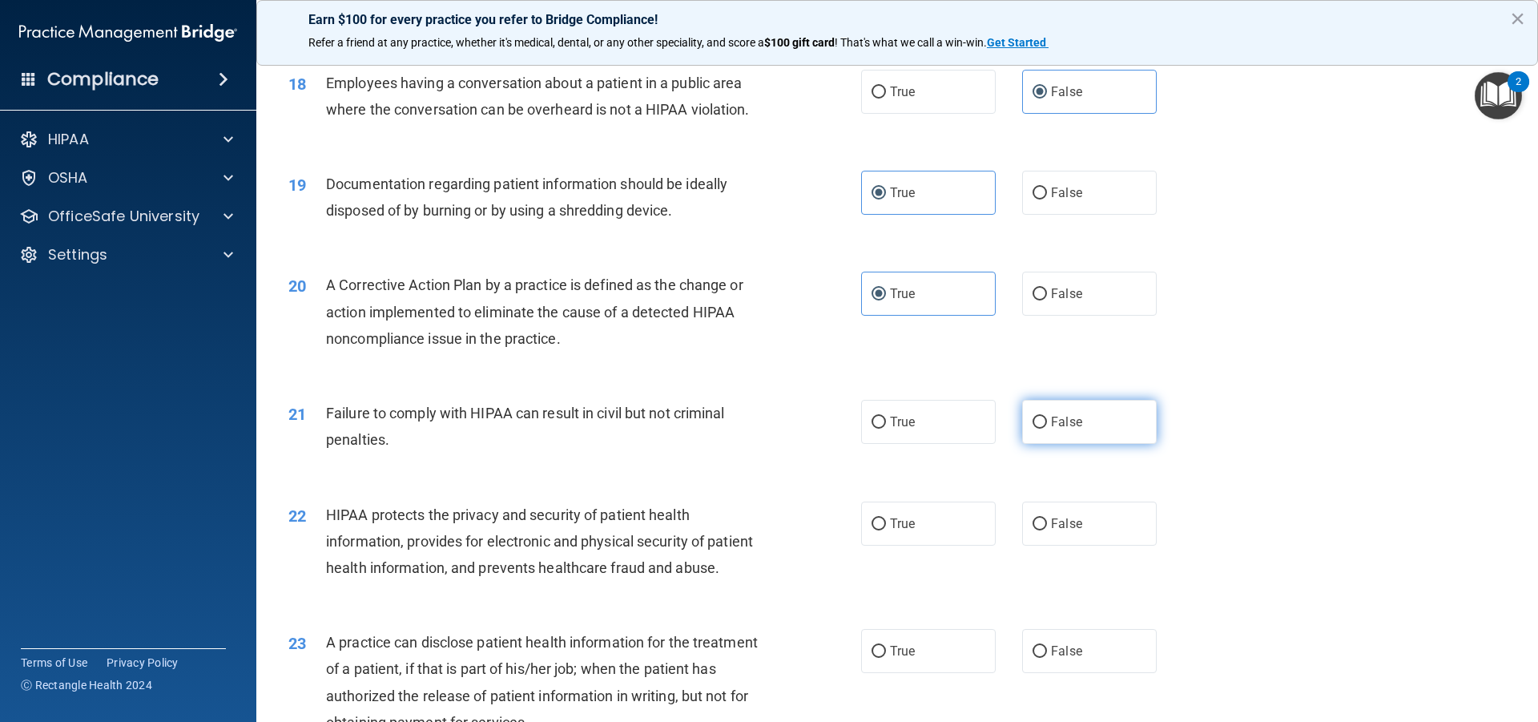
click at [1067, 429] on span "False" at bounding box center [1066, 421] width 31 height 15
click at [1047, 429] on input "False" at bounding box center [1040, 423] width 14 height 12
radio input "true"
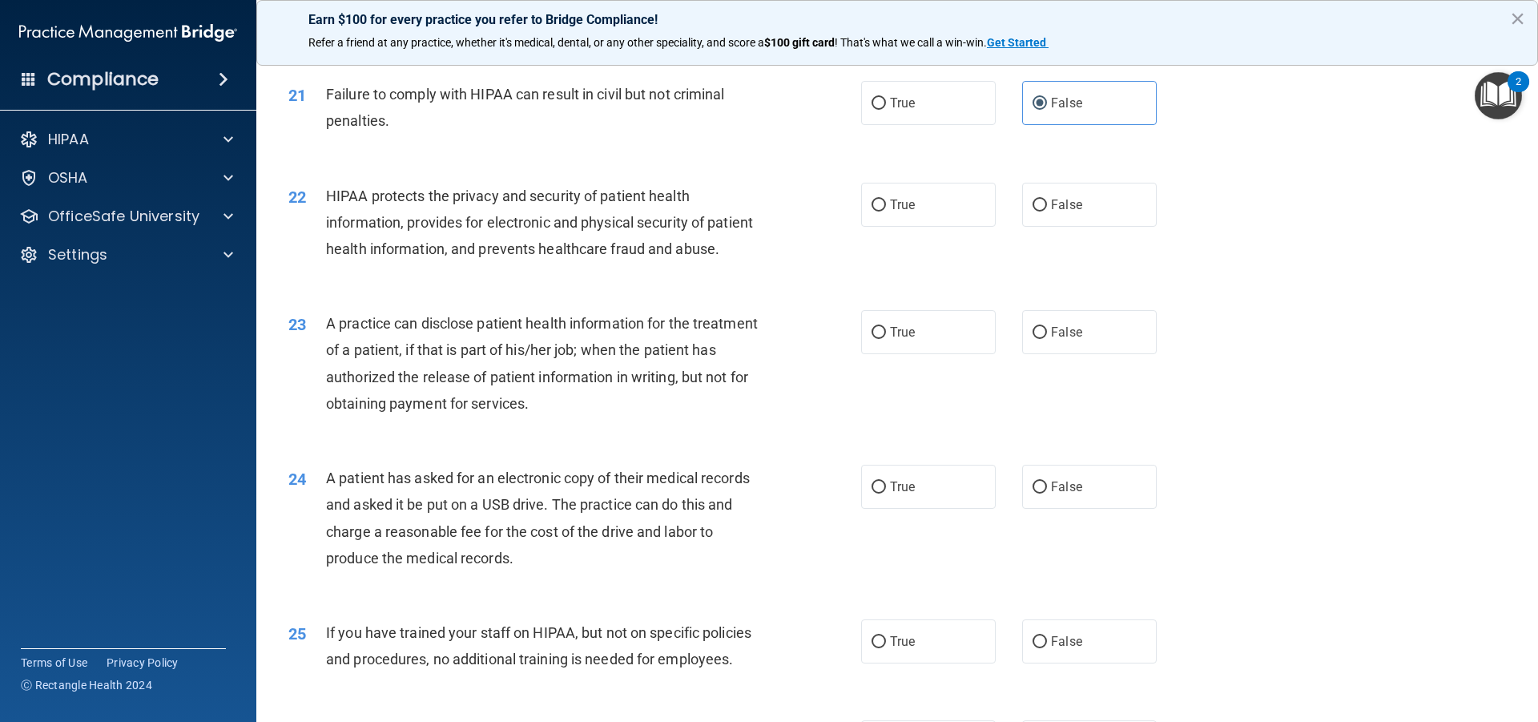
scroll to position [2349, 0]
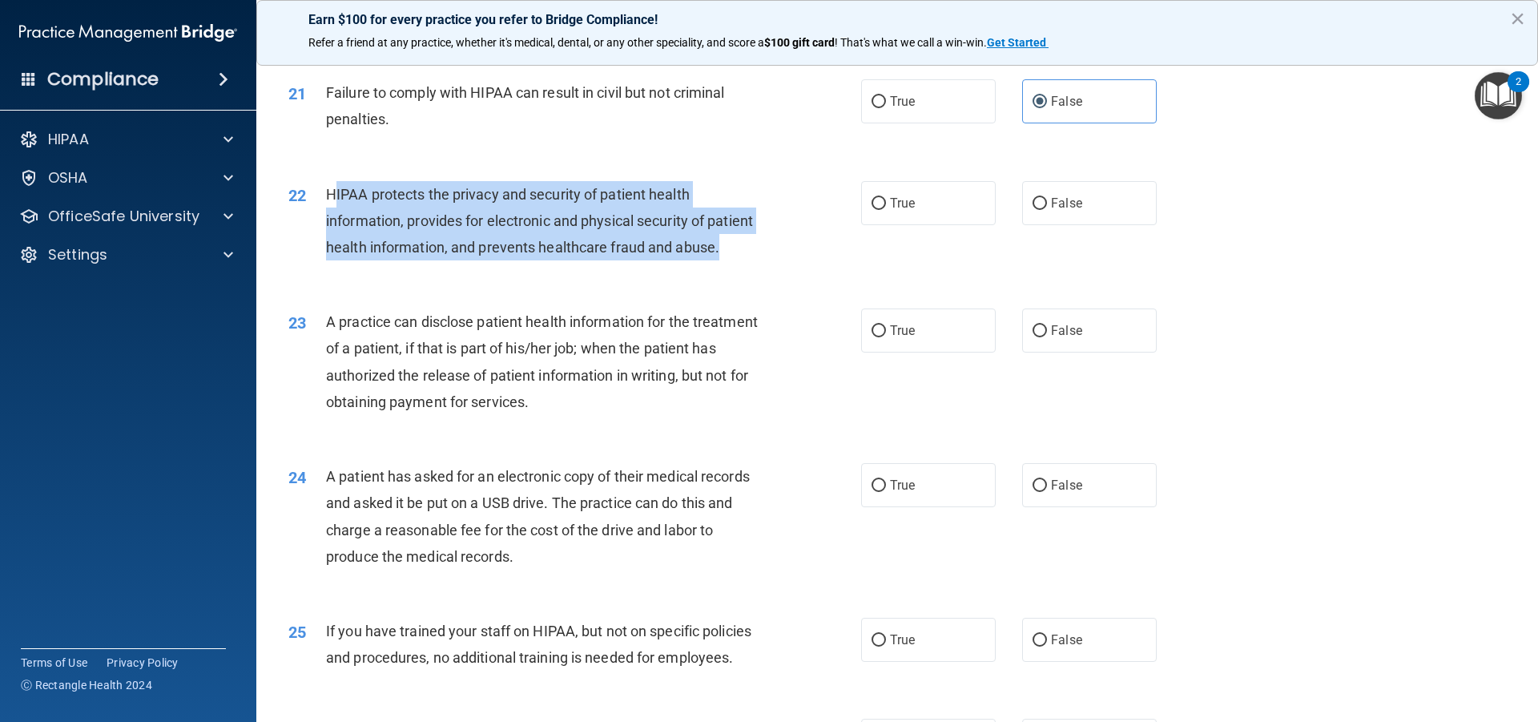
drag, startPoint x: 332, startPoint y: 225, endPoint x: 526, endPoint y: 311, distance: 212.0
click at [526, 261] on div "HIPAA protects the privacy and security of patient health information, provides…" at bounding box center [550, 221] width 448 height 80
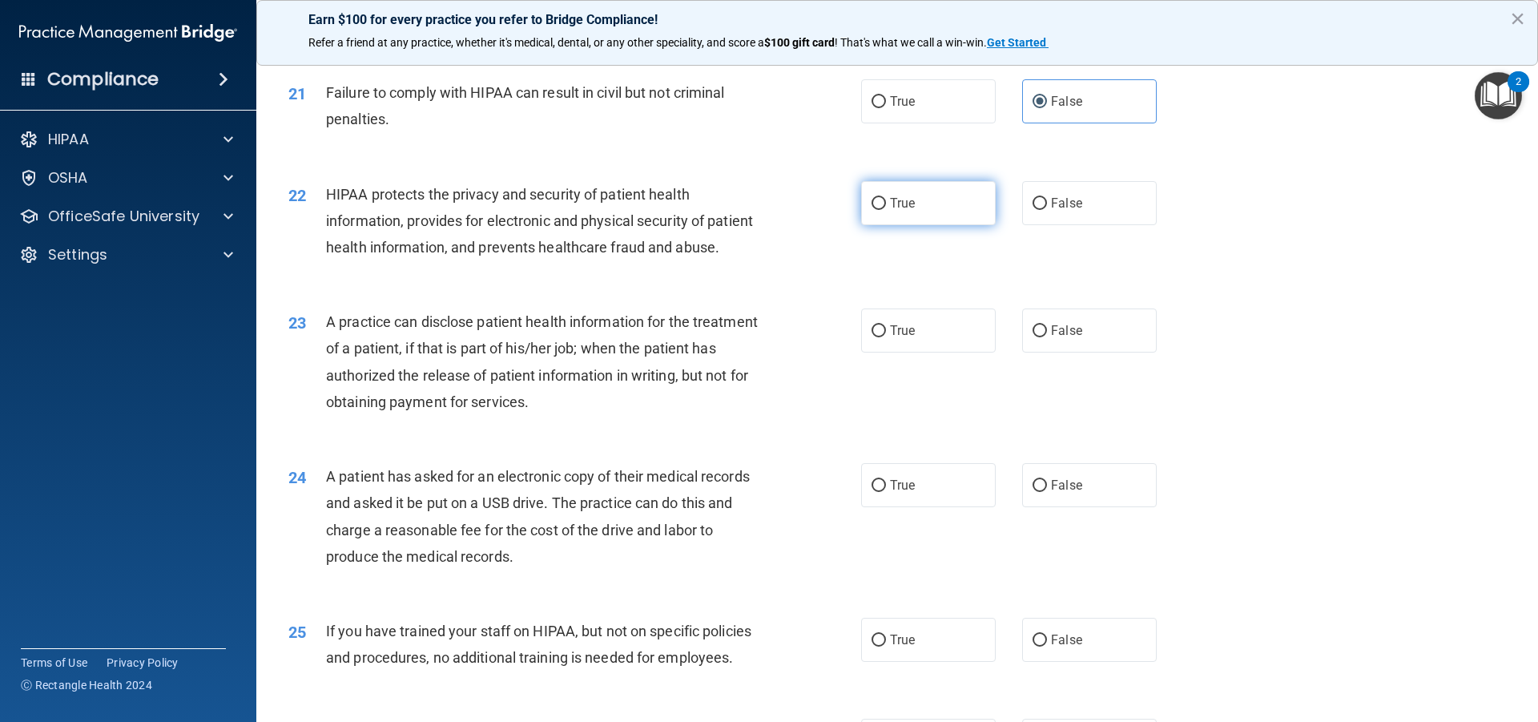
click at [898, 225] on label "True" at bounding box center [928, 203] width 135 height 44
click at [886, 210] on input "True" at bounding box center [879, 204] width 14 height 12
radio input "true"
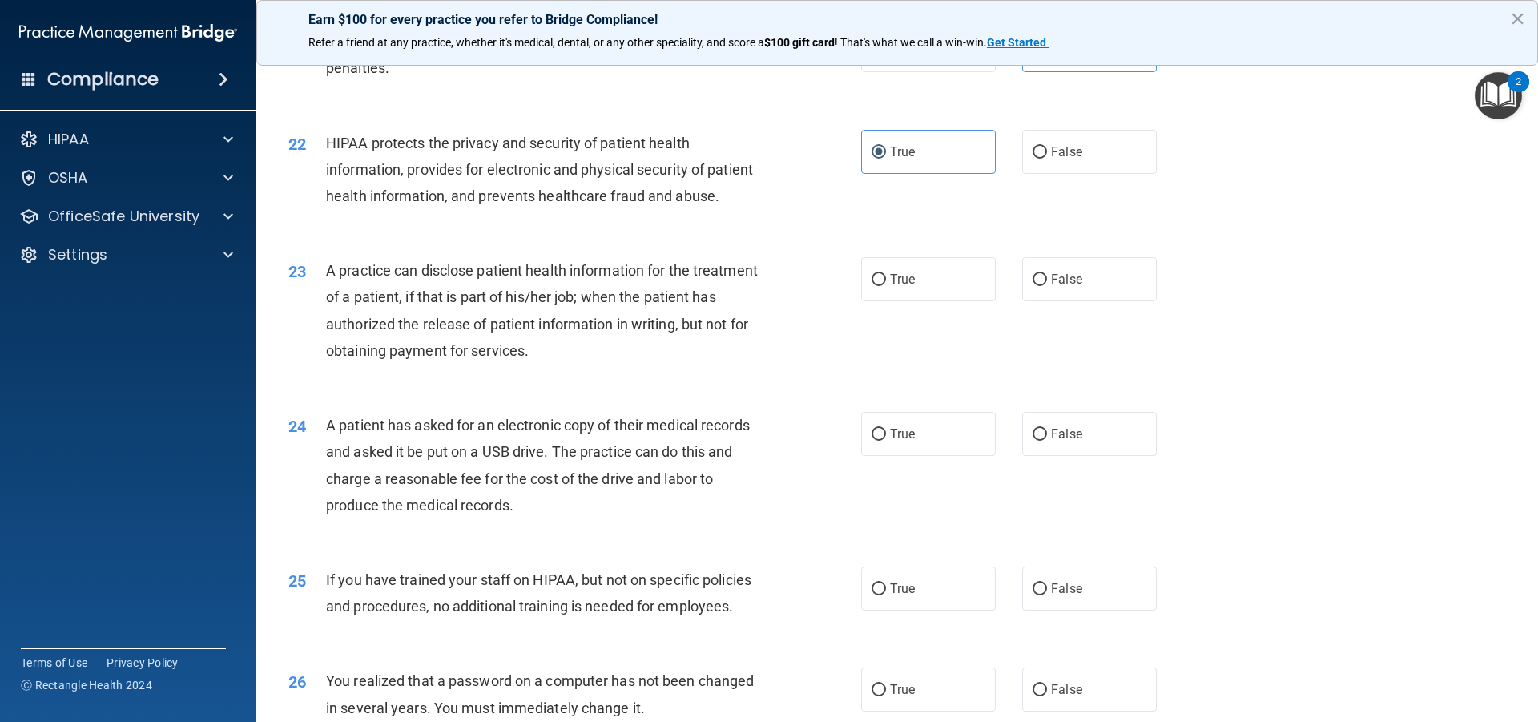
scroll to position [2429, 0]
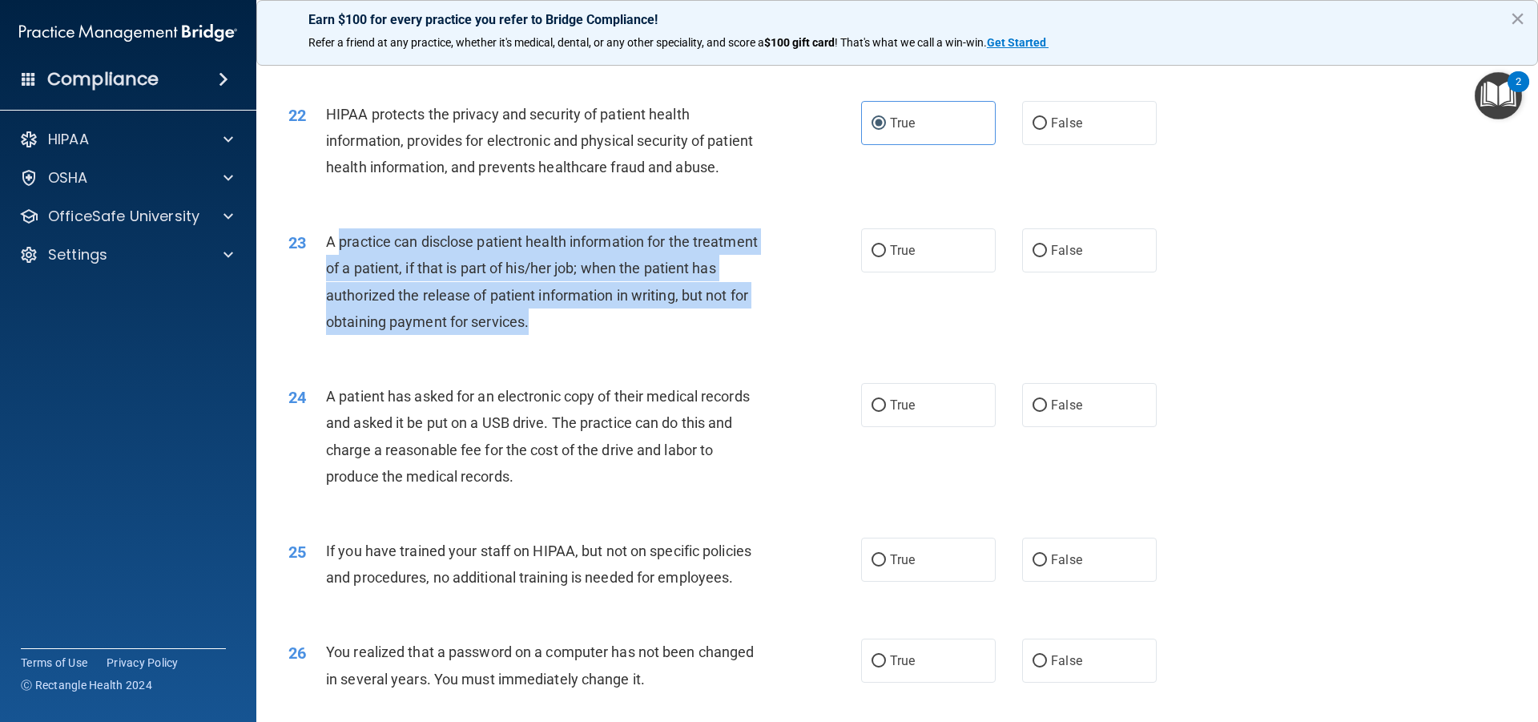
drag, startPoint x: 337, startPoint y: 294, endPoint x: 658, endPoint y: 381, distance: 332.2
click at [658, 335] on div "A practice can disclose patient health information for the treatment of a patie…" at bounding box center [550, 281] width 448 height 107
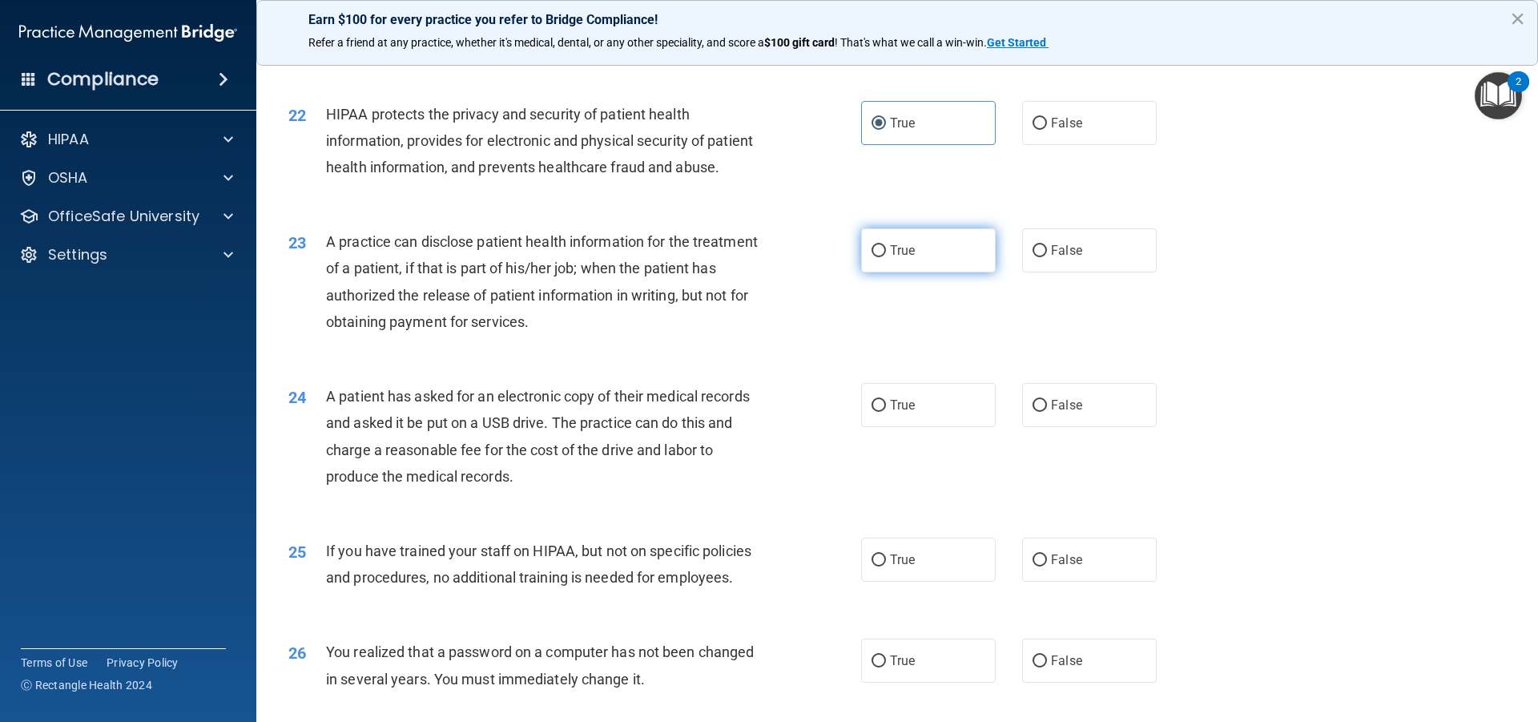
click at [920, 272] on label "True" at bounding box center [928, 250] width 135 height 44
click at [886, 257] on input "True" at bounding box center [879, 251] width 14 height 12
radio input "true"
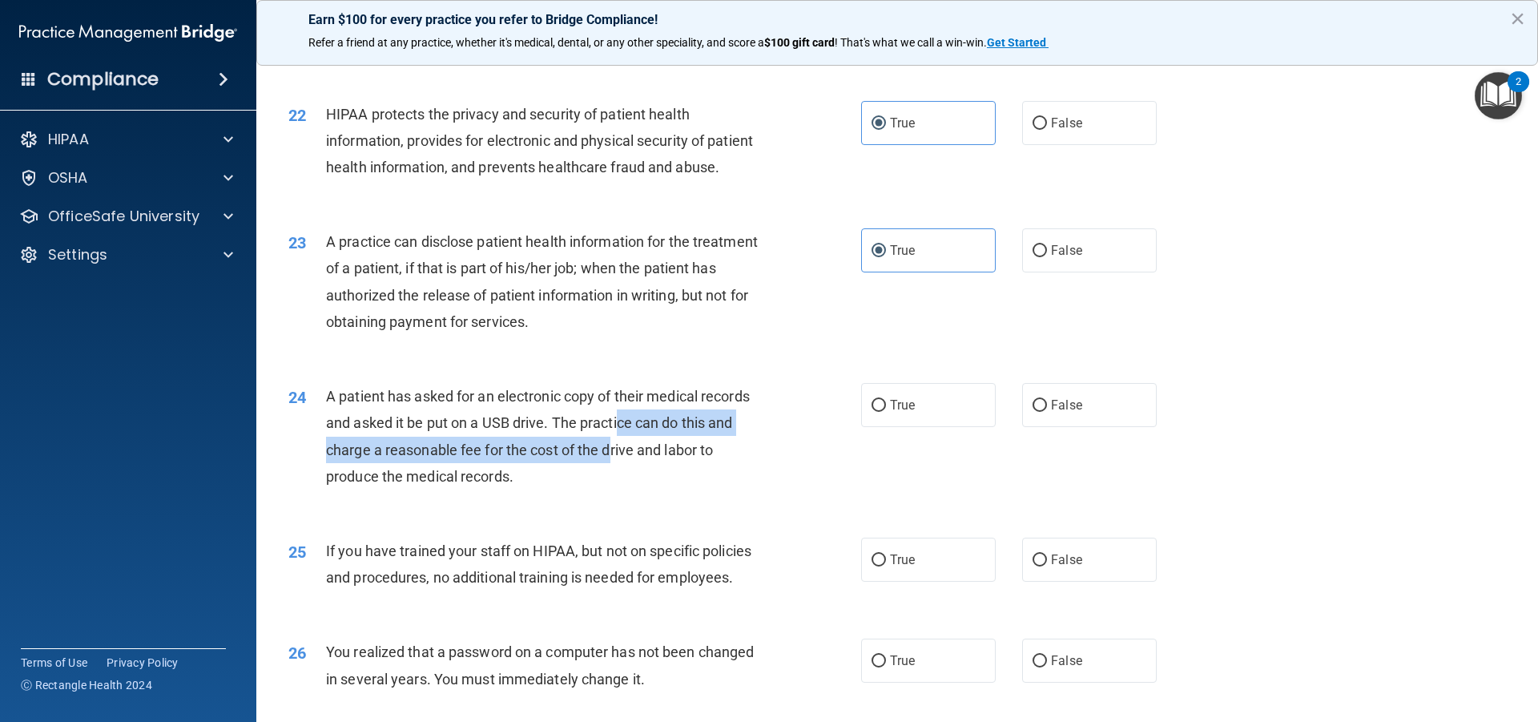
drag, startPoint x: 619, startPoint y: 478, endPoint x: 610, endPoint y: 502, distance: 25.9
click at [610, 485] on span "A patient has asked for an electronic copy of their medical records and asked i…" at bounding box center [538, 436] width 424 height 97
click at [590, 490] on div "A patient has asked for an electronic copy of their medical records and asked i…" at bounding box center [550, 436] width 448 height 107
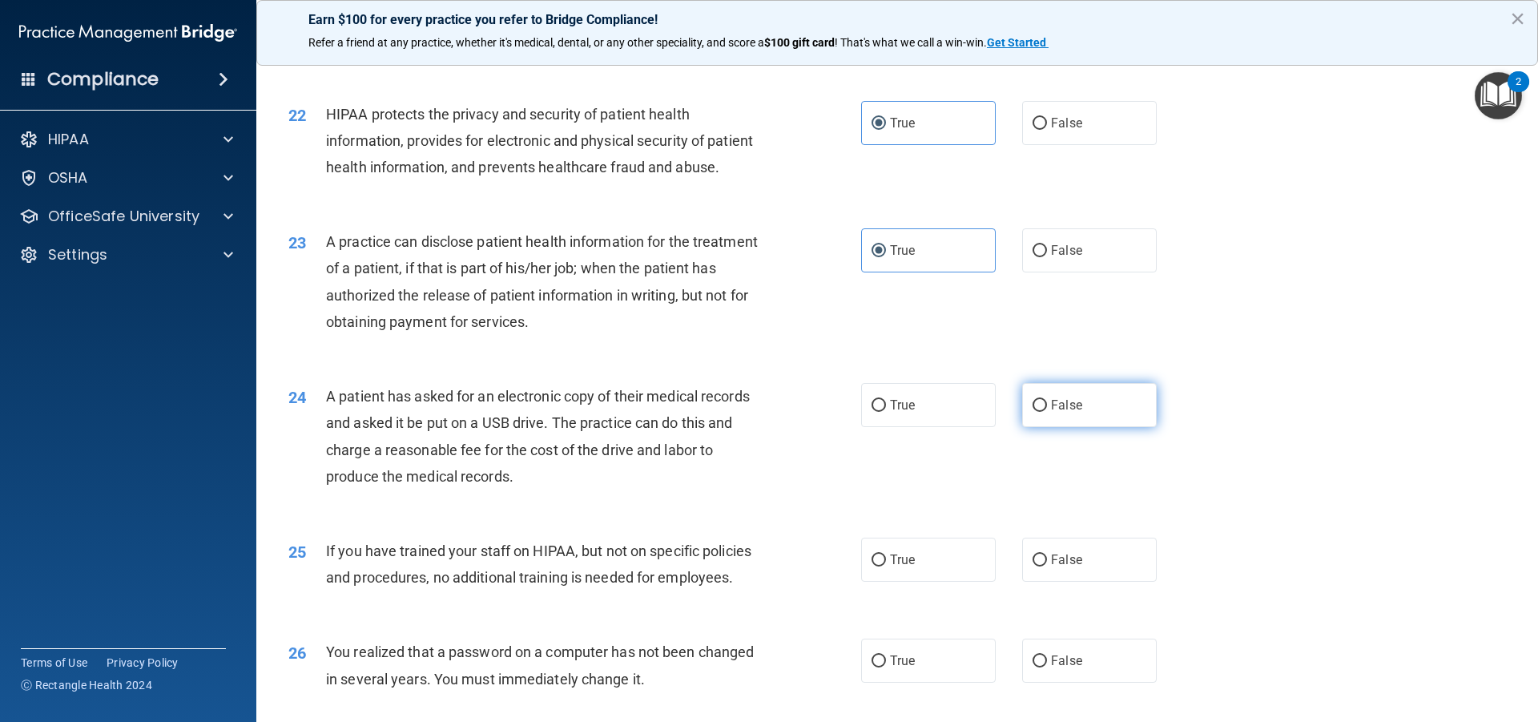
click at [1084, 427] on label "False" at bounding box center [1089, 405] width 135 height 44
click at [1047, 412] on input "False" at bounding box center [1040, 406] width 14 height 12
radio input "true"
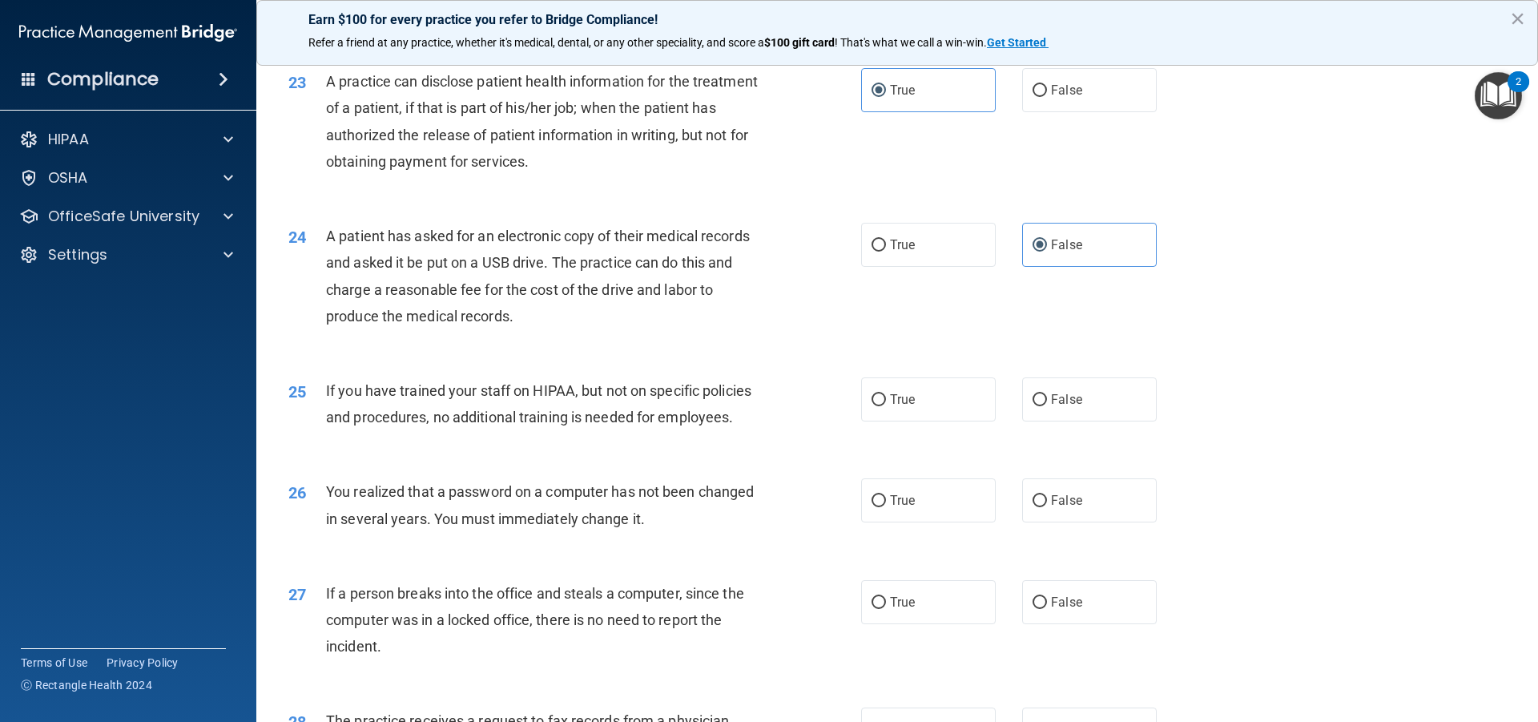
scroll to position [2670, 0]
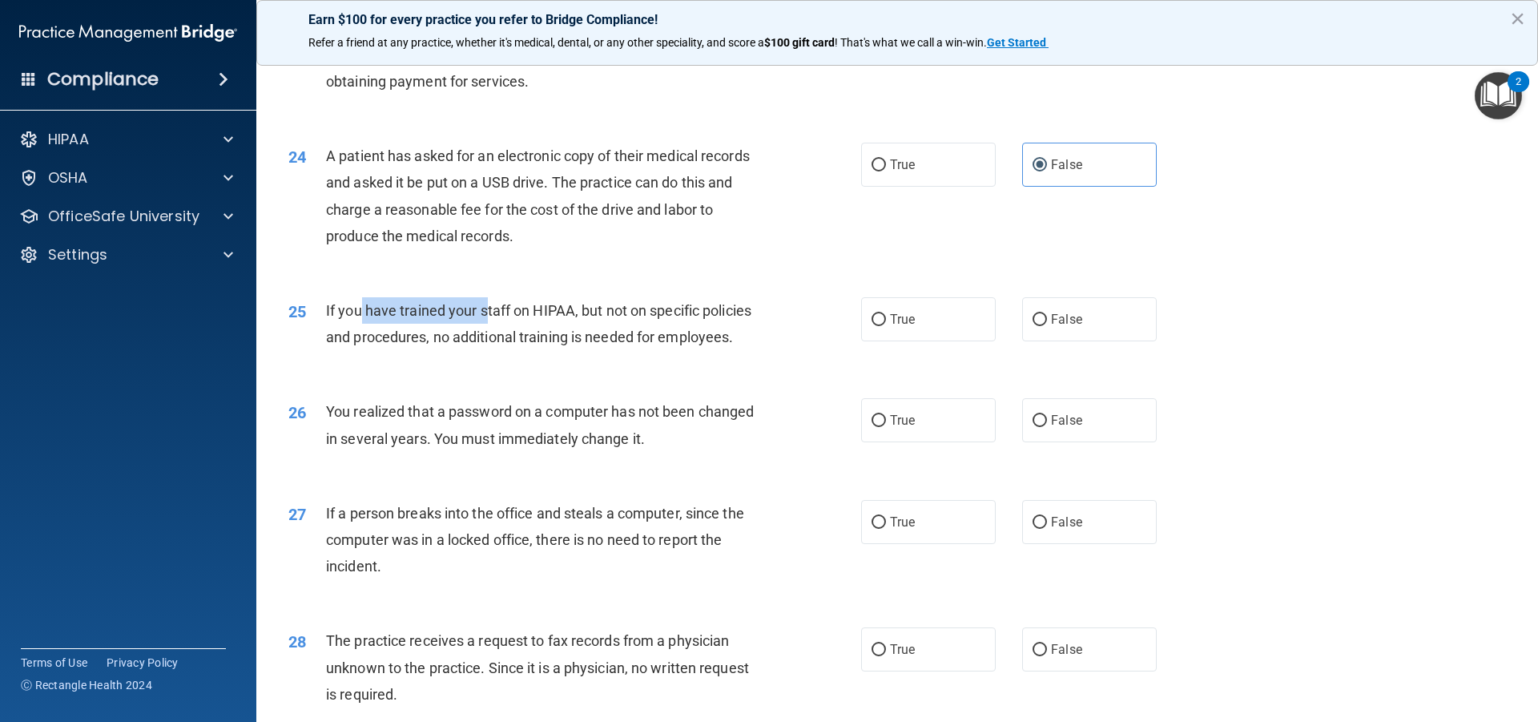
drag, startPoint x: 362, startPoint y: 359, endPoint x: 490, endPoint y: 361, distance: 127.4
click at [490, 345] on span "If you have trained your staff on HIPAA, but not on specific policies and proce…" at bounding box center [538, 323] width 425 height 43
click at [558, 345] on span "If you have trained your staff on HIPAA, but not on specific policies and proce…" at bounding box center [538, 323] width 425 height 43
click at [1085, 341] on label "False" at bounding box center [1089, 319] width 135 height 44
click at [1047, 326] on input "False" at bounding box center [1040, 320] width 14 height 12
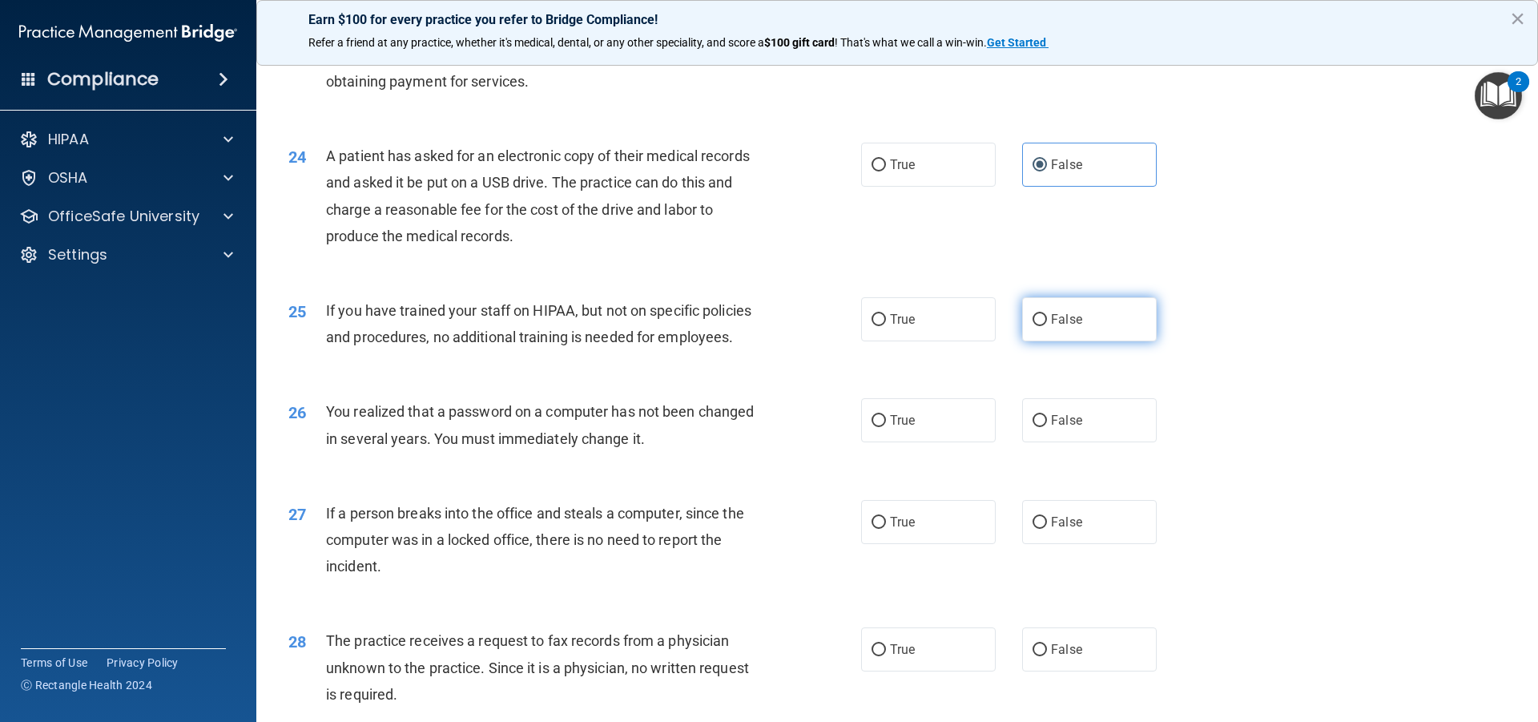
radio input "true"
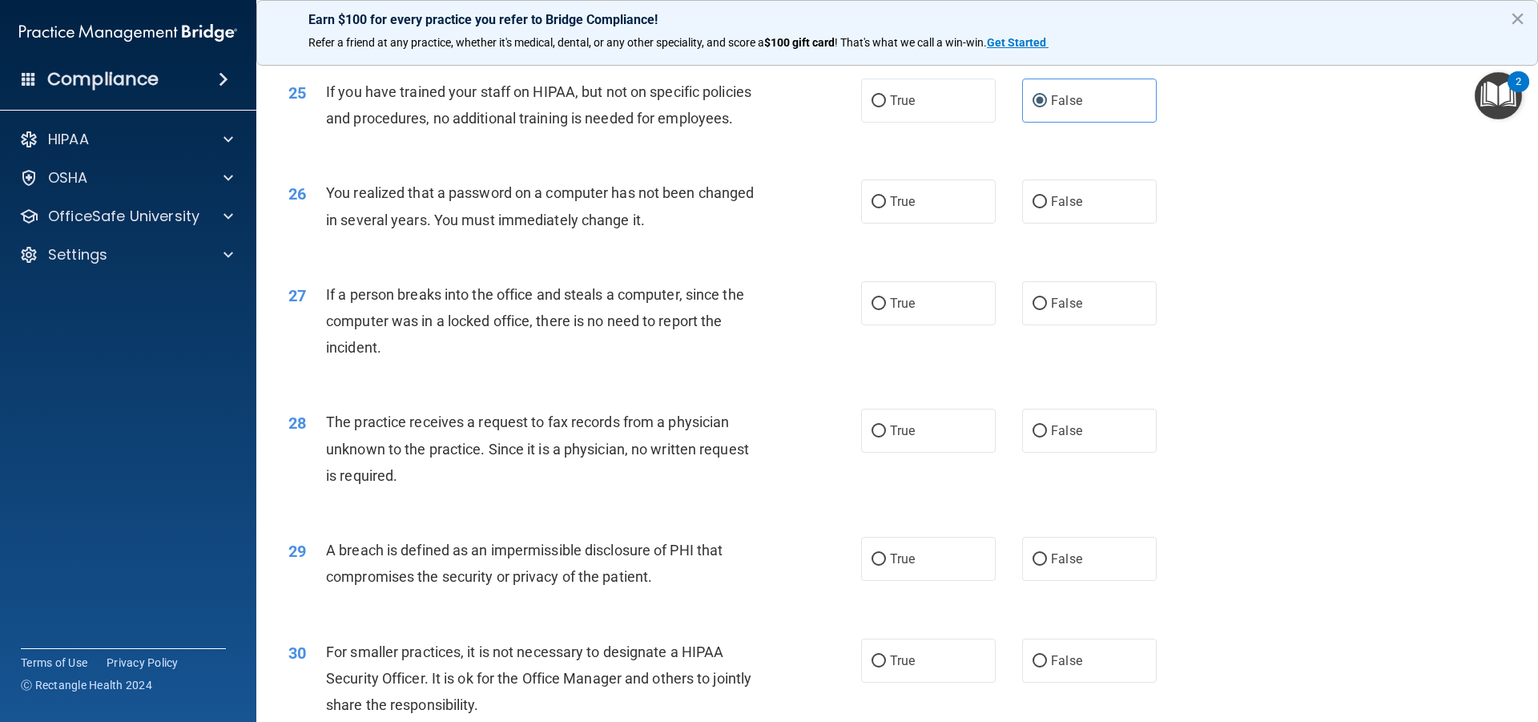
scroll to position [2910, 0]
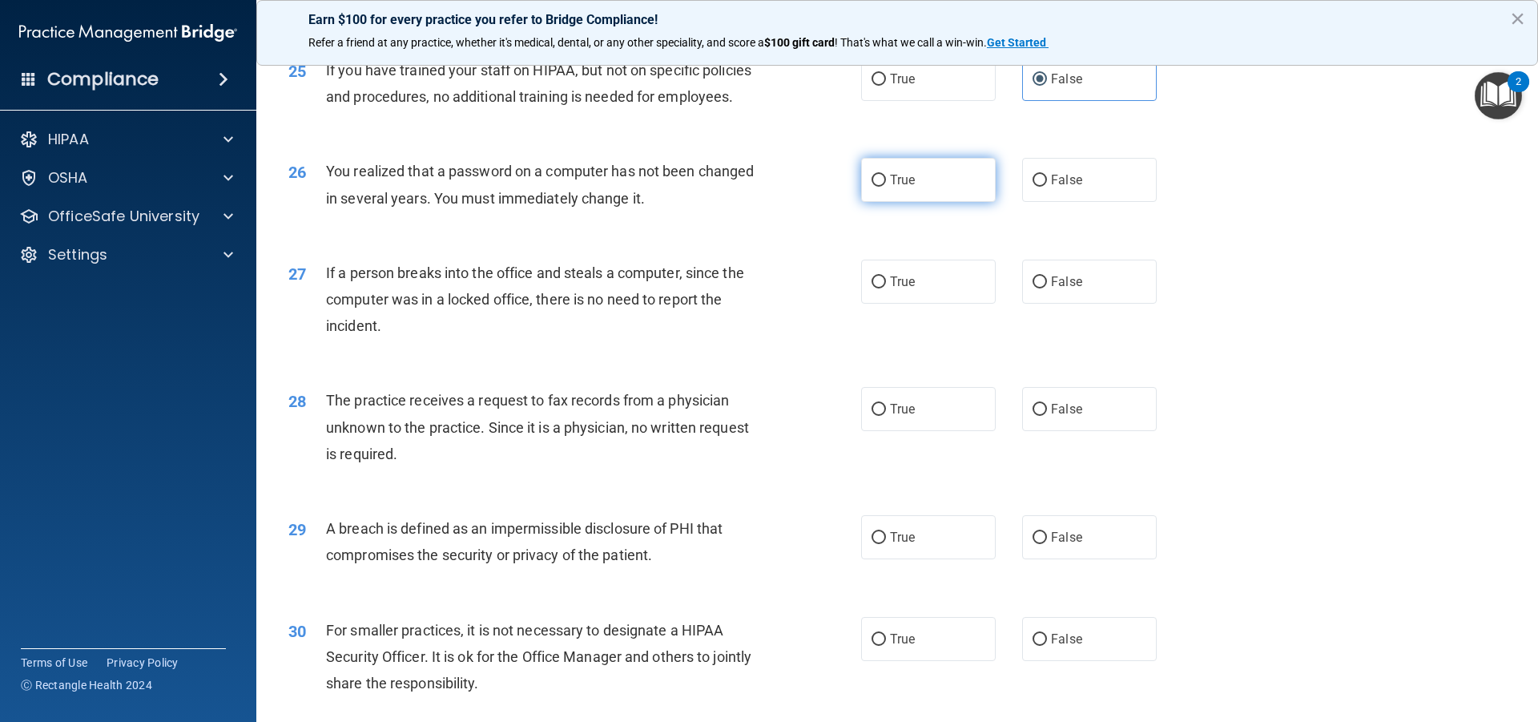
click at [920, 202] on label "True" at bounding box center [928, 180] width 135 height 44
click at [886, 187] on input "True" at bounding box center [879, 181] width 14 height 12
radio input "true"
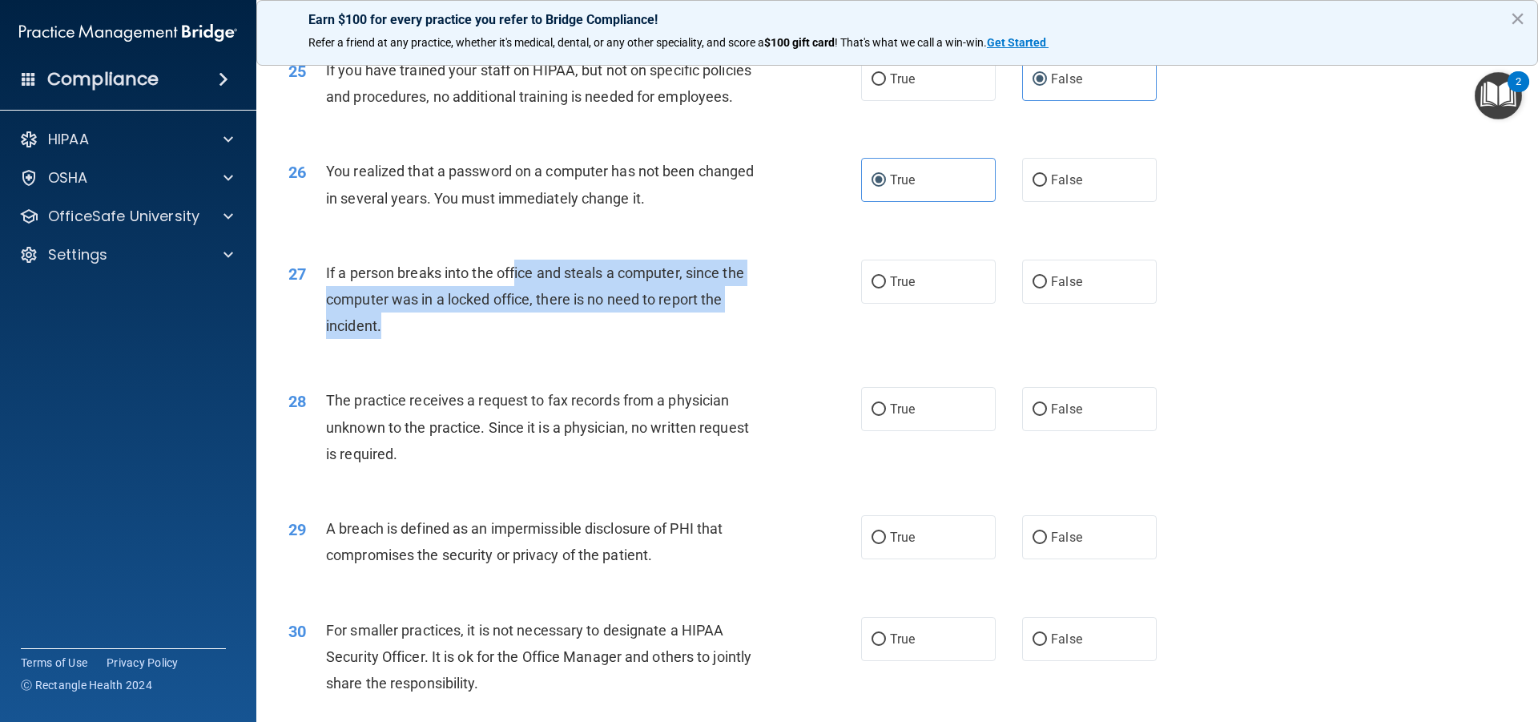
drag, startPoint x: 515, startPoint y: 320, endPoint x: 514, endPoint y: 374, distance: 54.5
click at [514, 340] on div "If a person breaks into the office and steals a computer, since the computer wa…" at bounding box center [550, 300] width 448 height 80
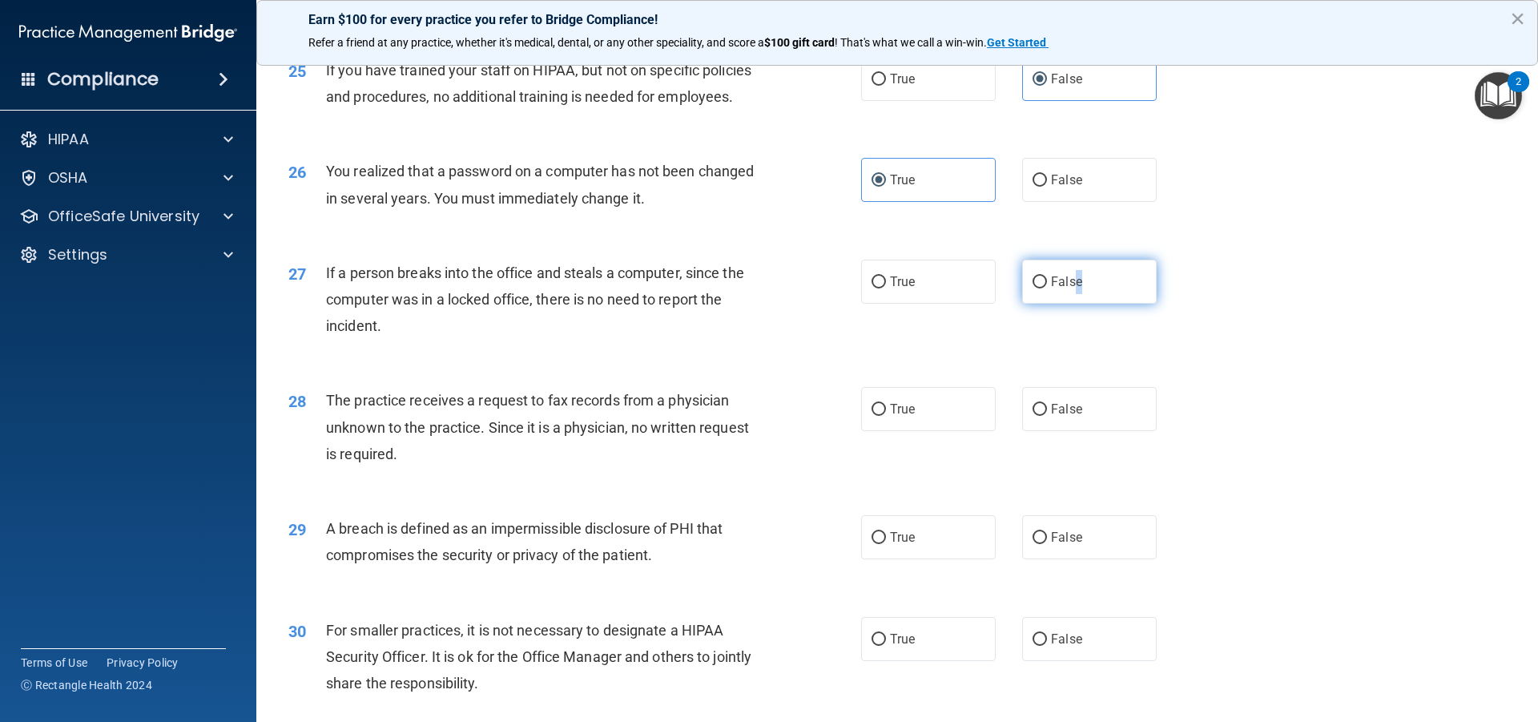
click at [1071, 289] on span "False" at bounding box center [1066, 281] width 31 height 15
click at [1094, 304] on label "False" at bounding box center [1089, 282] width 135 height 44
click at [1047, 288] on input "False" at bounding box center [1040, 282] width 14 height 12
radio input "true"
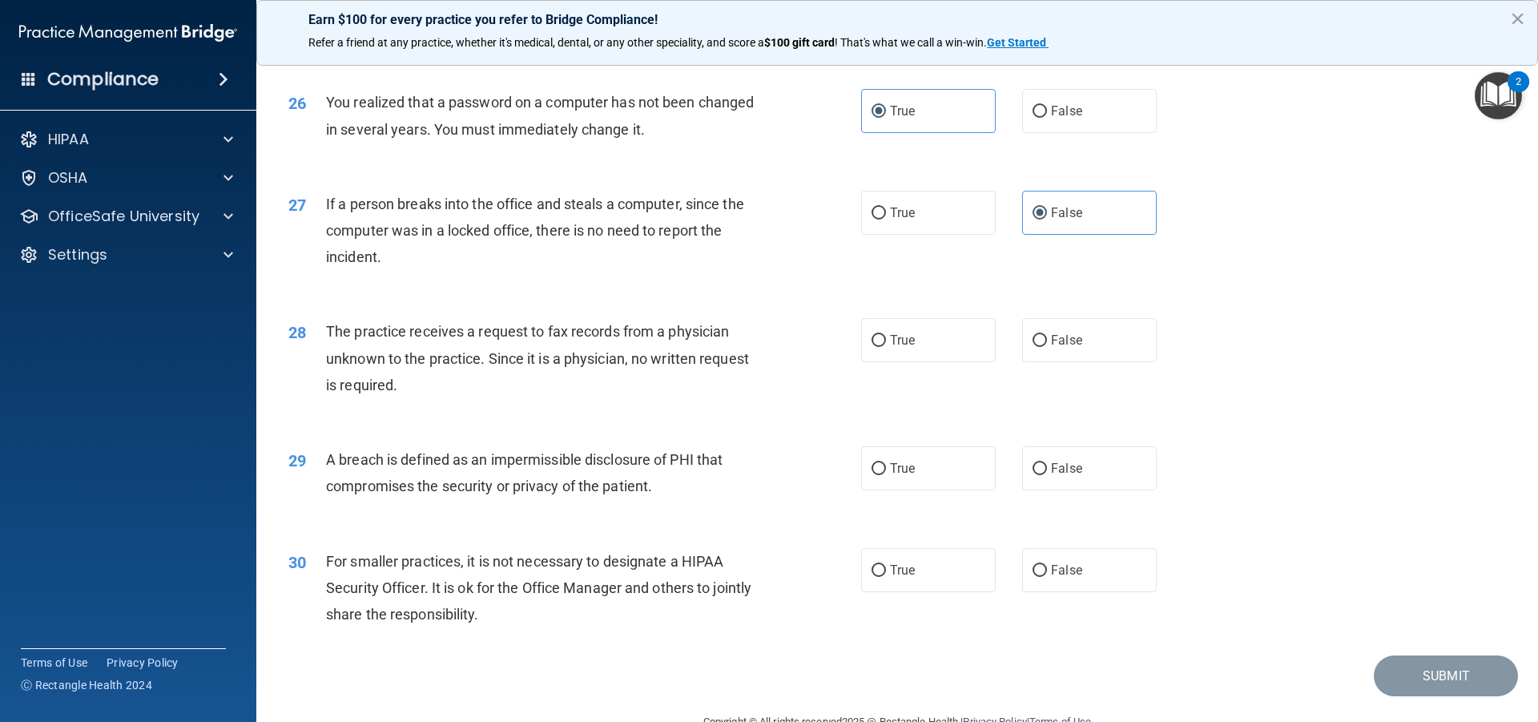
scroll to position [3070, 0]
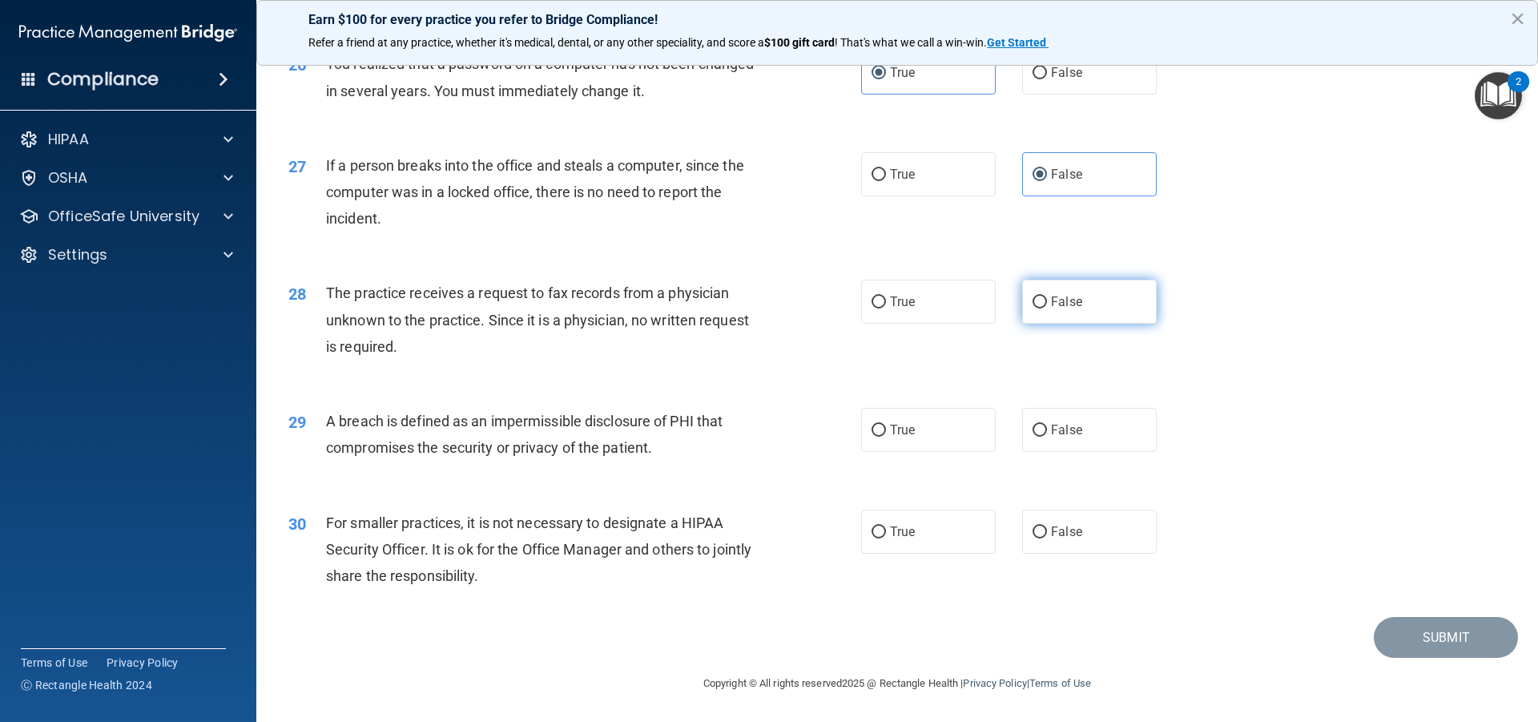
click at [1068, 296] on span "False" at bounding box center [1066, 301] width 31 height 15
click at [1047, 296] on input "False" at bounding box center [1040, 302] width 14 height 12
radio input "true"
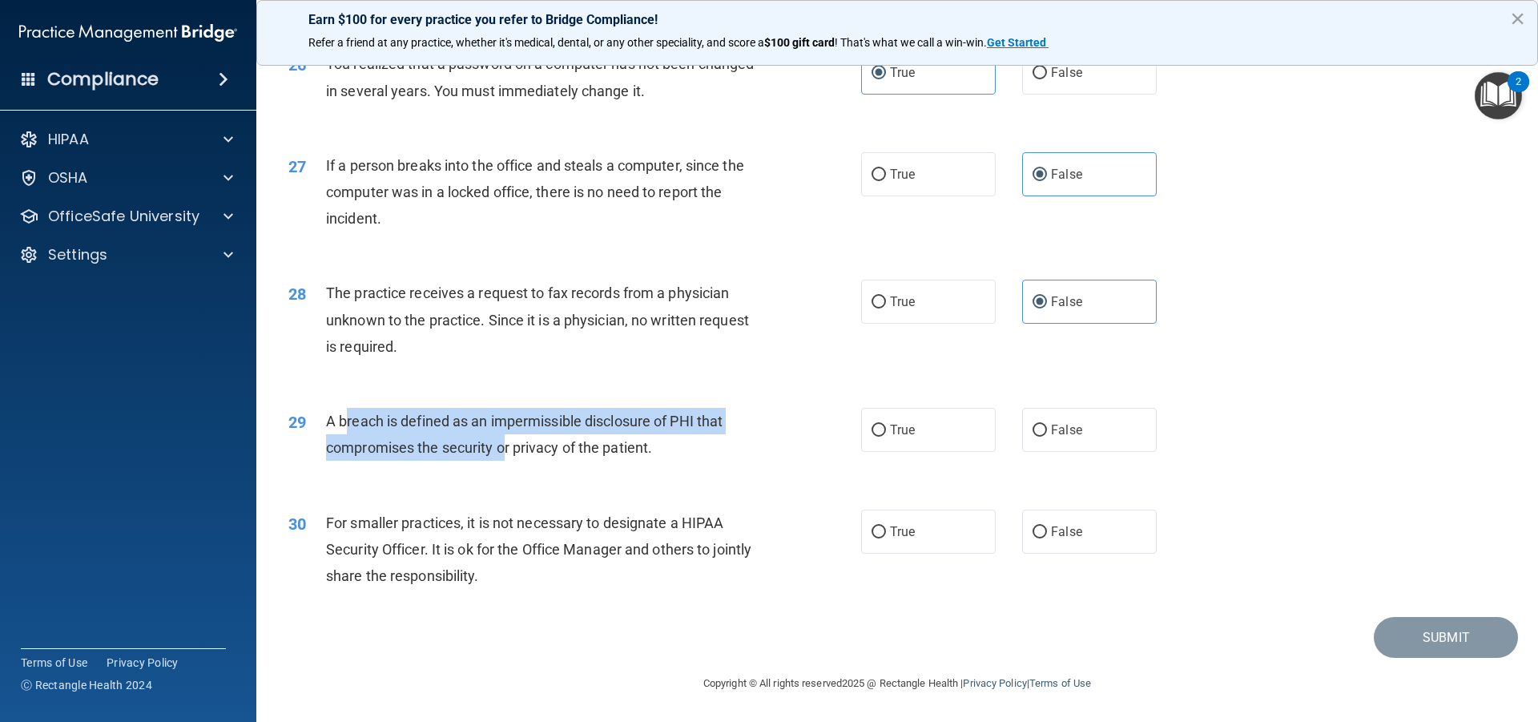
drag, startPoint x: 374, startPoint y: 426, endPoint x: 512, endPoint y: 445, distance: 139.0
click at [505, 445] on span "A breach is defined as an impermissible disclosure of PHI that compromises the …" at bounding box center [524, 434] width 397 height 43
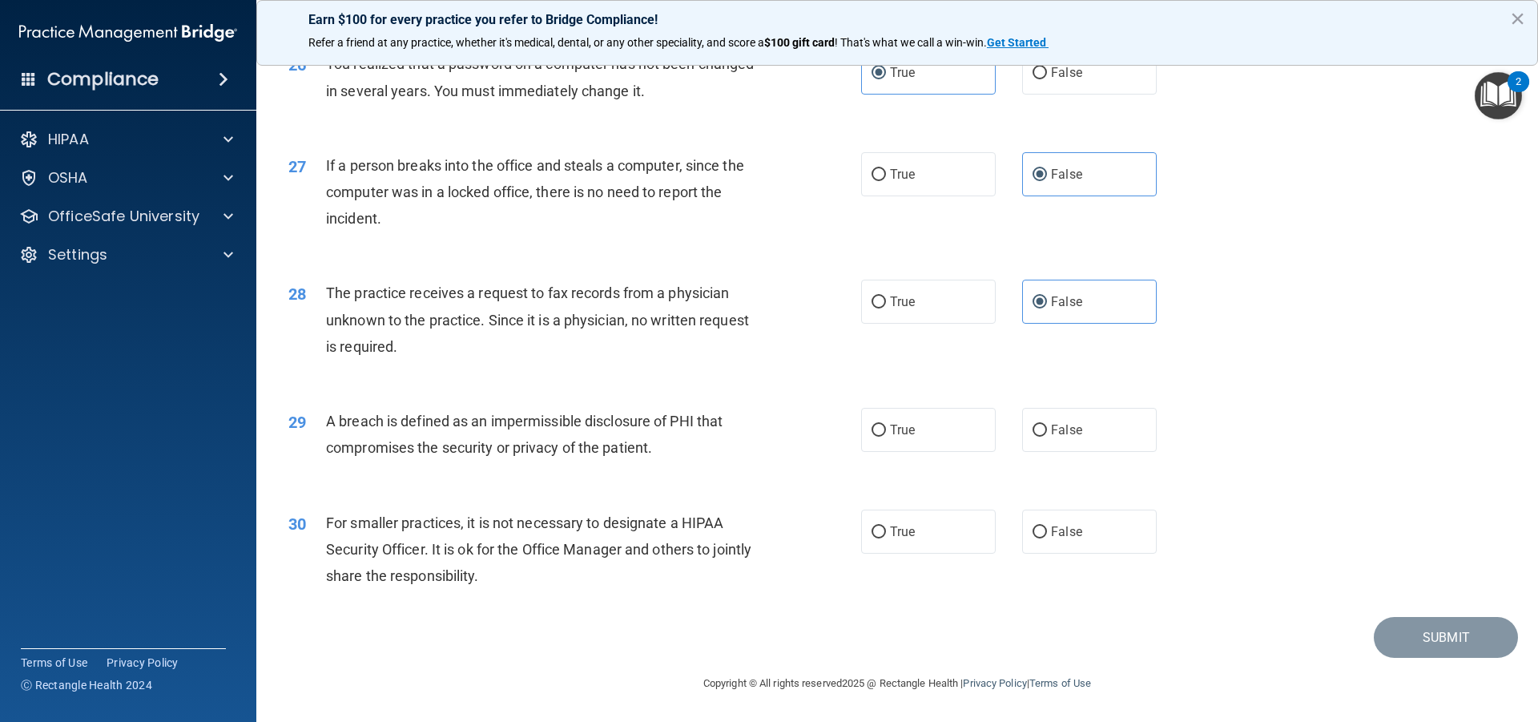
click at [675, 446] on div "A breach is defined as an impermissible disclosure of PHI that compromises the …" at bounding box center [550, 434] width 448 height 53
click at [923, 444] on label "True" at bounding box center [928, 430] width 135 height 44
click at [886, 437] on input "True" at bounding box center [879, 431] width 14 height 12
radio input "true"
click at [1099, 523] on label "False" at bounding box center [1089, 532] width 135 height 44
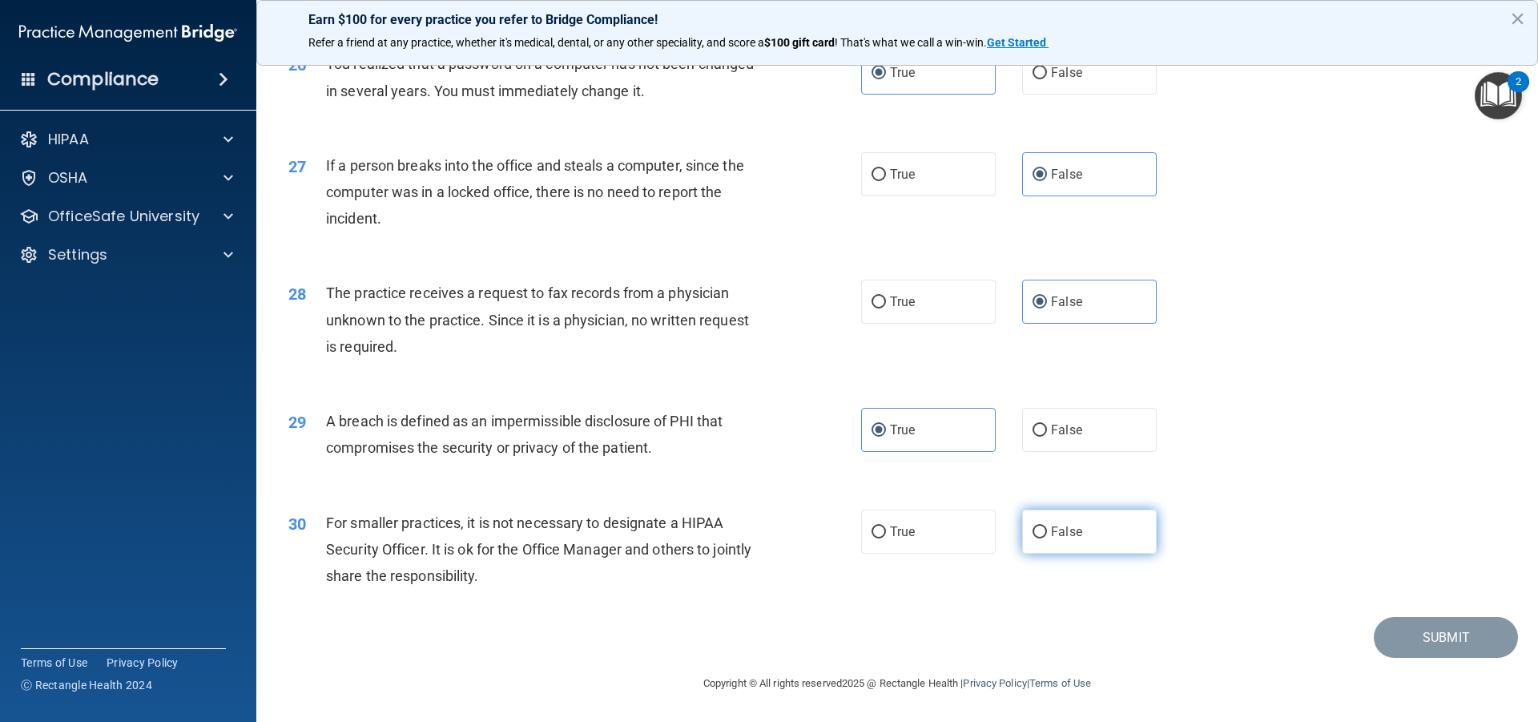
click at [1047, 526] on input "False" at bounding box center [1040, 532] width 14 height 12
radio input "true"
click at [1450, 633] on button "Submit" at bounding box center [1446, 637] width 144 height 41
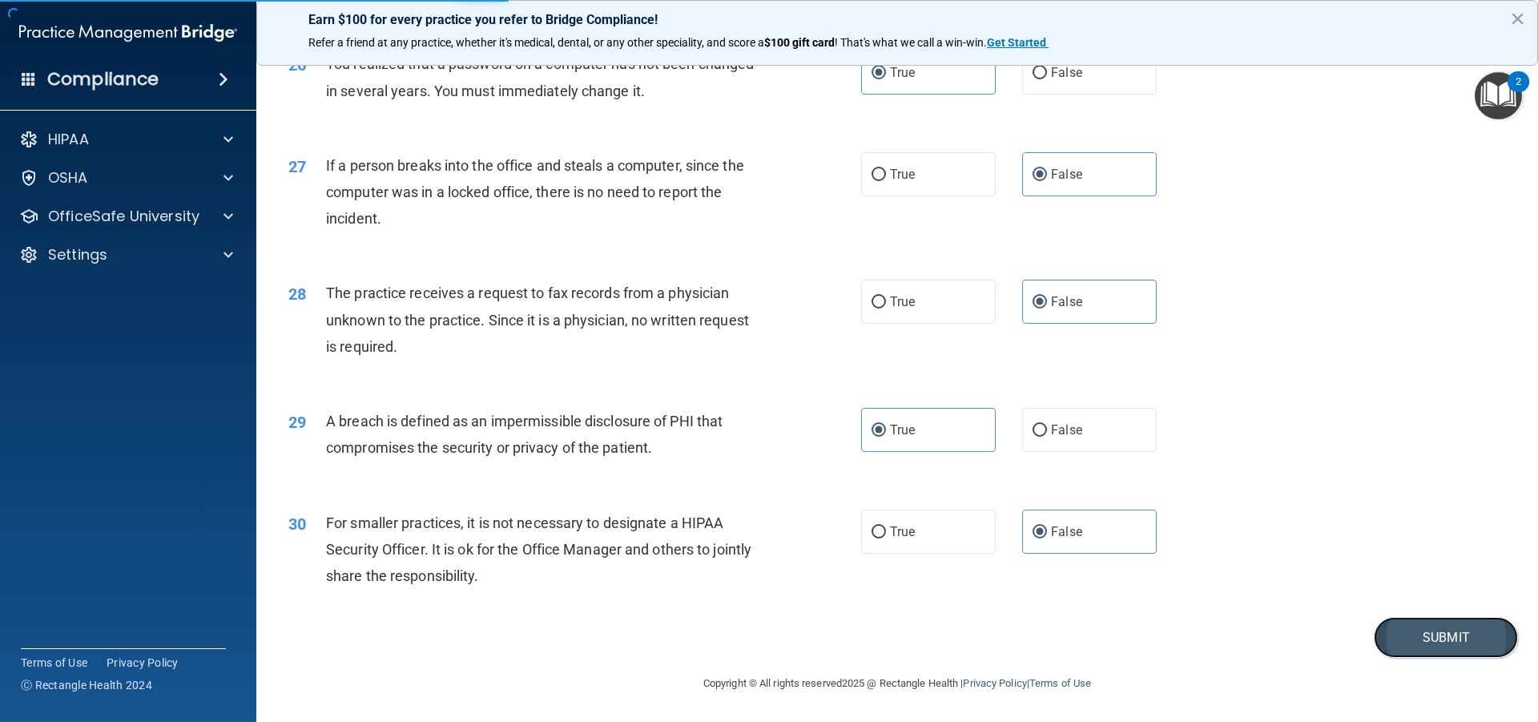
click at [1422, 643] on button "Submit" at bounding box center [1446, 637] width 144 height 41
click at [1378, 636] on button "Submit" at bounding box center [1446, 637] width 144 height 41
click at [1081, 552] on label "False" at bounding box center [1089, 532] width 135 height 44
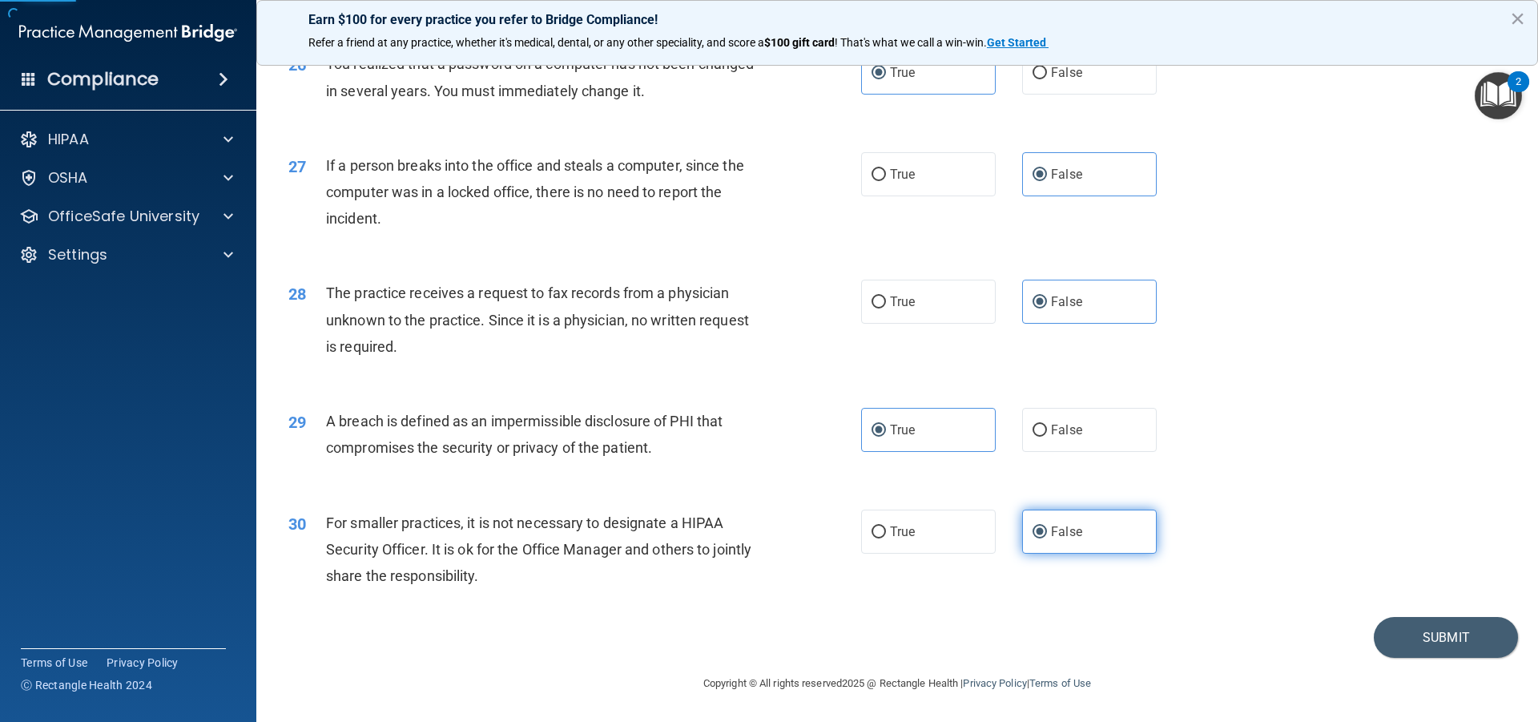
click at [1047, 538] on input "False" at bounding box center [1040, 532] width 14 height 12
click at [1420, 645] on button "Submit" at bounding box center [1446, 637] width 144 height 41
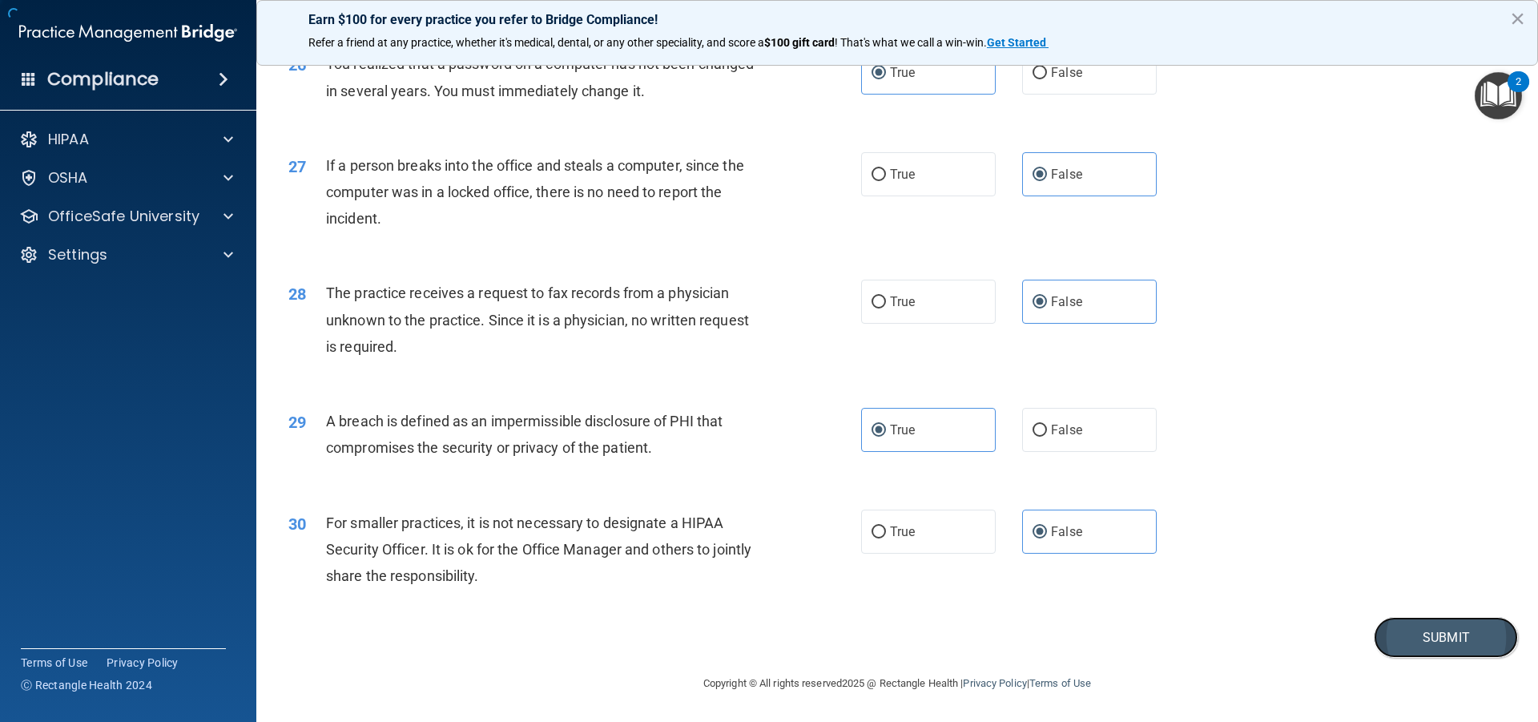
click at [1420, 645] on button "Submit" at bounding box center [1446, 637] width 144 height 41
drag, startPoint x: 1432, startPoint y: 639, endPoint x: 1304, endPoint y: 690, distance: 137.3
click at [1304, 690] on footer "Copyright © All rights reserved 2025 @ Rectangle Health | Privacy Policy | Term…" at bounding box center [897, 682] width 1218 height 48
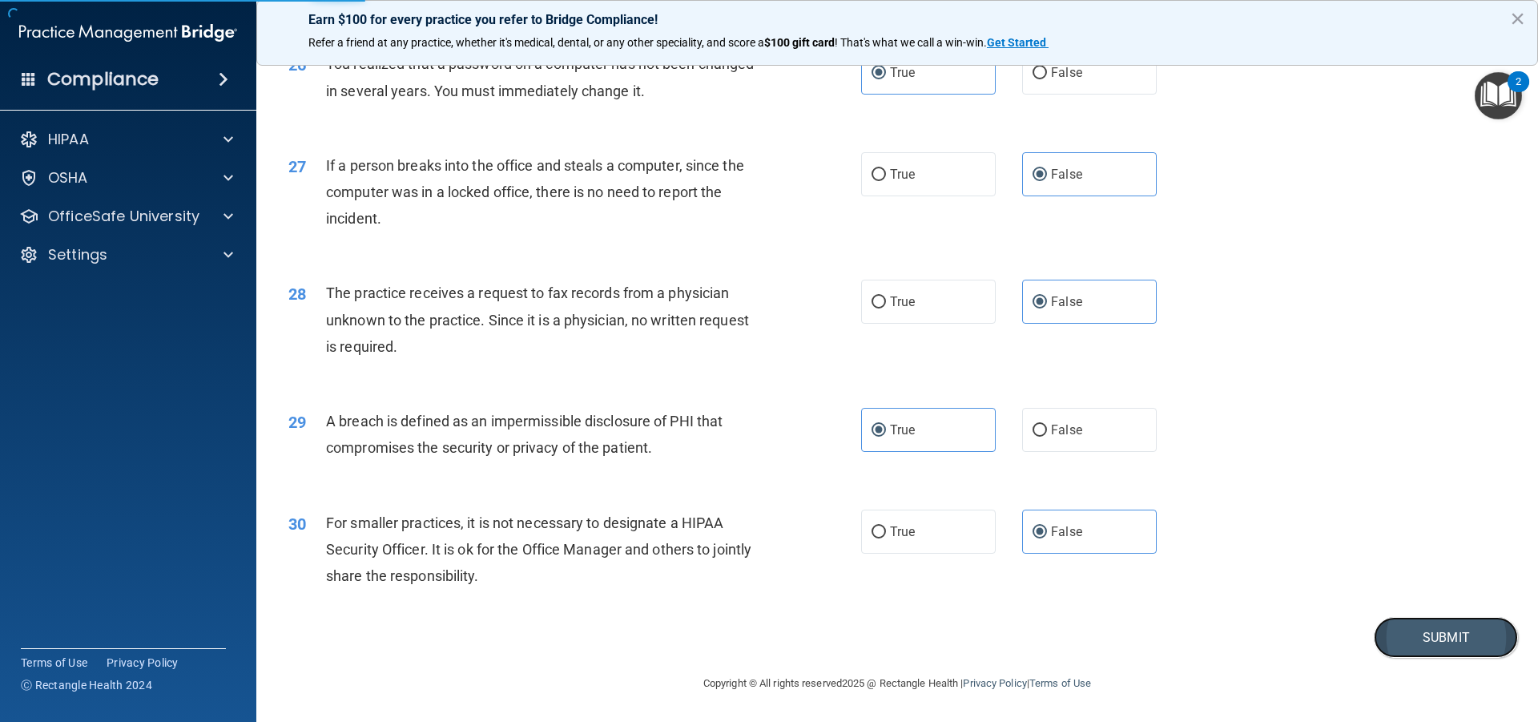
click at [1422, 650] on button "Submit" at bounding box center [1446, 637] width 144 height 41
click at [1421, 650] on button "Submit" at bounding box center [1446, 637] width 144 height 41
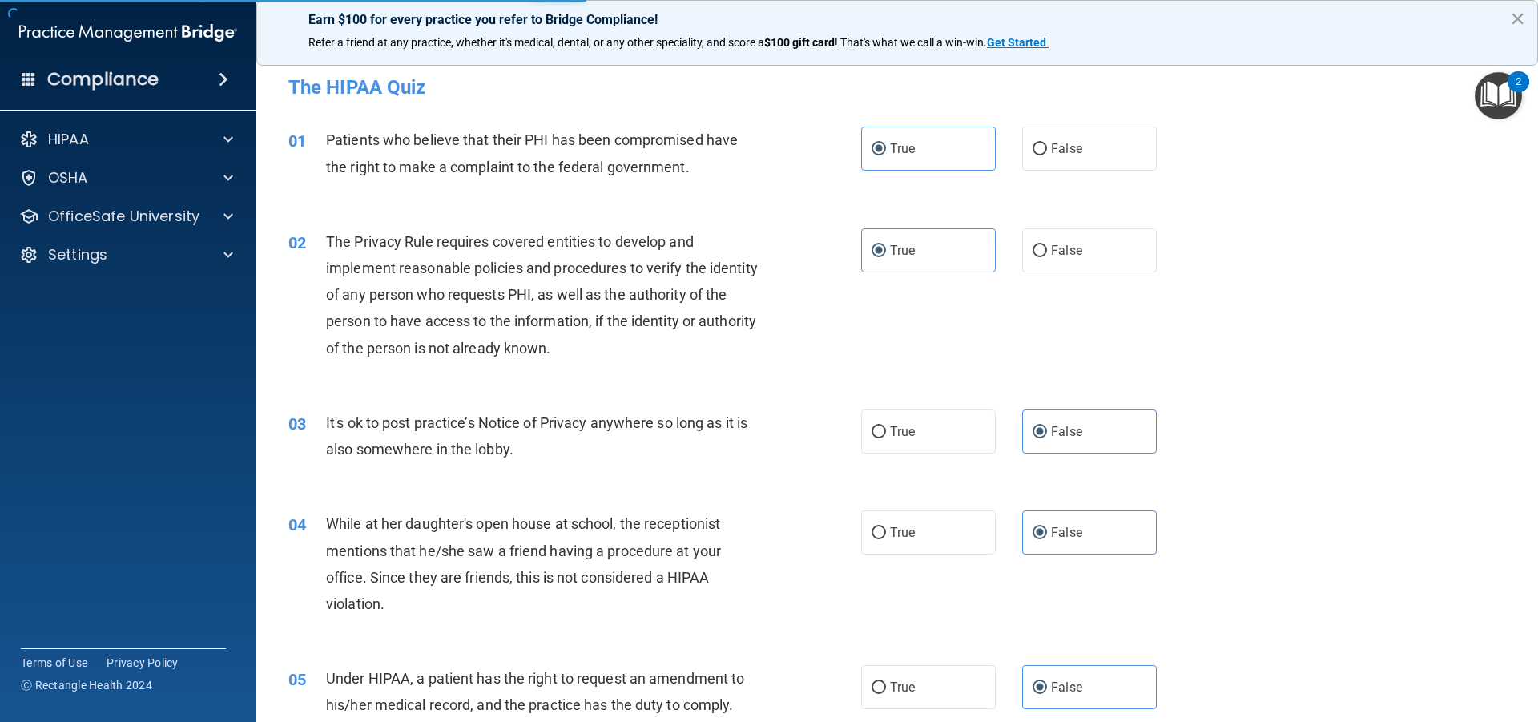
click at [1519, 13] on button "×" at bounding box center [1517, 19] width 15 height 26
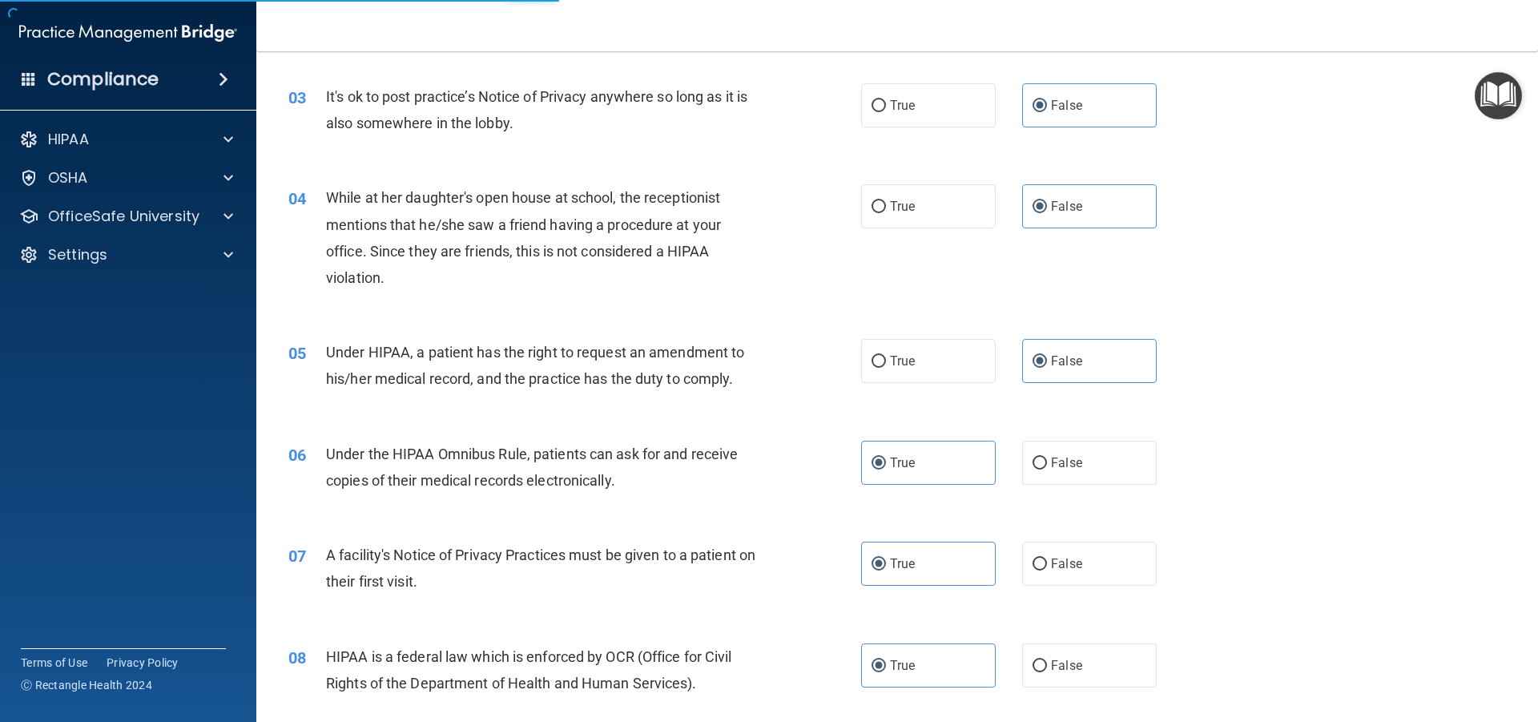
scroll to position [561, 0]
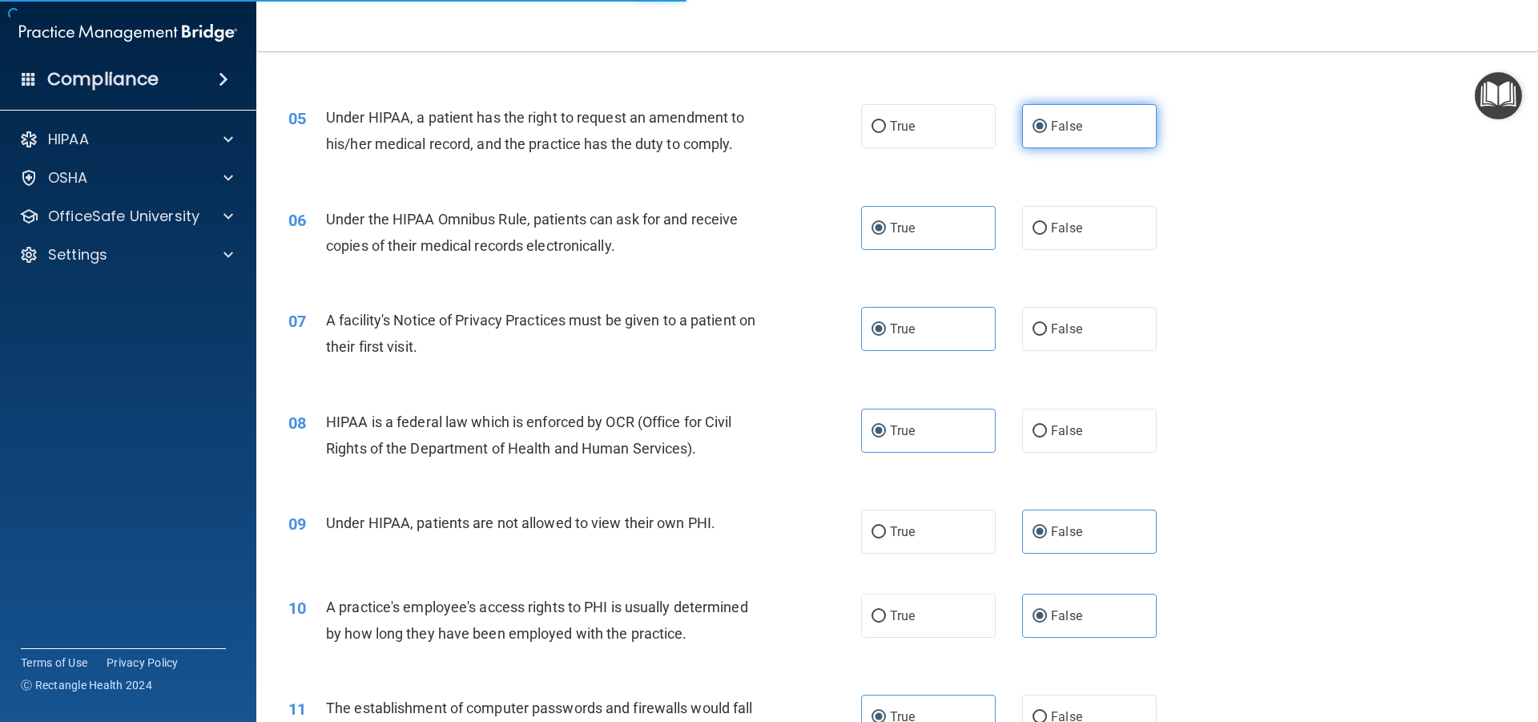
click at [1079, 120] on label "False" at bounding box center [1089, 126] width 135 height 44
click at [1047, 121] on input "False" at bounding box center [1040, 127] width 14 height 12
click at [919, 234] on label "True" at bounding box center [928, 228] width 135 height 44
click at [886, 234] on input "True" at bounding box center [879, 229] width 14 height 12
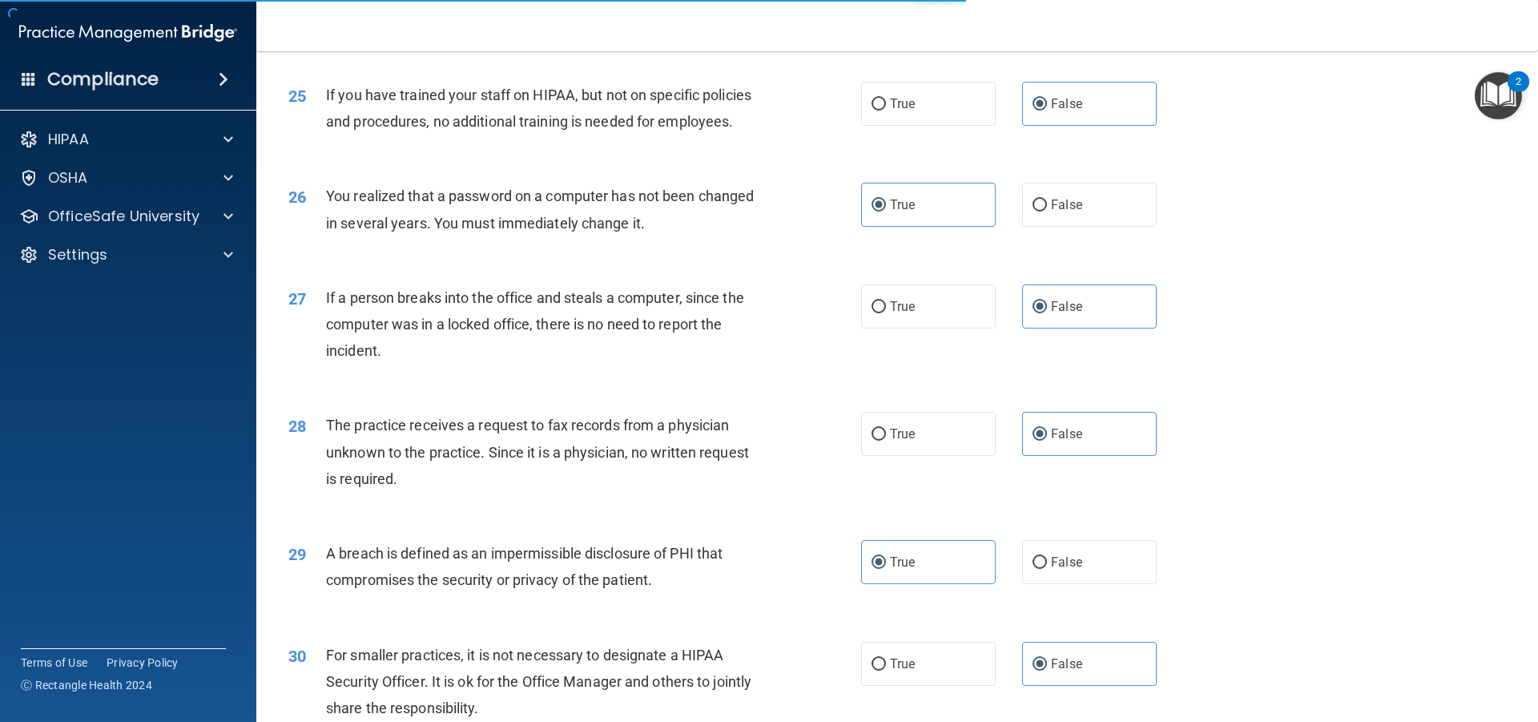
scroll to position [3070, 0]
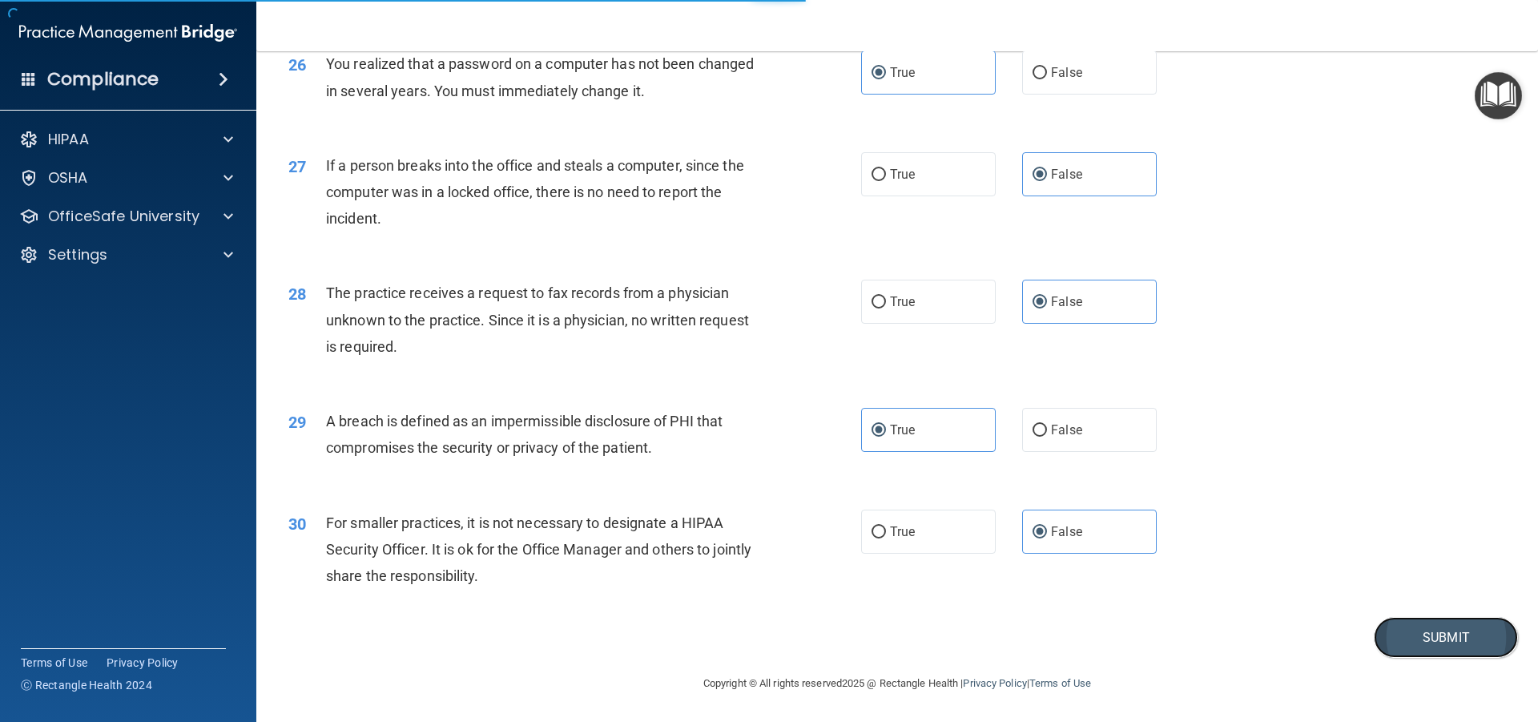
click at [1452, 626] on button "Submit" at bounding box center [1446, 637] width 144 height 41
click at [1438, 631] on button "Submit" at bounding box center [1446, 637] width 144 height 41
click at [1410, 638] on button "Submit" at bounding box center [1446, 637] width 144 height 41
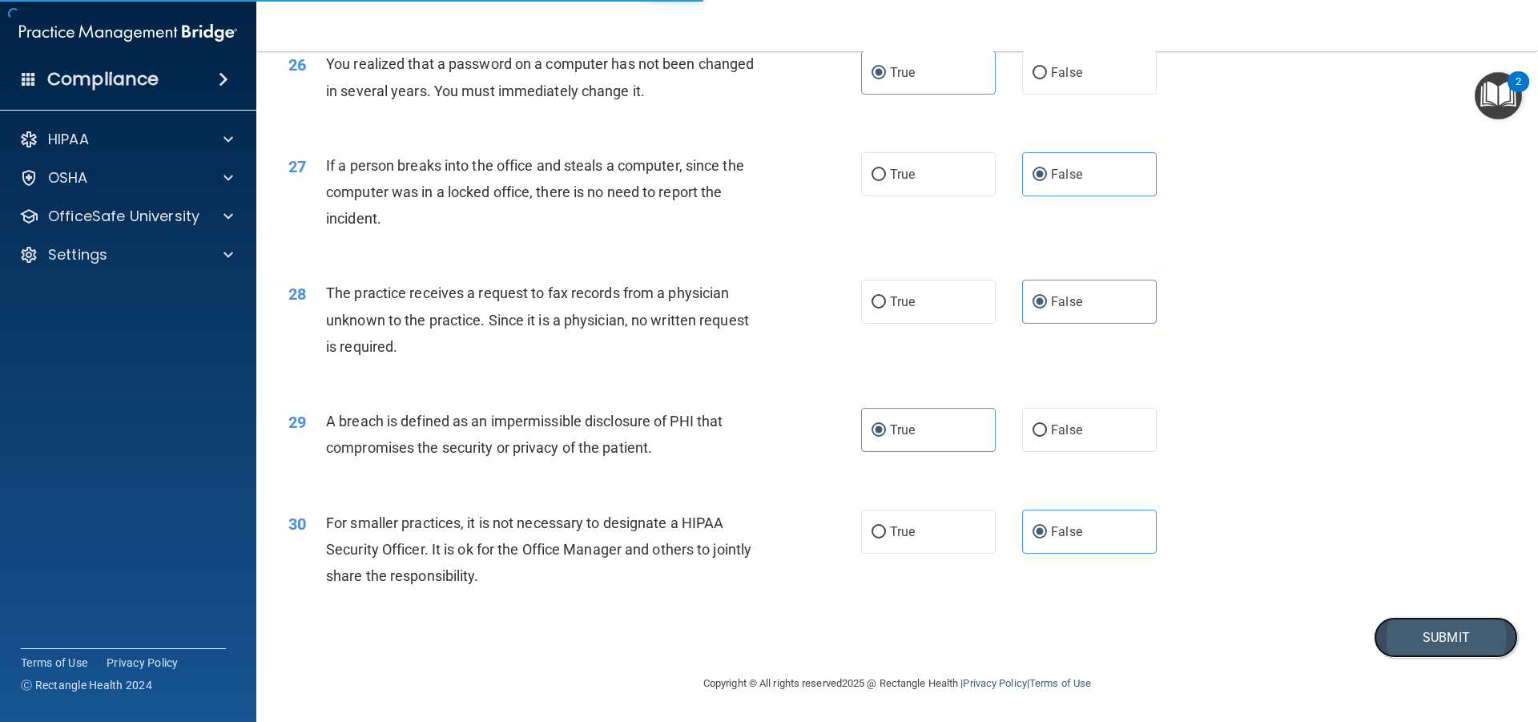
click at [1410, 638] on button "Submit" at bounding box center [1446, 637] width 144 height 41
click at [1409, 637] on button "Submit" at bounding box center [1446, 637] width 144 height 41
click at [1409, 636] on button "Submit" at bounding box center [1446, 637] width 144 height 41
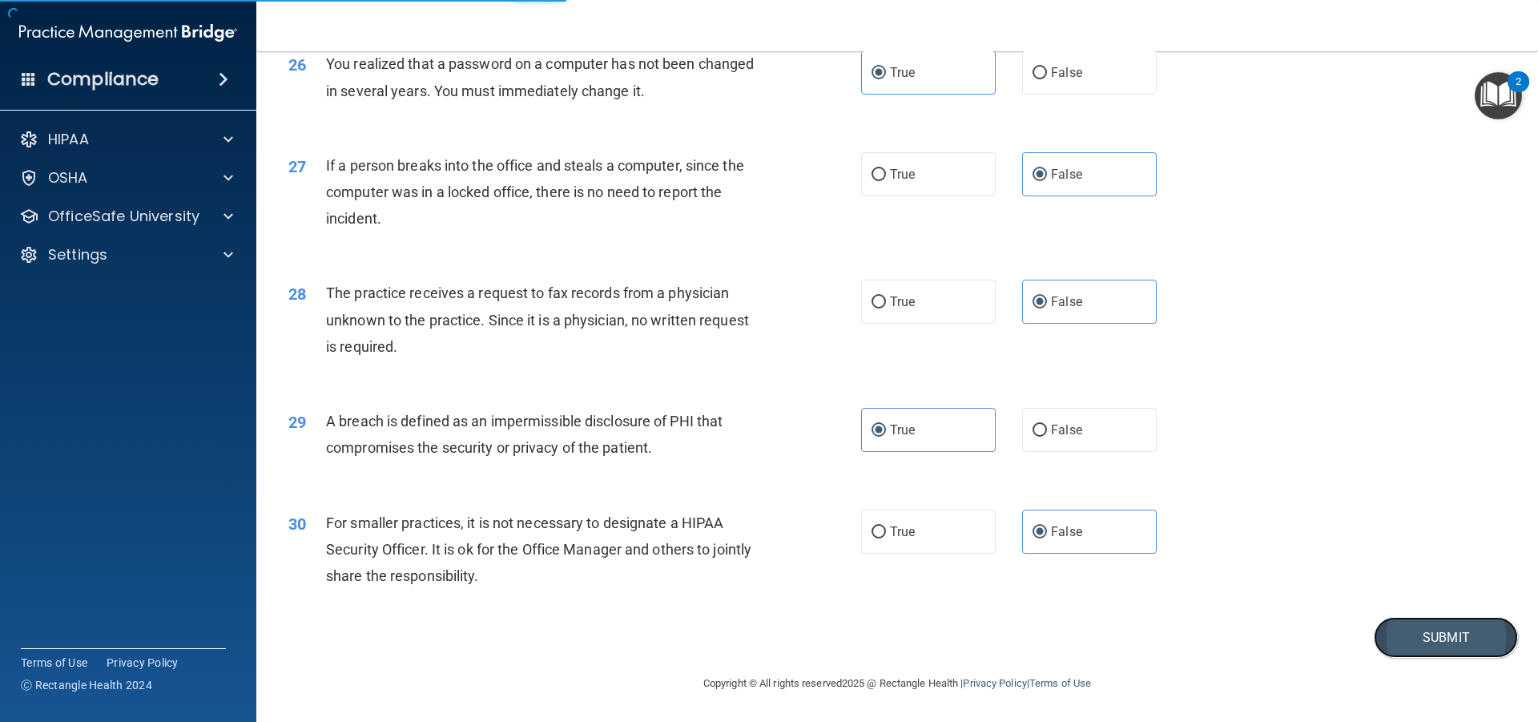
click at [1409, 636] on button "Submit" at bounding box center [1446, 637] width 144 height 41
click at [1439, 635] on button "Submit" at bounding box center [1446, 637] width 144 height 41
drag, startPoint x: 1384, startPoint y: 610, endPoint x: 1502, endPoint y: 545, distance: 135.2
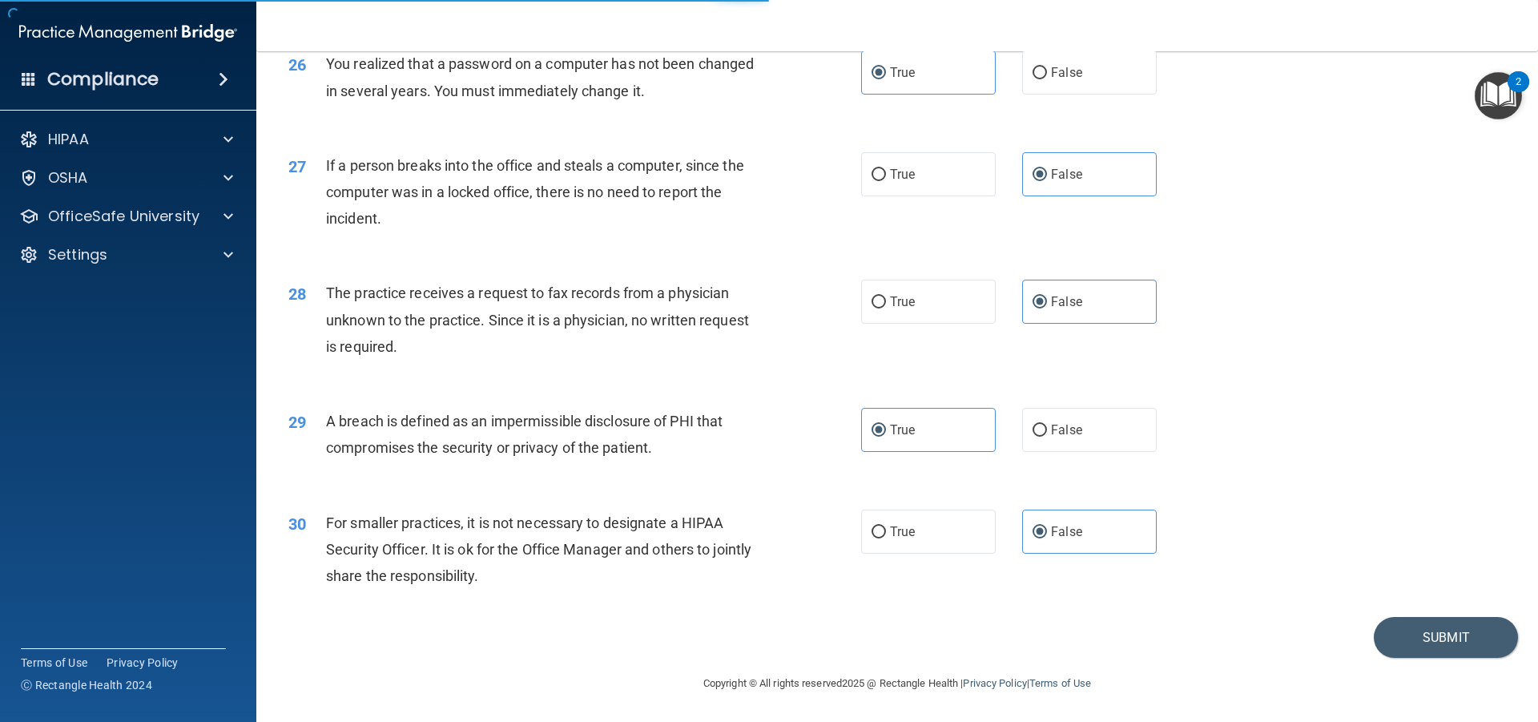
click at [1516, 538] on main "- The HIPAA Quiz This quiz doesn’t expire until [DATE]. Are you sure you want t…" at bounding box center [897, 386] width 1282 height 671
click at [1456, 603] on div "30 For smaller practices, it is not necessary to designate a HIPAA Security Off…" at bounding box center [897, 554] width 1242 height 128
click at [1451, 606] on div "30 For smaller practices, it is not necessary to designate a HIPAA Security Off…" at bounding box center [897, 554] width 1242 height 128
click at [1441, 623] on button "Submit" at bounding box center [1446, 637] width 144 height 41
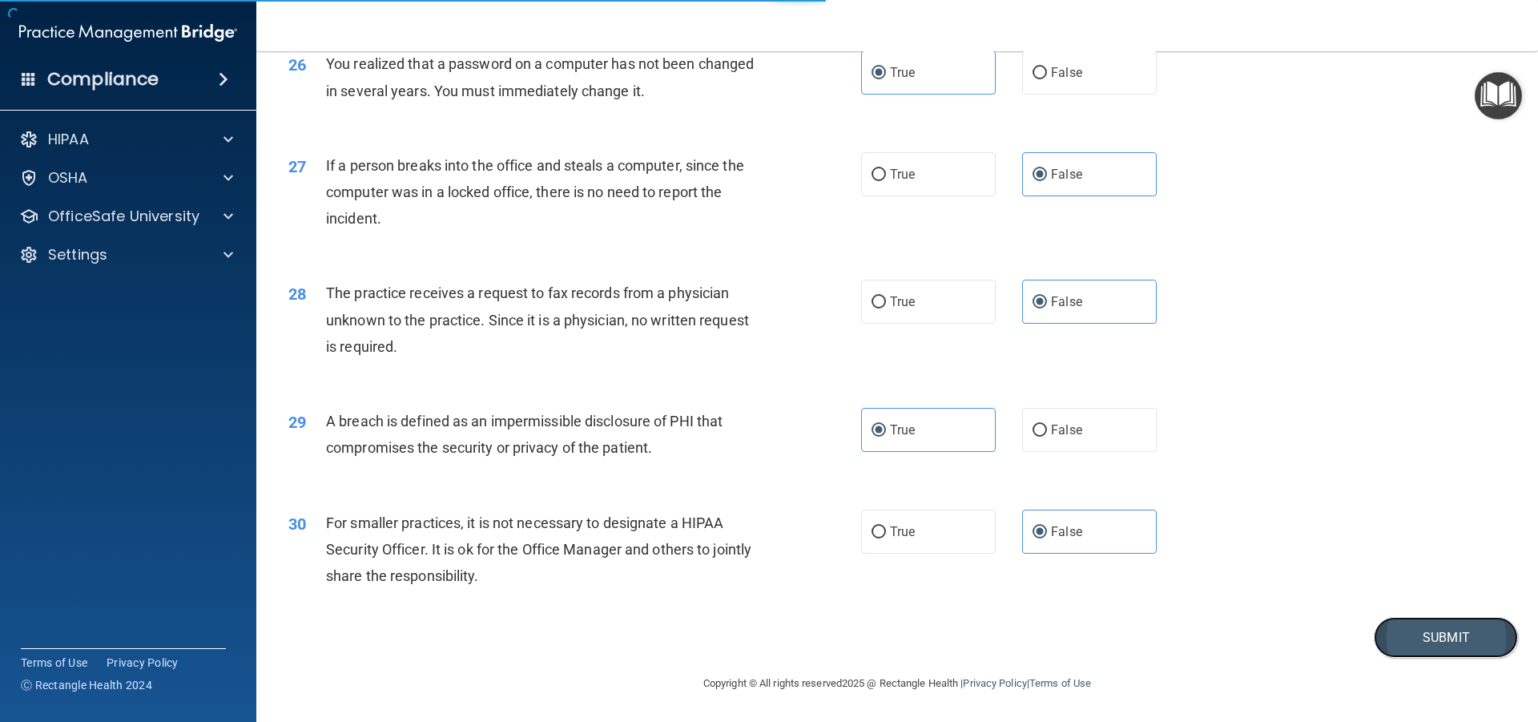
click at [1441, 623] on button "Submit" at bounding box center [1446, 637] width 144 height 41
click at [876, 535] on input "True" at bounding box center [879, 532] width 14 height 12
radio input "true"
click at [1114, 536] on label "False" at bounding box center [1089, 532] width 135 height 44
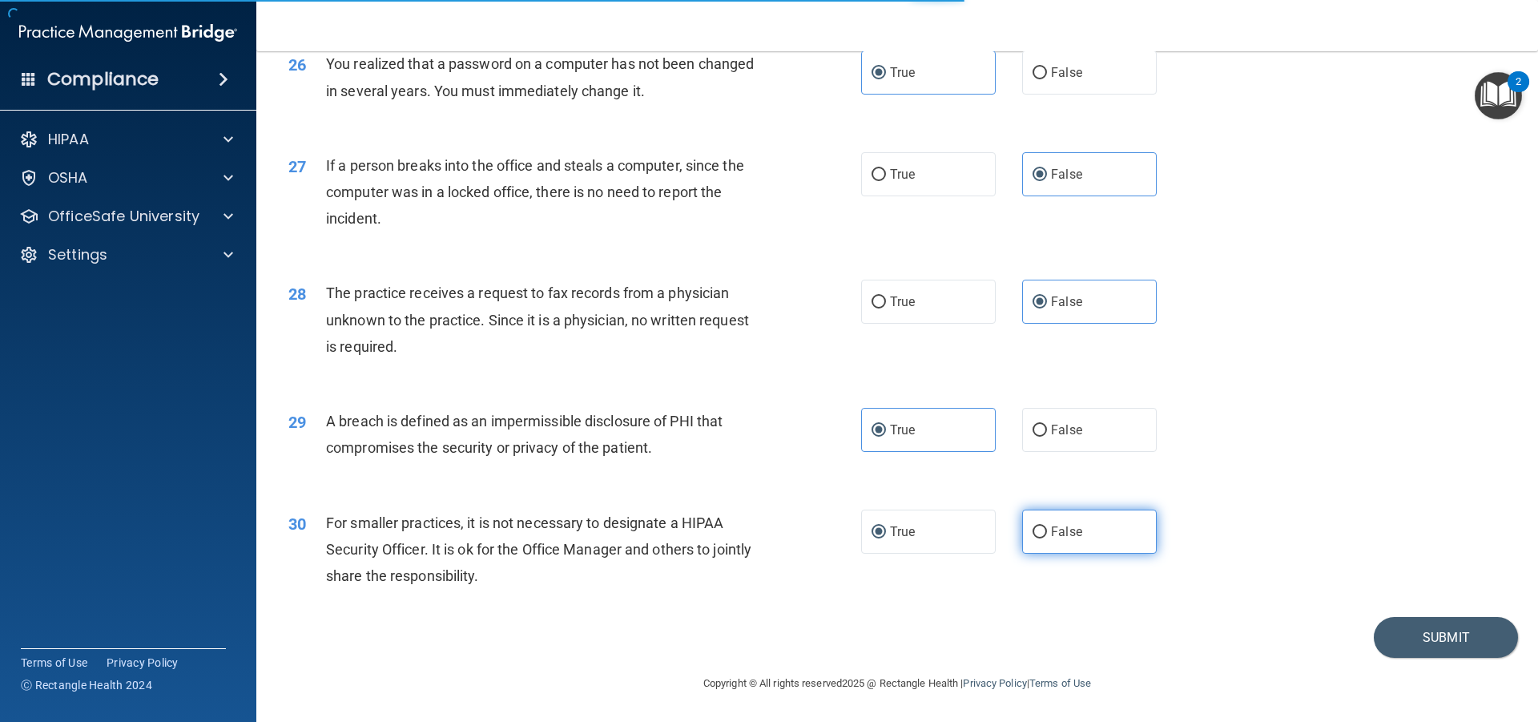
click at [1047, 536] on input "False" at bounding box center [1040, 532] width 14 height 12
radio input "true"
radio input "false"
click at [1398, 643] on button "Submit" at bounding box center [1446, 637] width 144 height 41
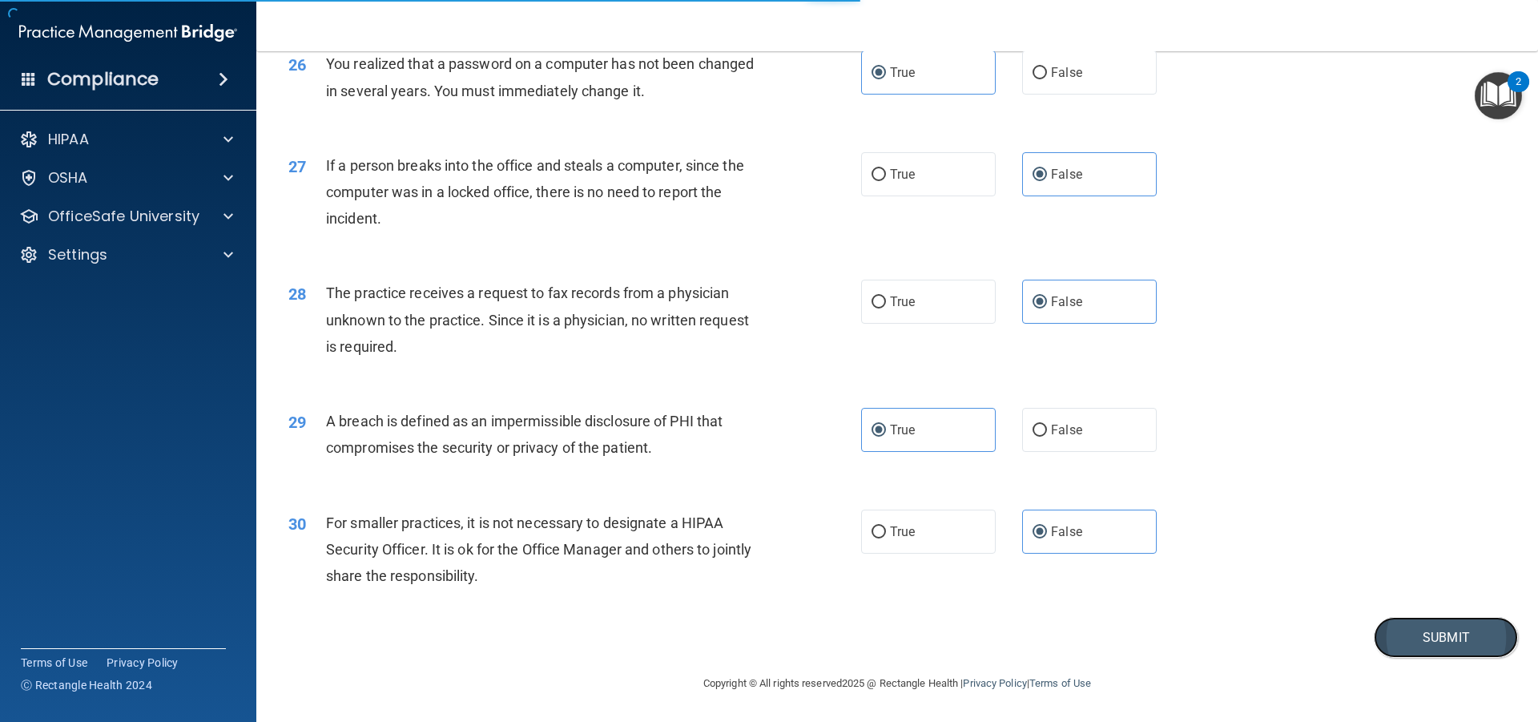
click at [1398, 643] on button "Submit" at bounding box center [1446, 637] width 144 height 41
click at [1400, 644] on button "Submit" at bounding box center [1446, 637] width 144 height 41
drag, startPoint x: 1400, startPoint y: 644, endPoint x: 1404, endPoint y: 635, distance: 9.7
click at [1403, 644] on button "Submit" at bounding box center [1446, 637] width 144 height 41
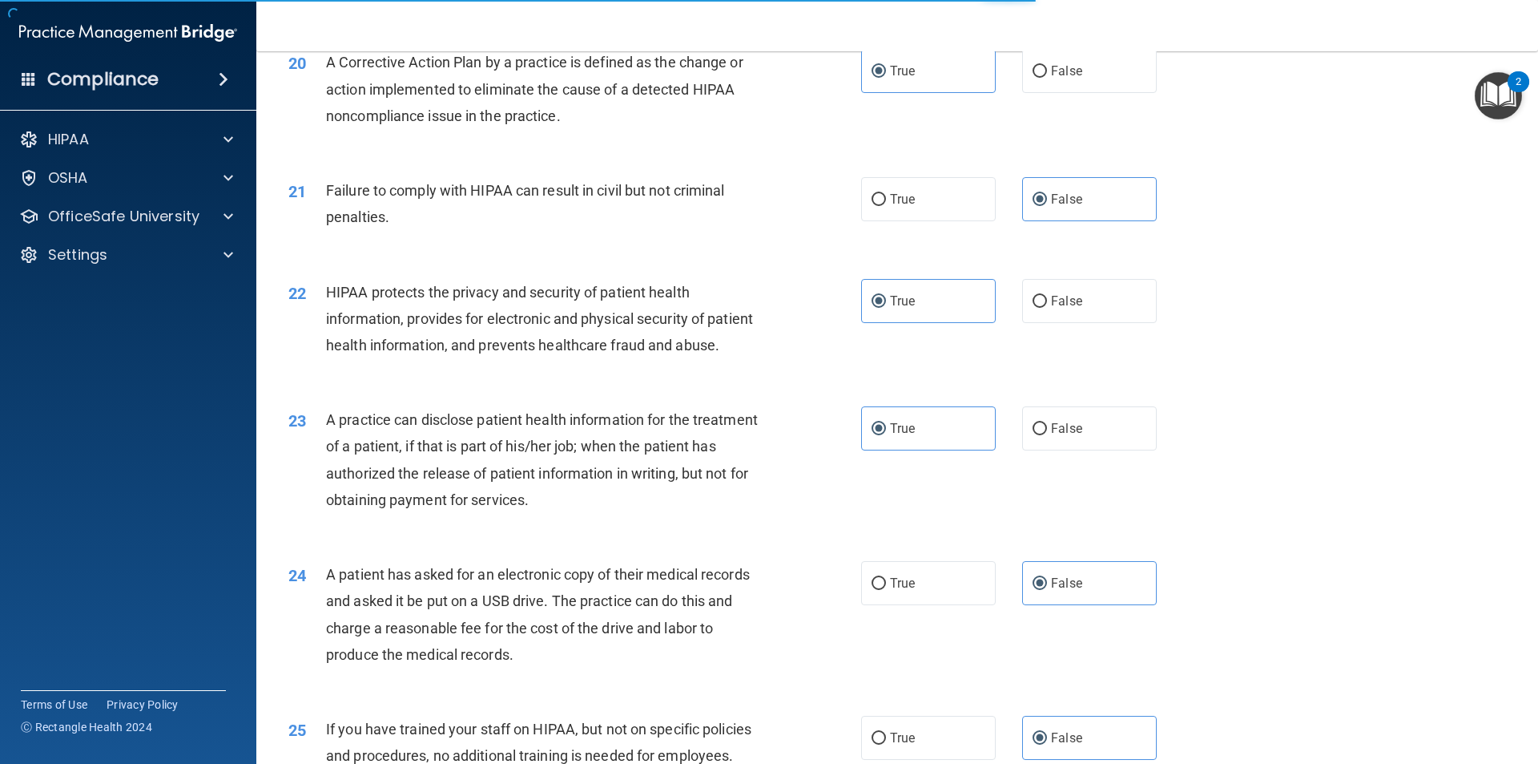
scroll to position [1948, 0]
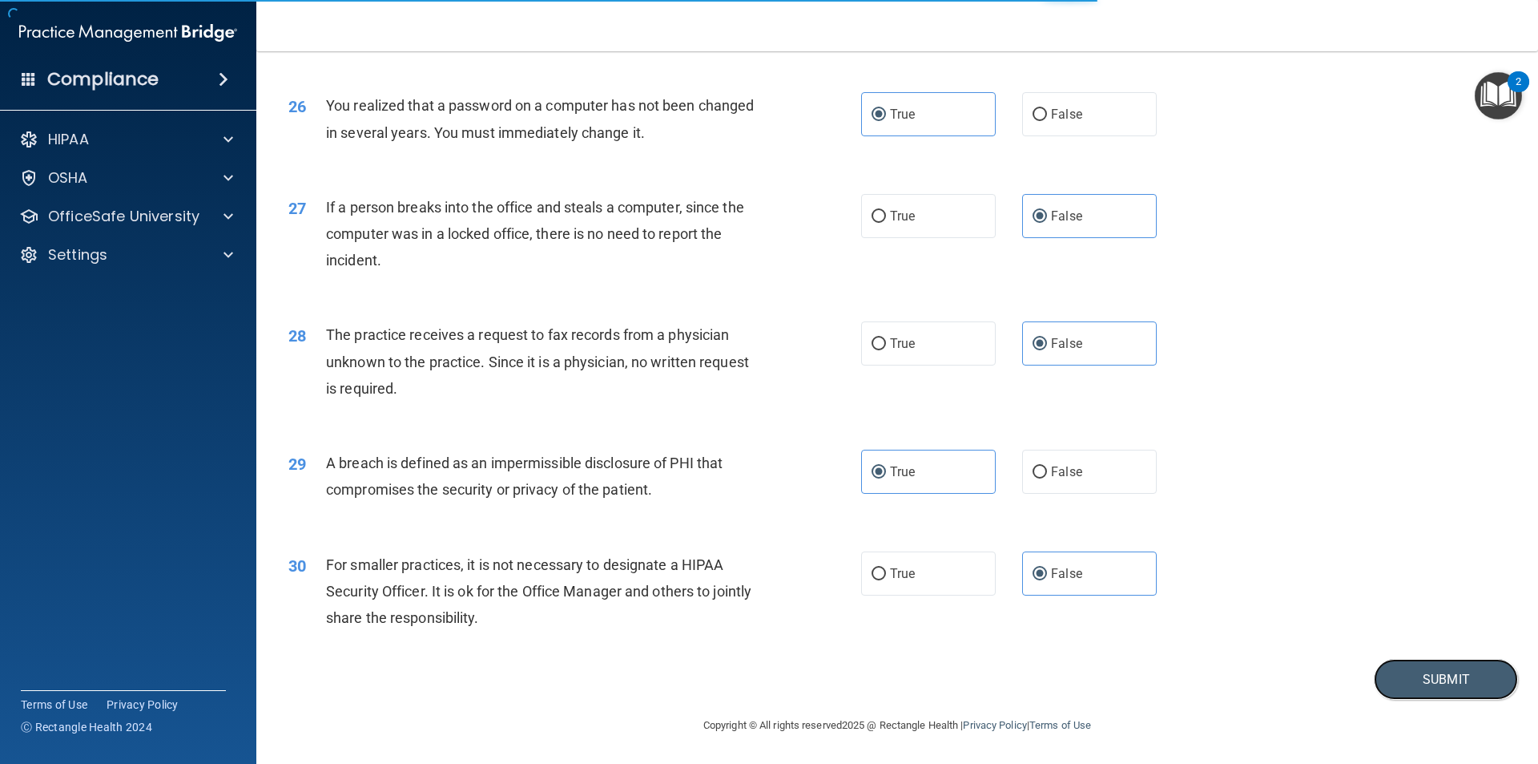
scroll to position [3028, 0]
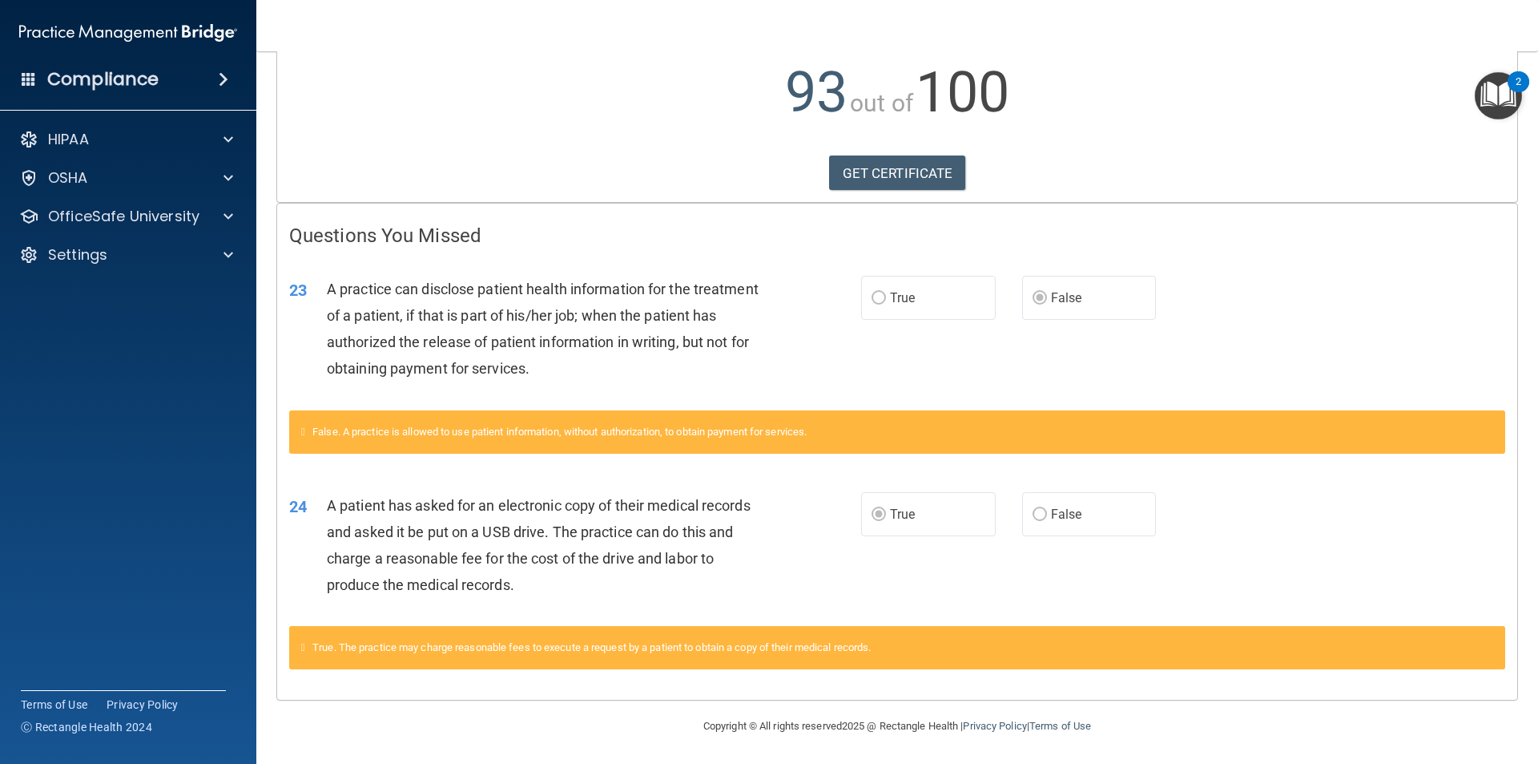
scroll to position [175, 0]
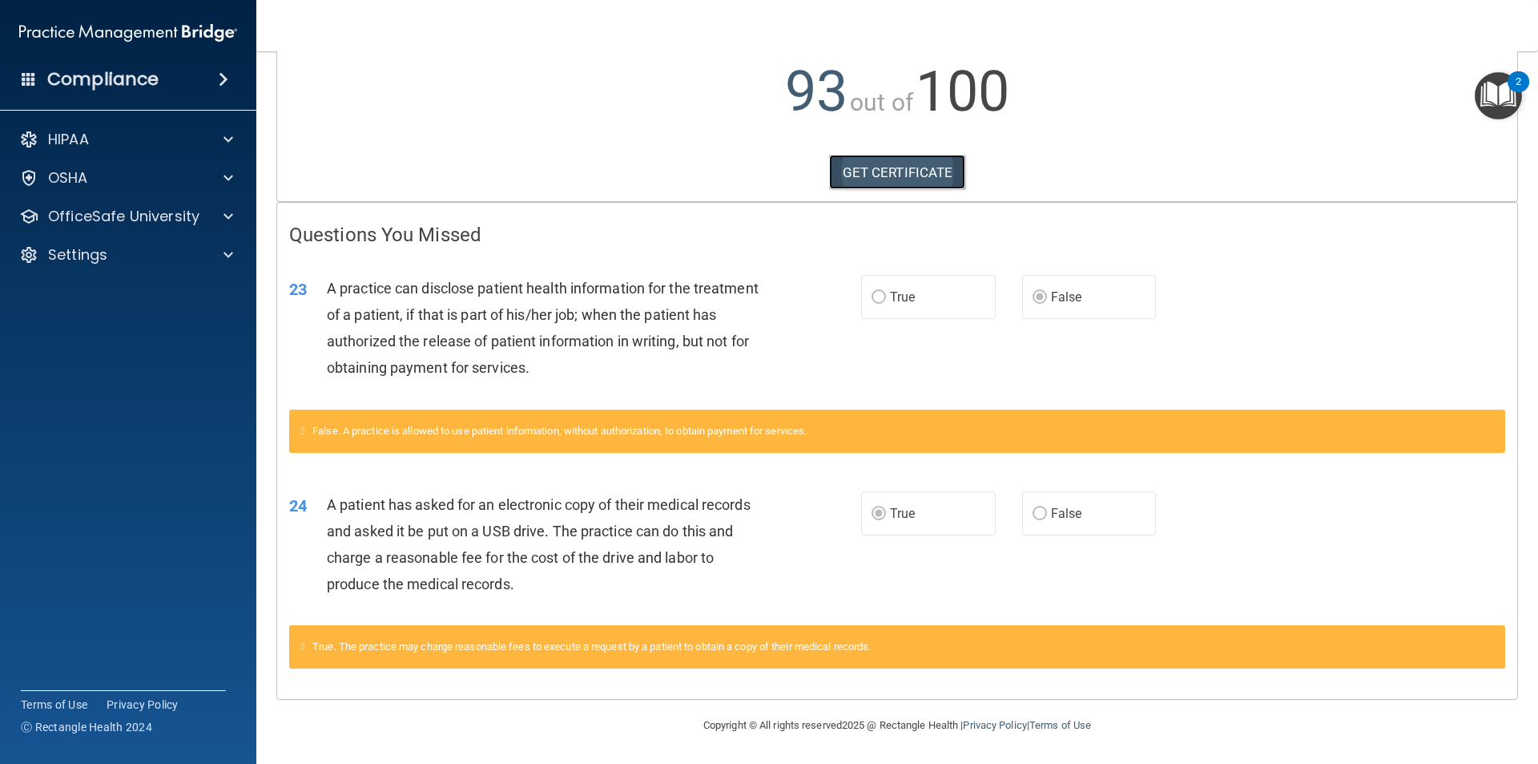
click at [846, 174] on link "GET CERTIFICATE" at bounding box center [897, 172] width 137 height 35
